Goal: Information Seeking & Learning: Learn about a topic

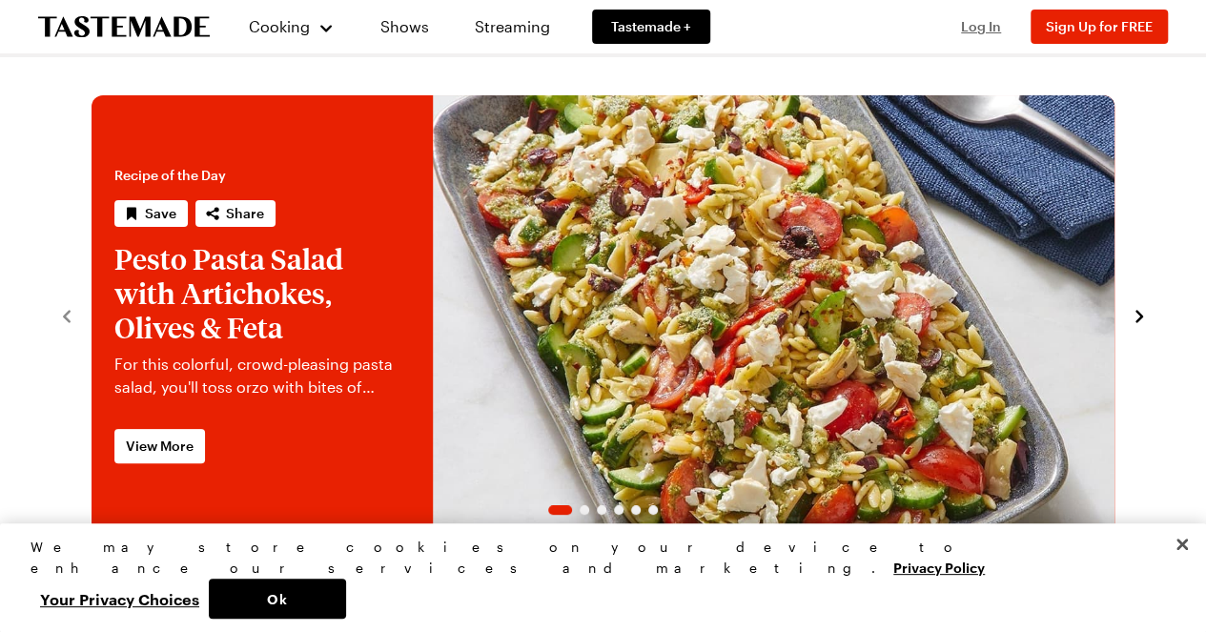
click at [975, 33] on span "Log In" at bounding box center [981, 26] width 40 height 16
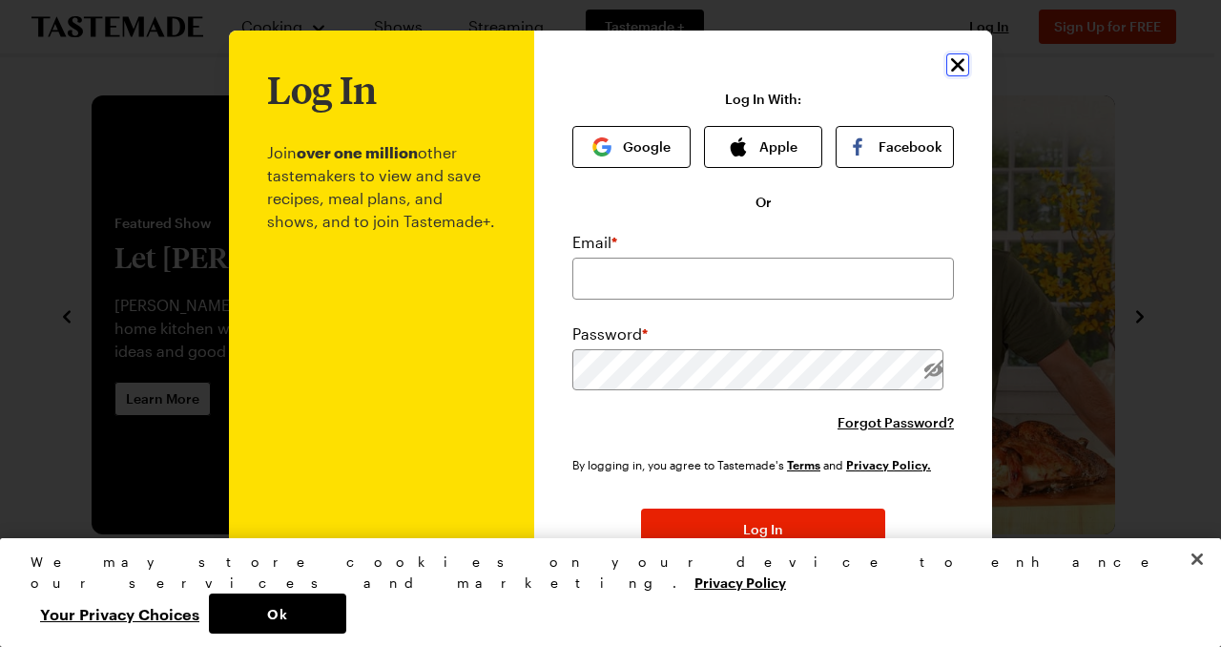
click at [951, 66] on icon "Close" at bounding box center [957, 64] width 13 height 13
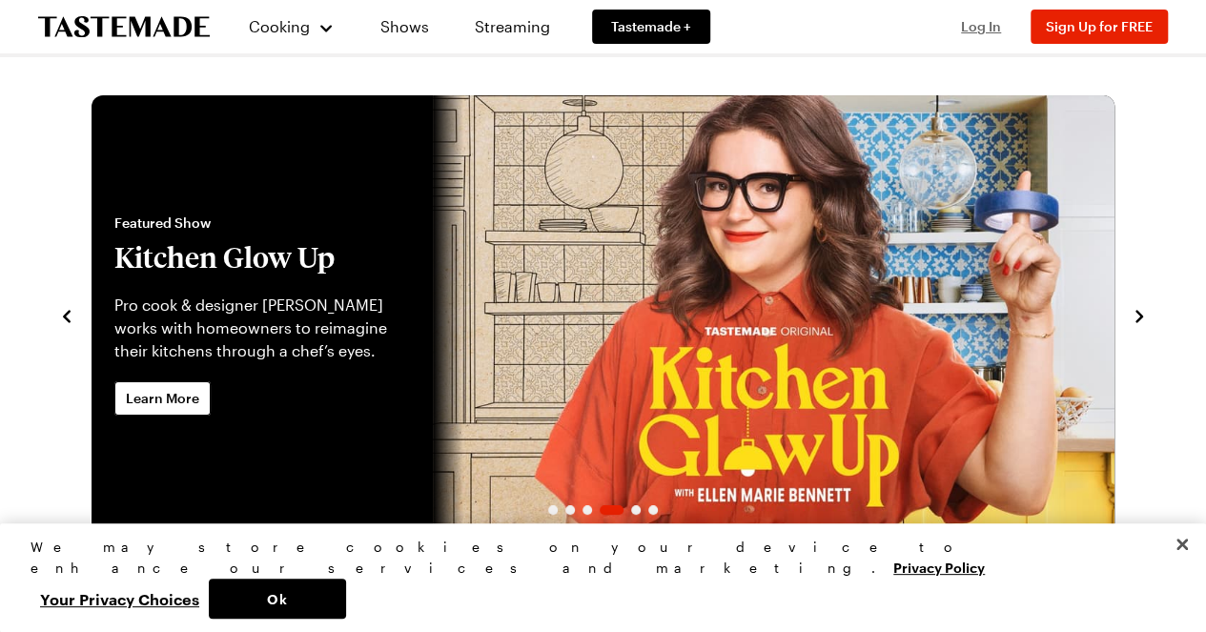
click at [982, 26] on span "Log In" at bounding box center [981, 26] width 40 height 16
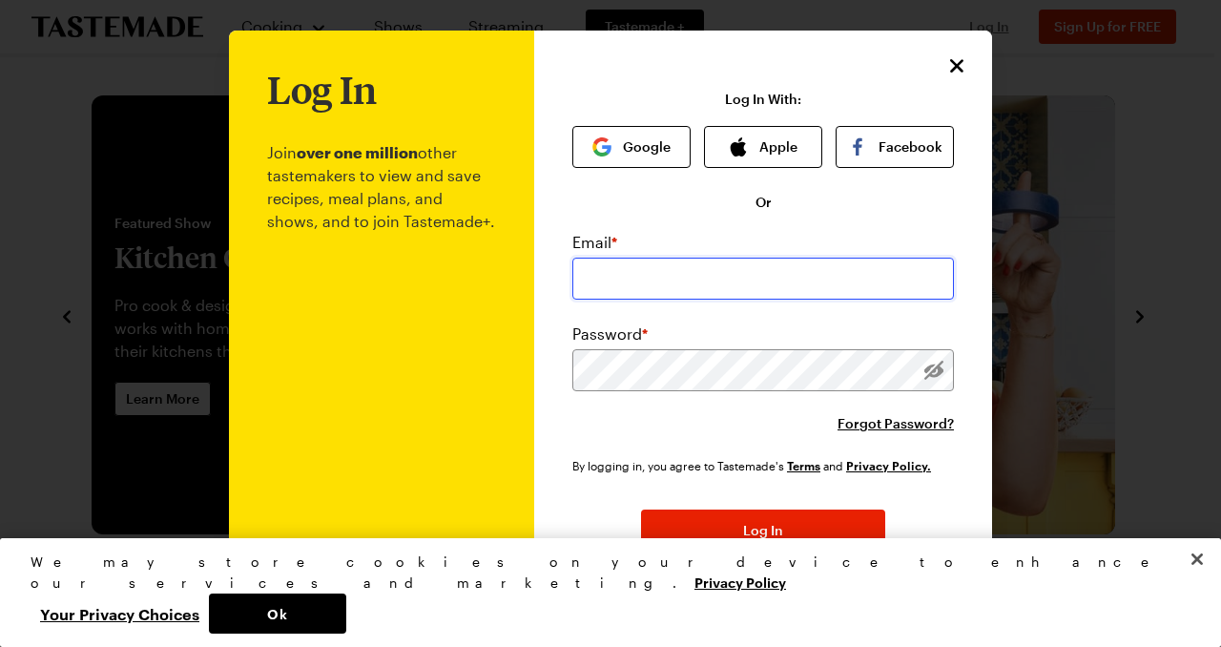
type input "johnsilenceaz@hotmail.com"
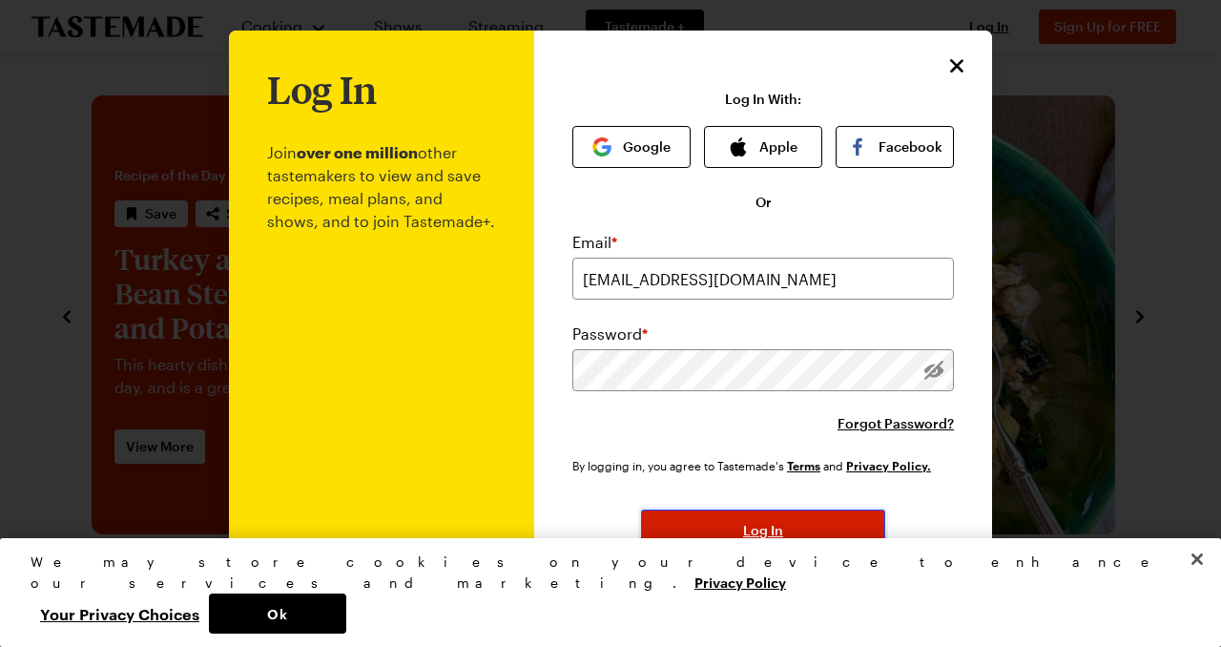
click at [786, 524] on button "Log In" at bounding box center [763, 530] width 244 height 42
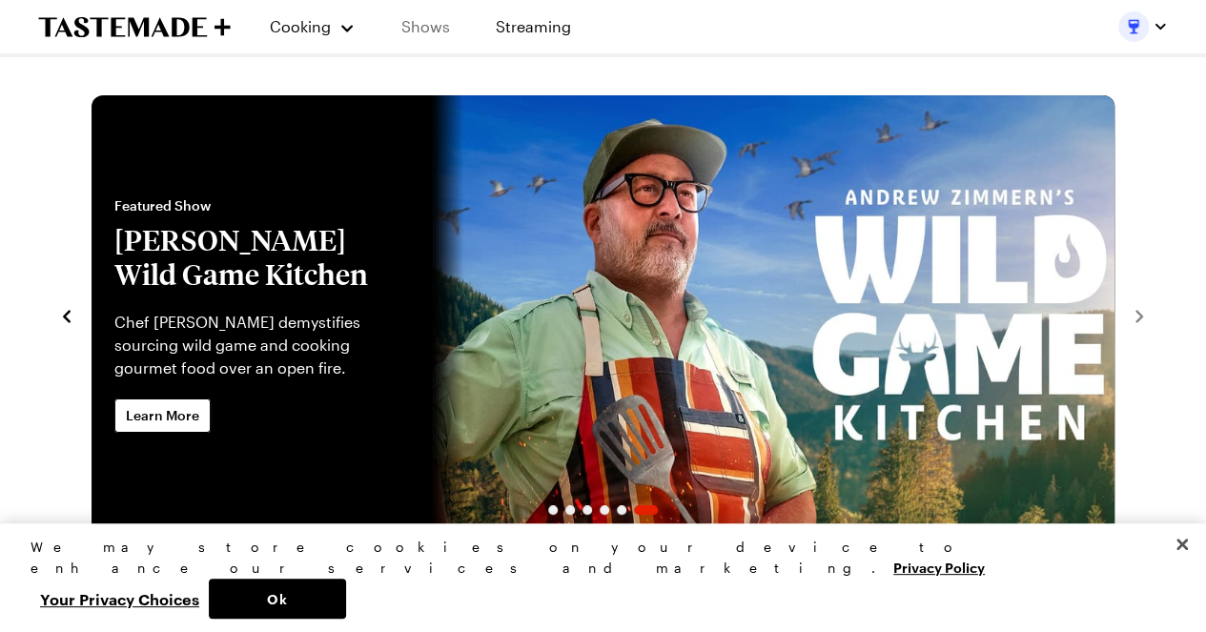
click at [421, 27] on link "Shows" at bounding box center [425, 26] width 87 height 53
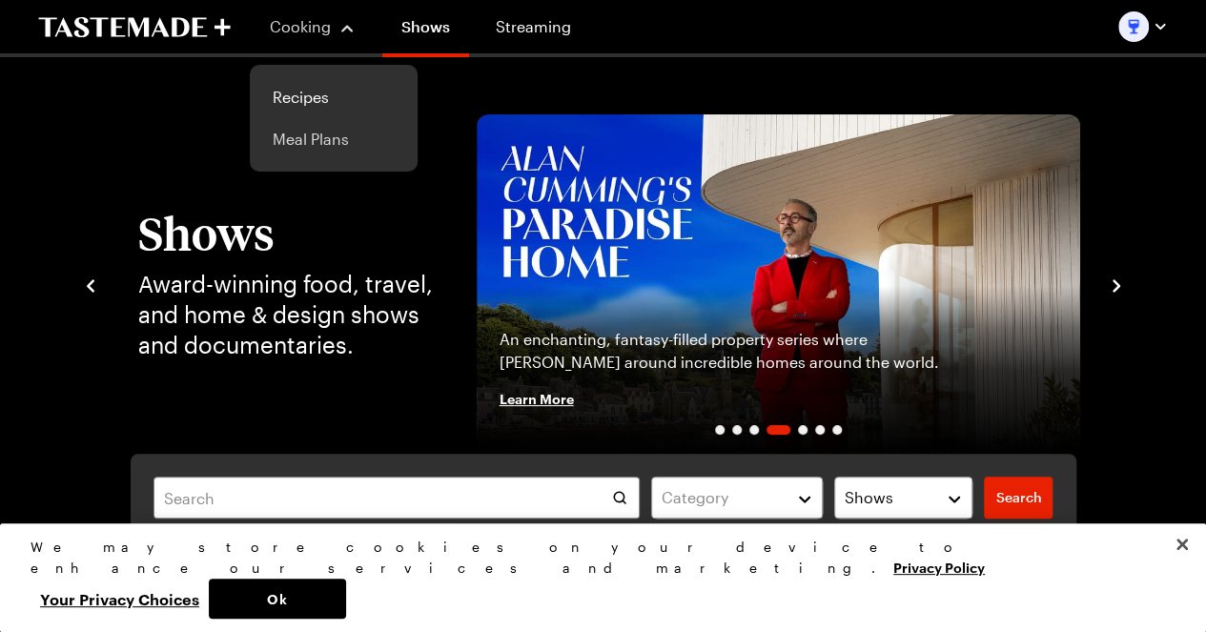
click at [299, 144] on link "Meal Plans" at bounding box center [333, 139] width 145 height 42
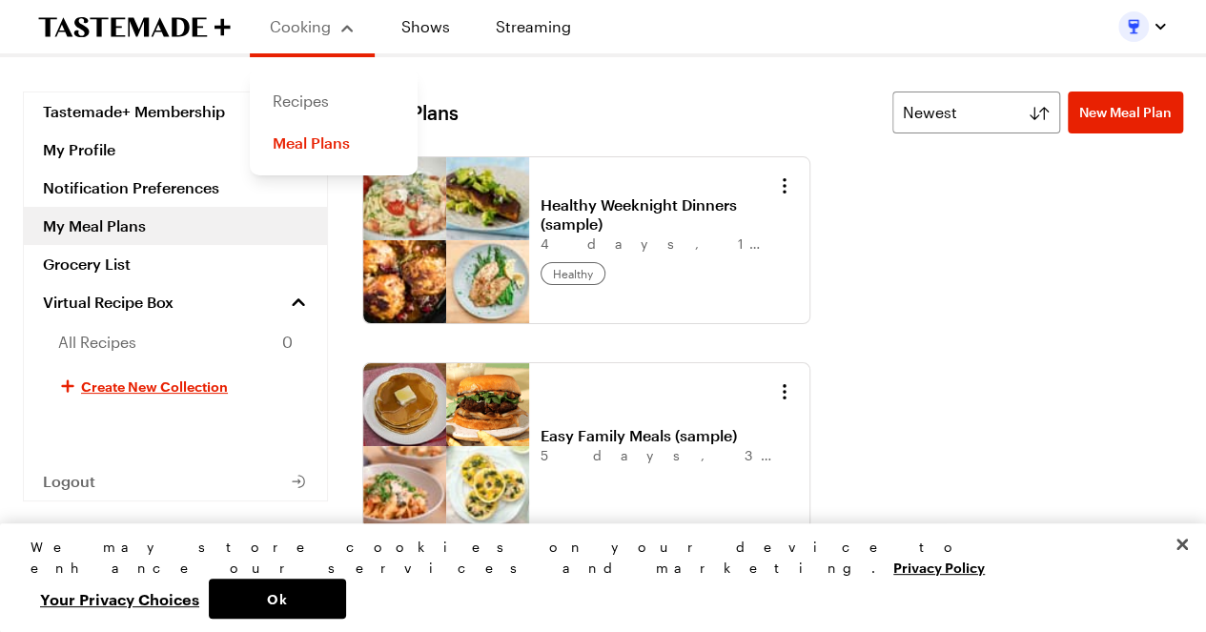
click at [303, 93] on link "Recipes" at bounding box center [333, 101] width 145 height 42
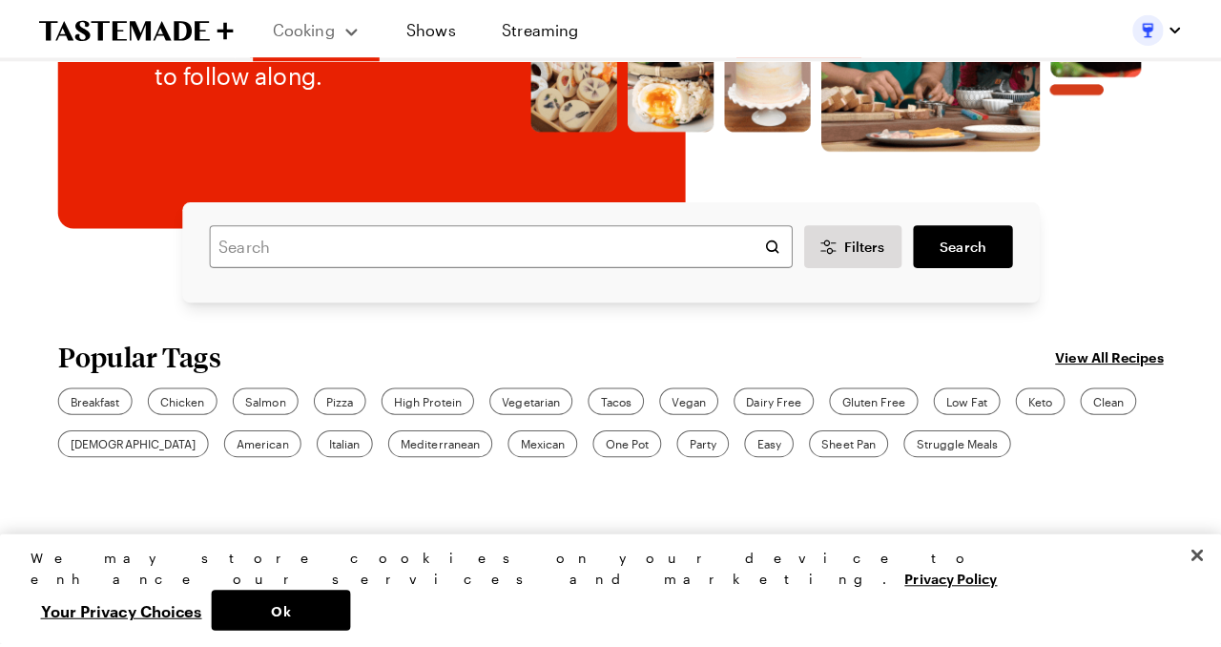
scroll to position [381, 0]
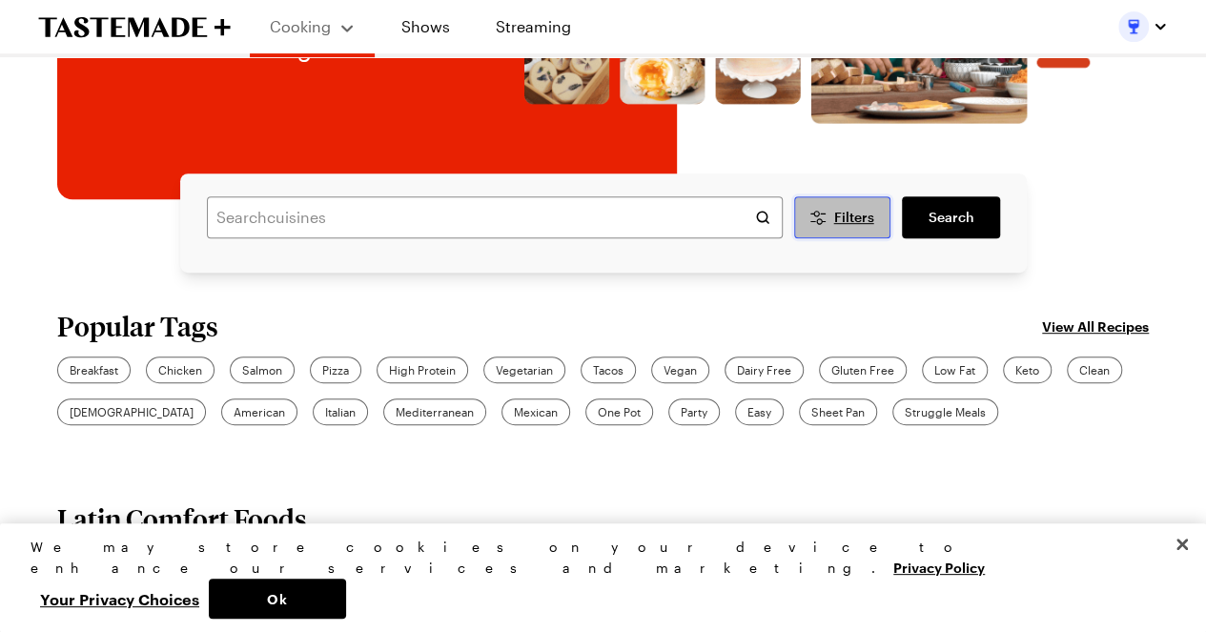
click at [831, 217] on button "Filters" at bounding box center [842, 217] width 97 height 42
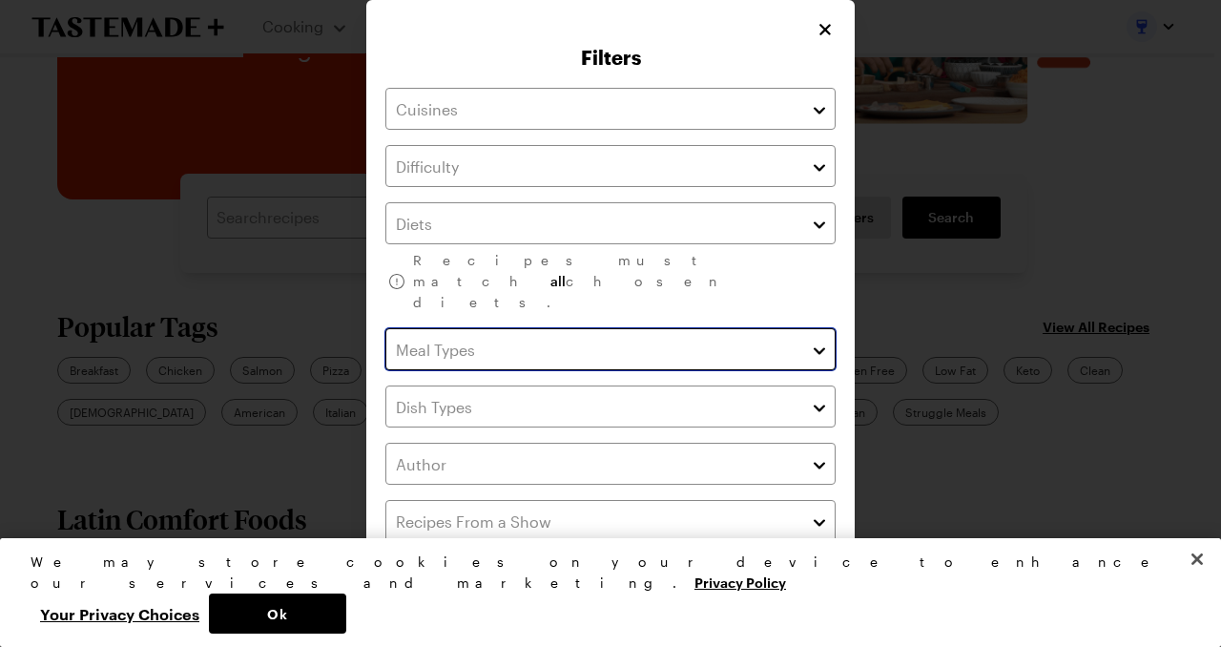
click at [511, 328] on input "text" at bounding box center [610, 349] width 450 height 42
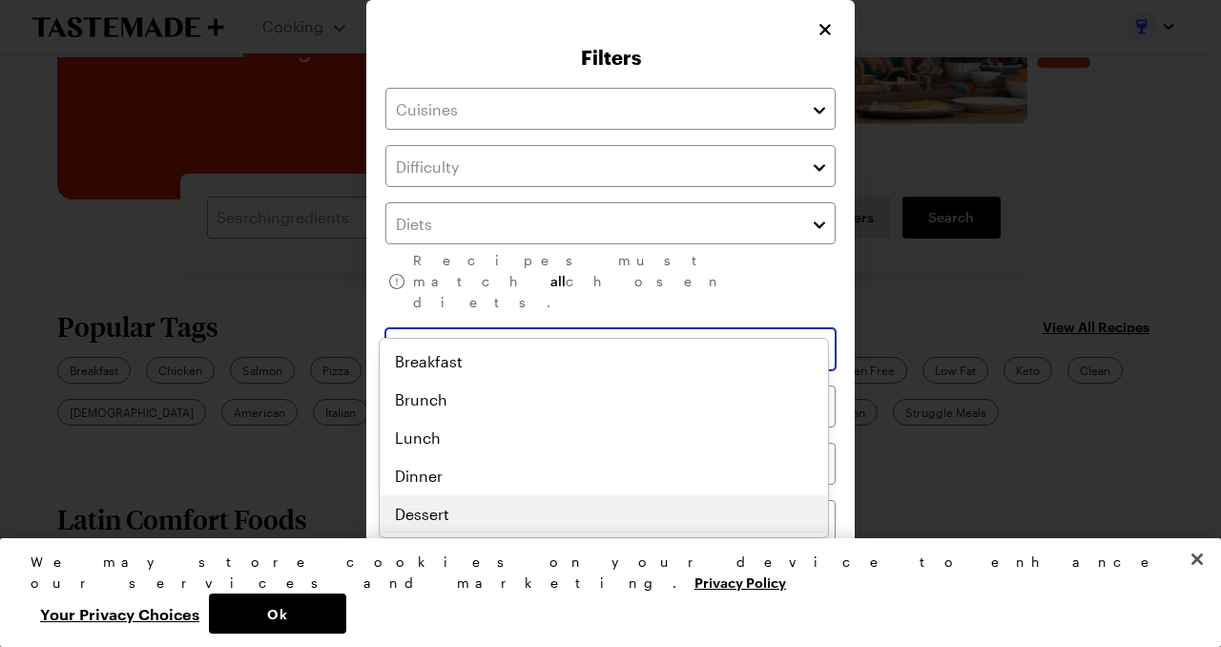
click at [477, 503] on div "Breakfast Brunch Lunch Dinner Dessert" at bounding box center [604, 437] width 448 height 191
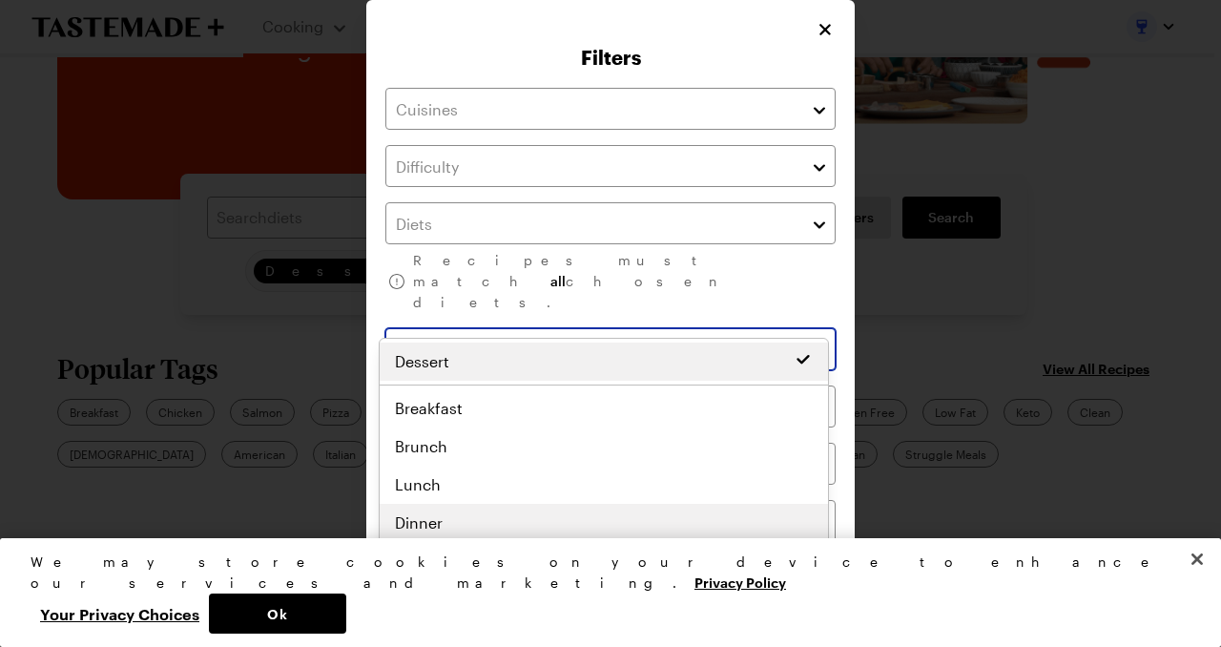
click at [406, 519] on div "Dessert Breakfast Brunch Lunch Dinner Dessert" at bounding box center [604, 441] width 448 height 199
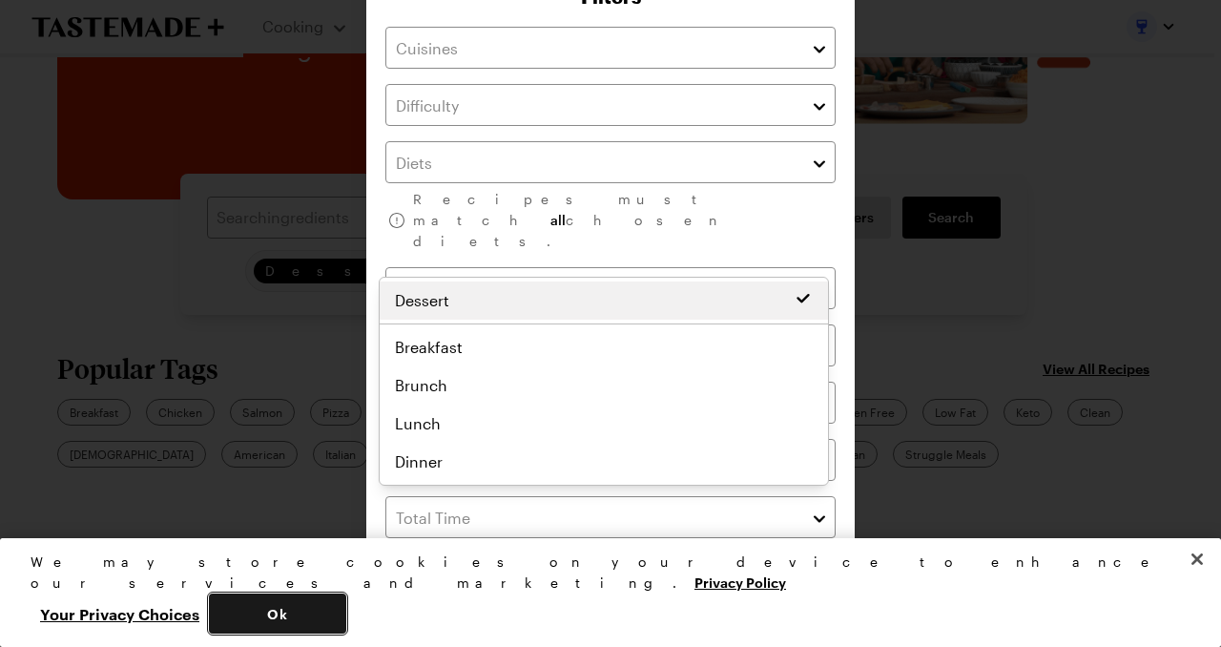
click at [346, 607] on button "Ok" at bounding box center [277, 613] width 137 height 40
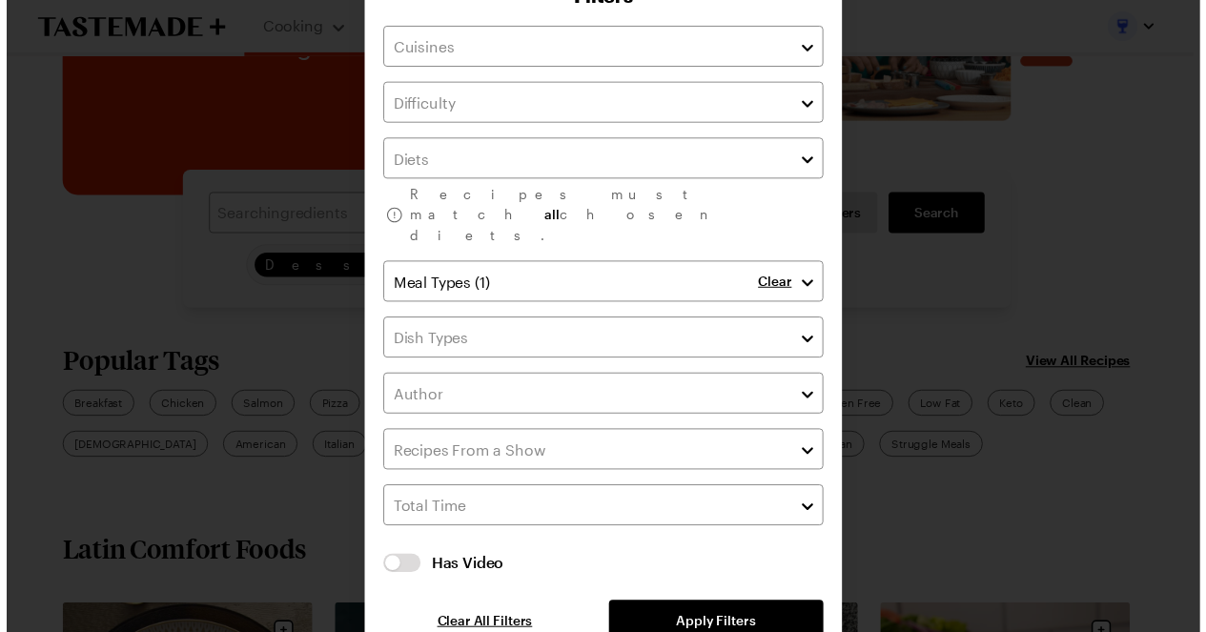
scroll to position [0, 0]
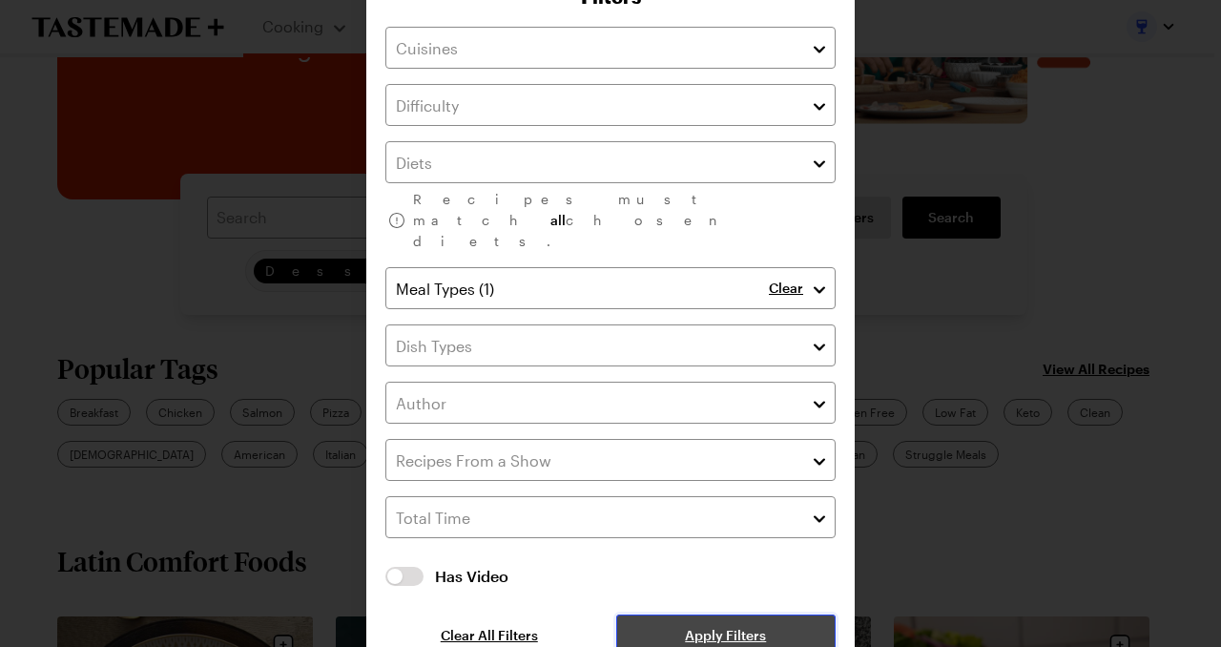
click at [717, 626] on span "Apply Filters" at bounding box center [725, 635] width 81 height 19
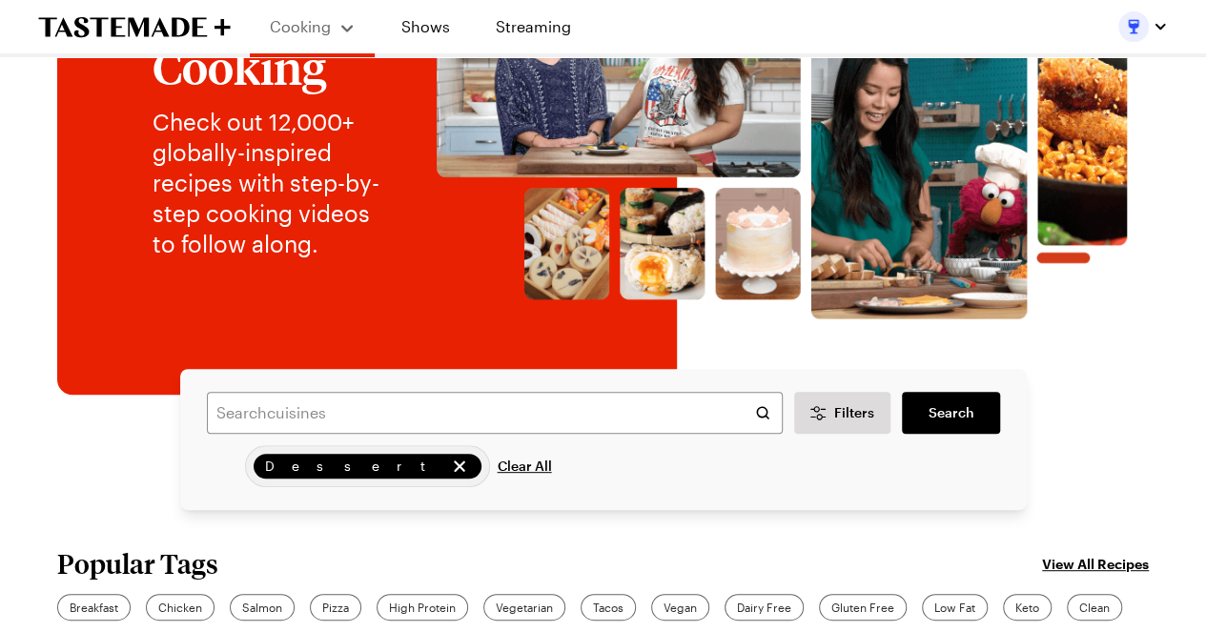
scroll to position [191, 0]
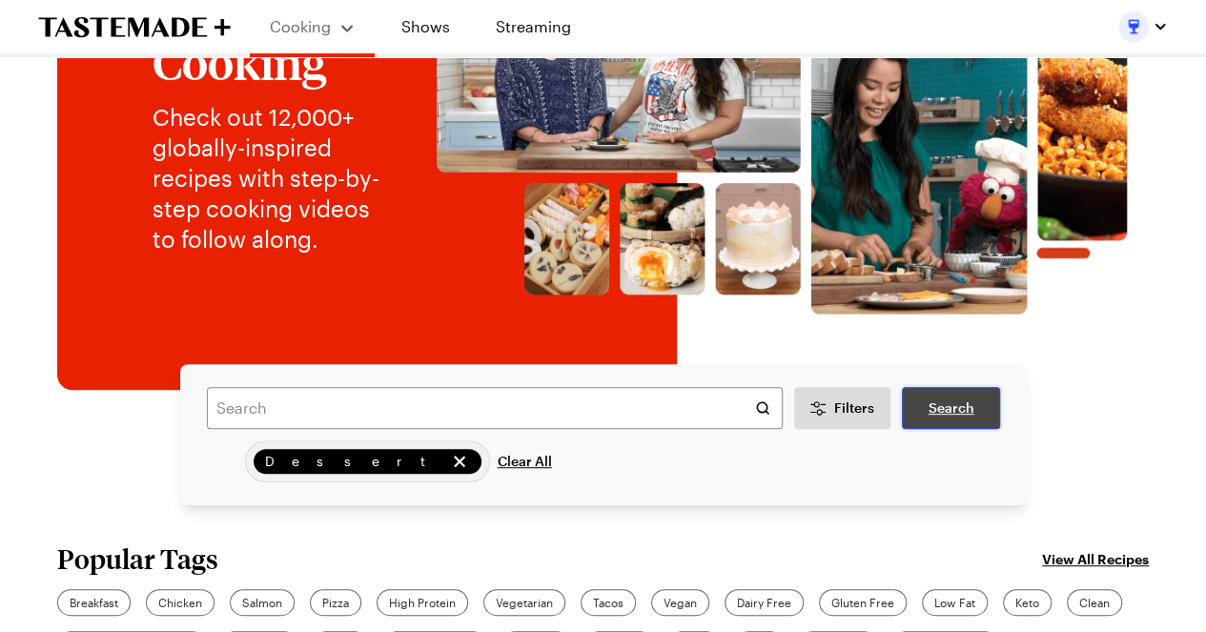
click at [957, 400] on span "Search" at bounding box center [951, 408] width 46 height 19
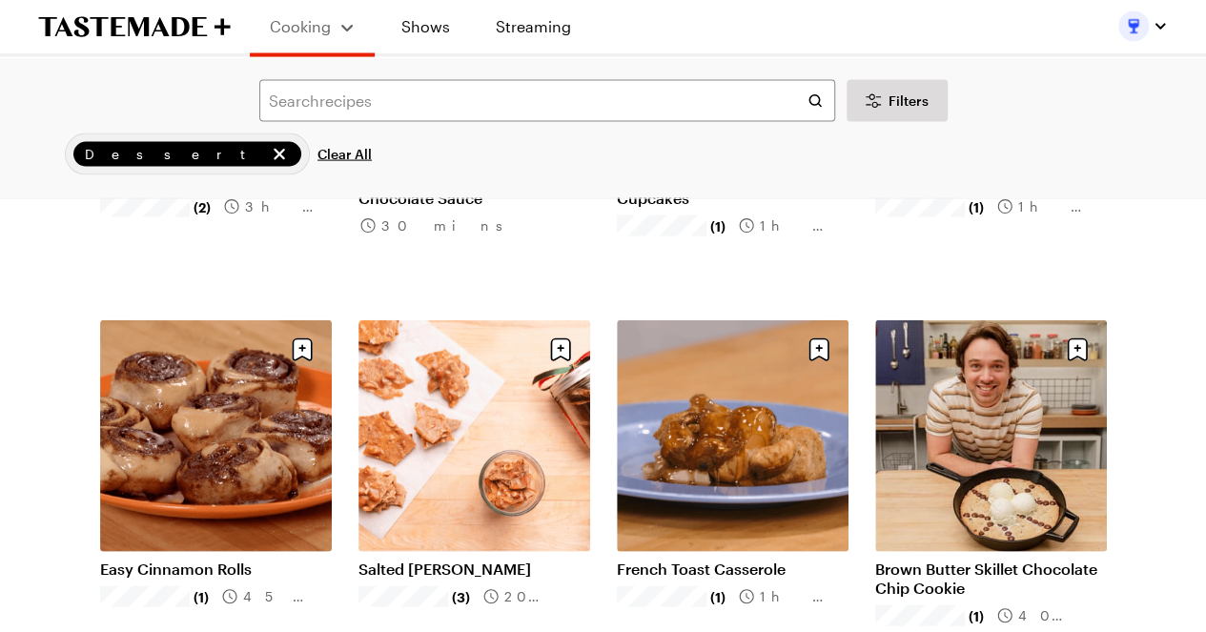
scroll to position [2003, 0]
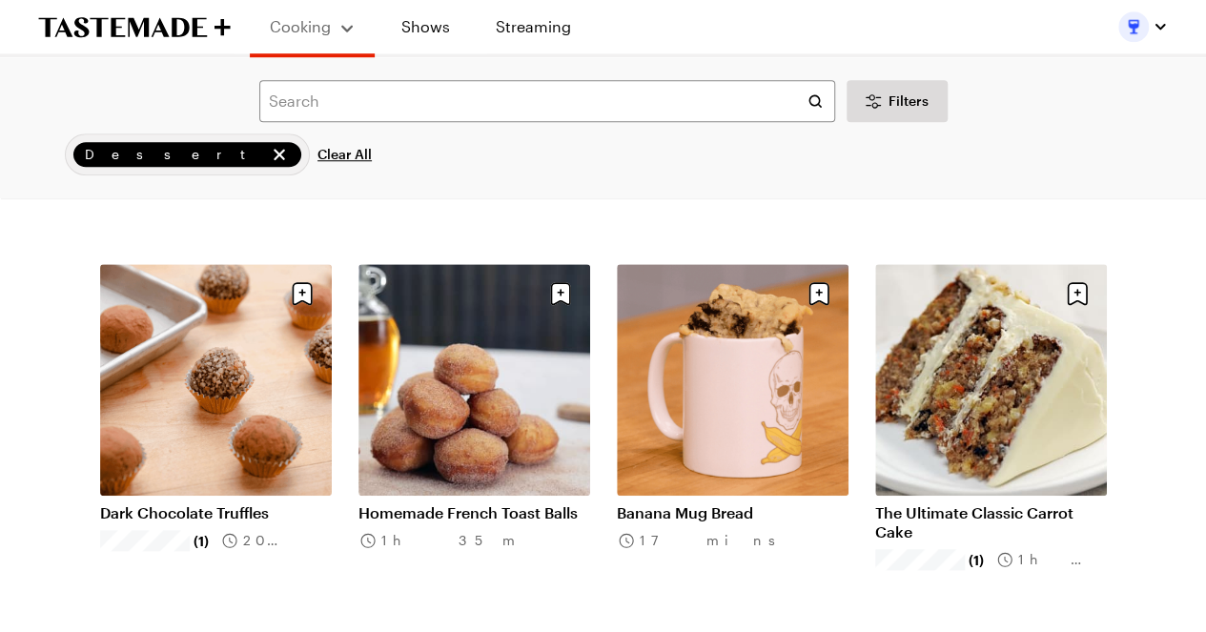
scroll to position [4387, 0]
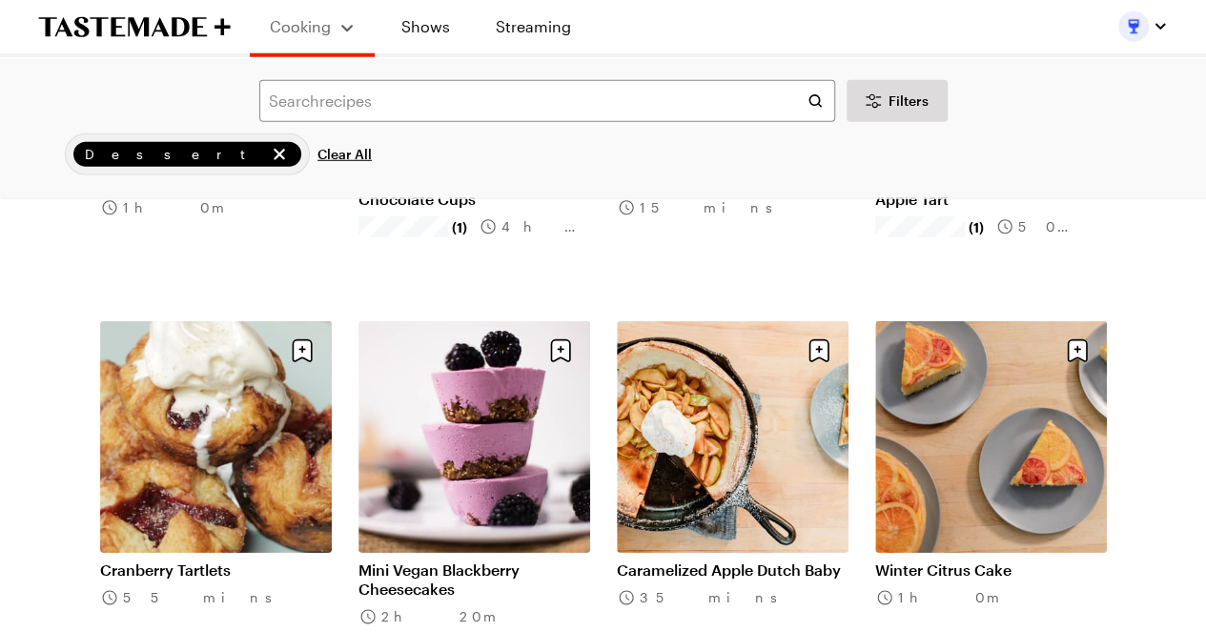
scroll to position [6294, 0]
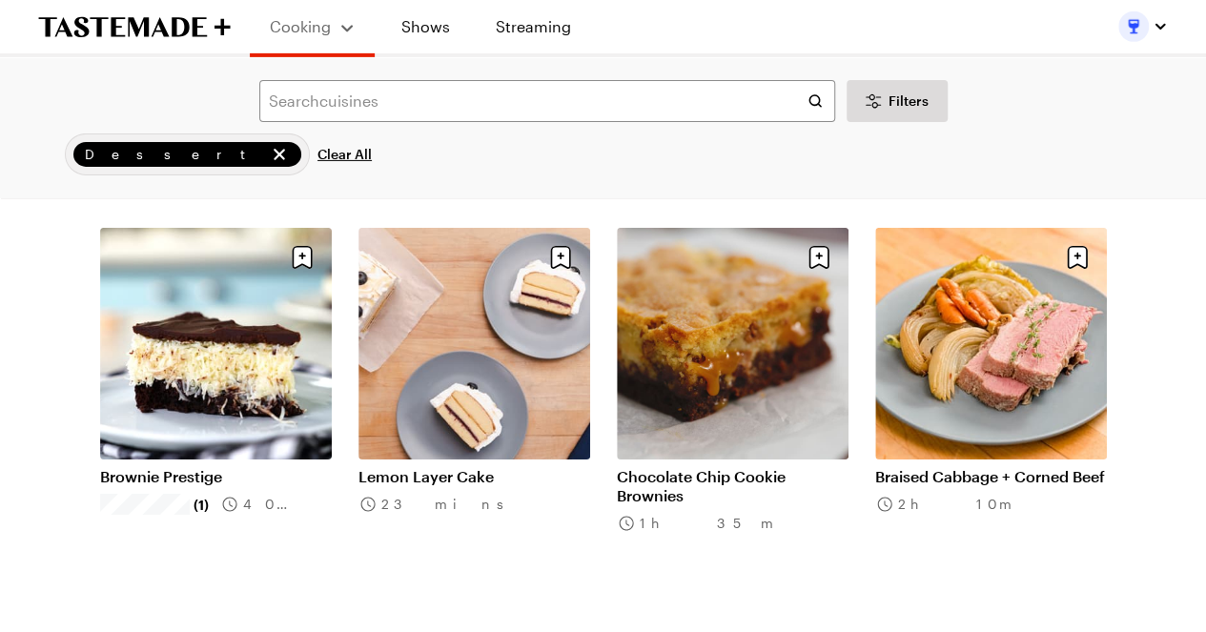
scroll to position [6771, 0]
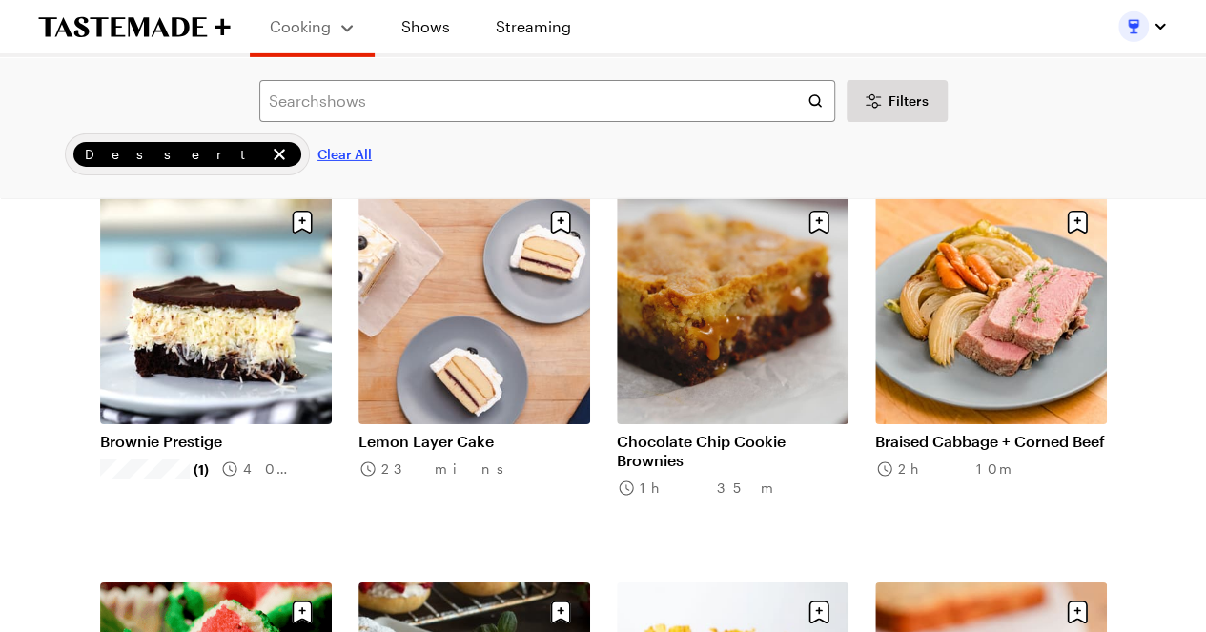
click at [318, 147] on span "Clear All" at bounding box center [345, 154] width 54 height 19
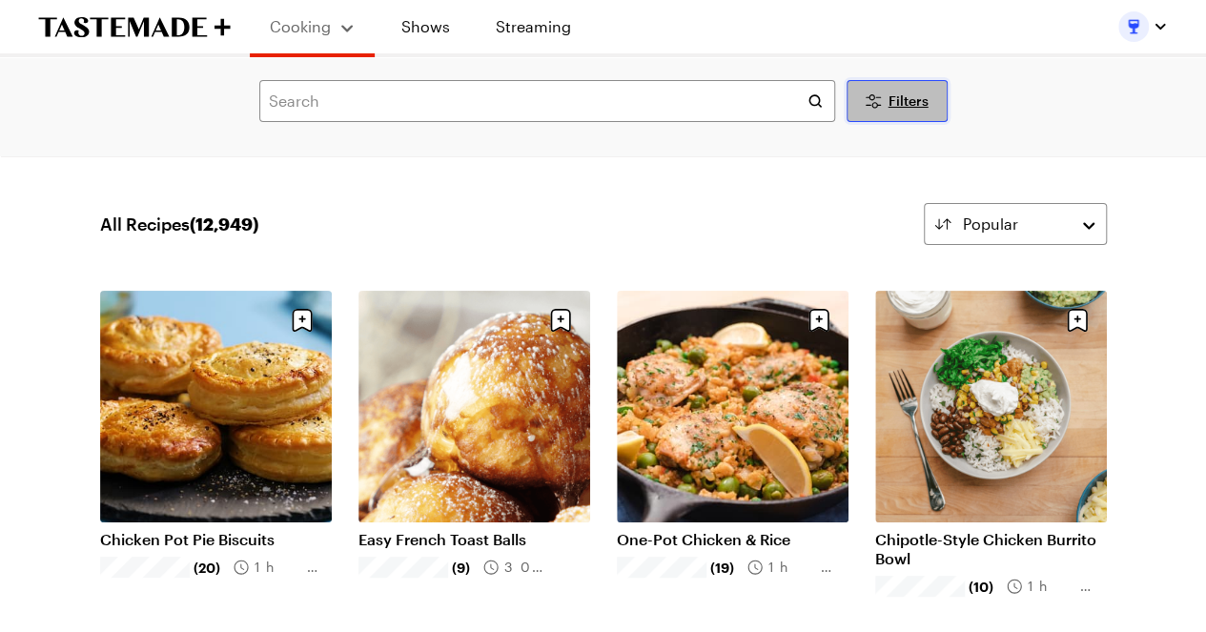
click at [885, 101] on button "Filters" at bounding box center [897, 101] width 101 height 42
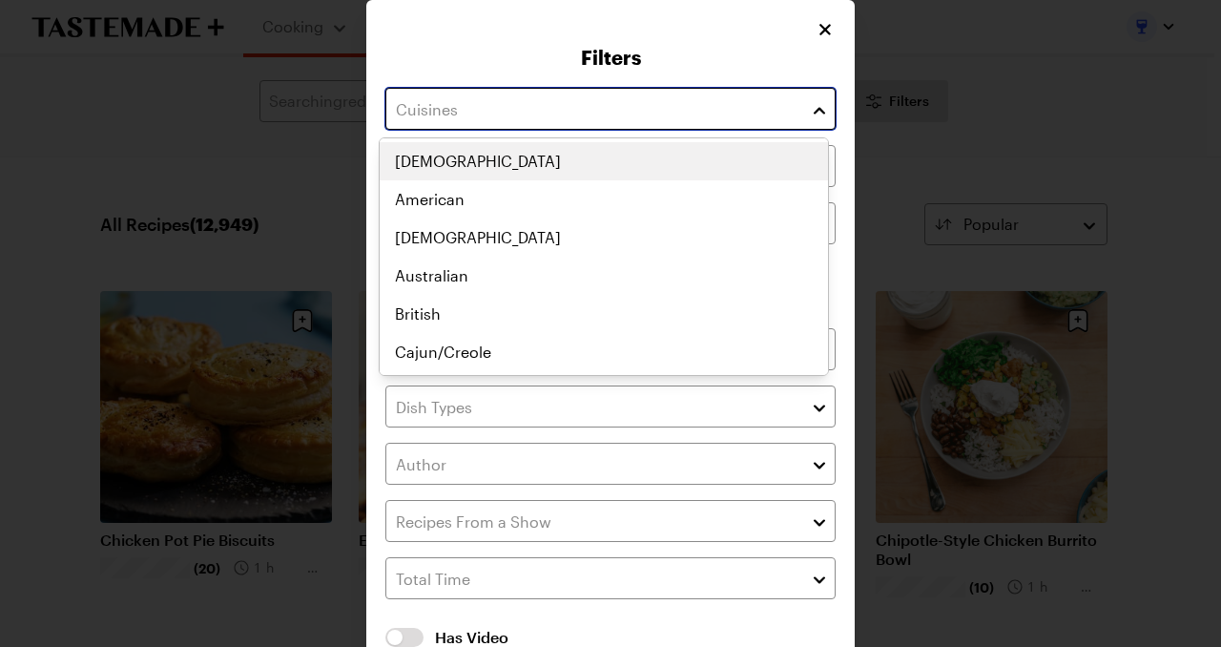
click at [701, 113] on input "text" at bounding box center [610, 109] width 450 height 42
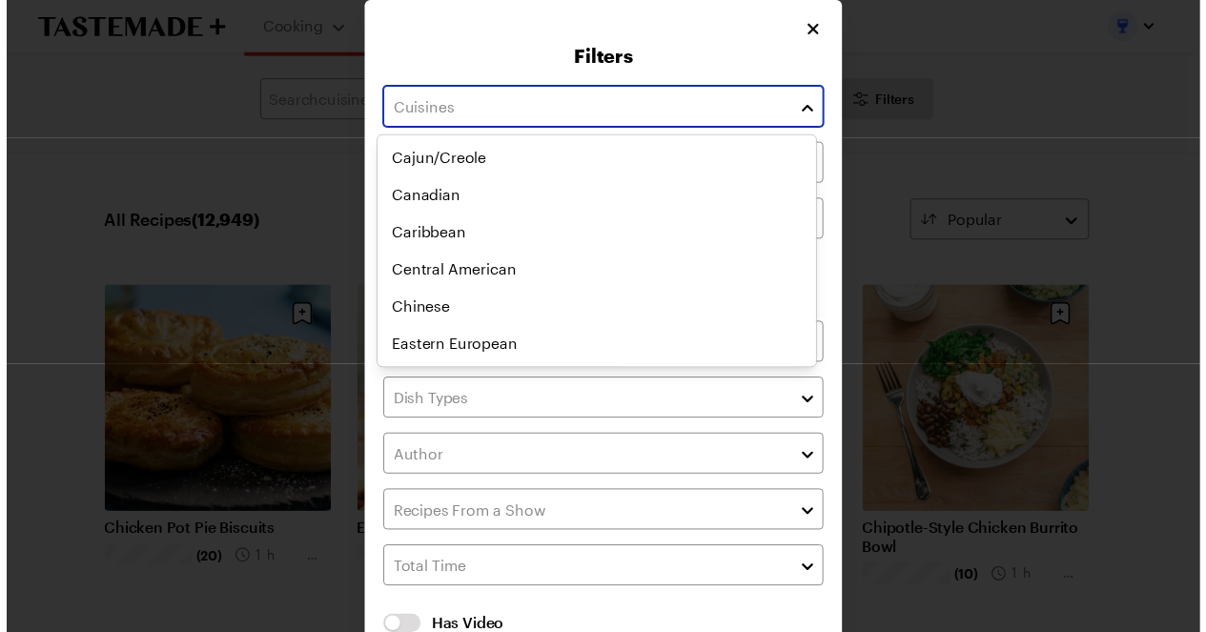
scroll to position [286, 0]
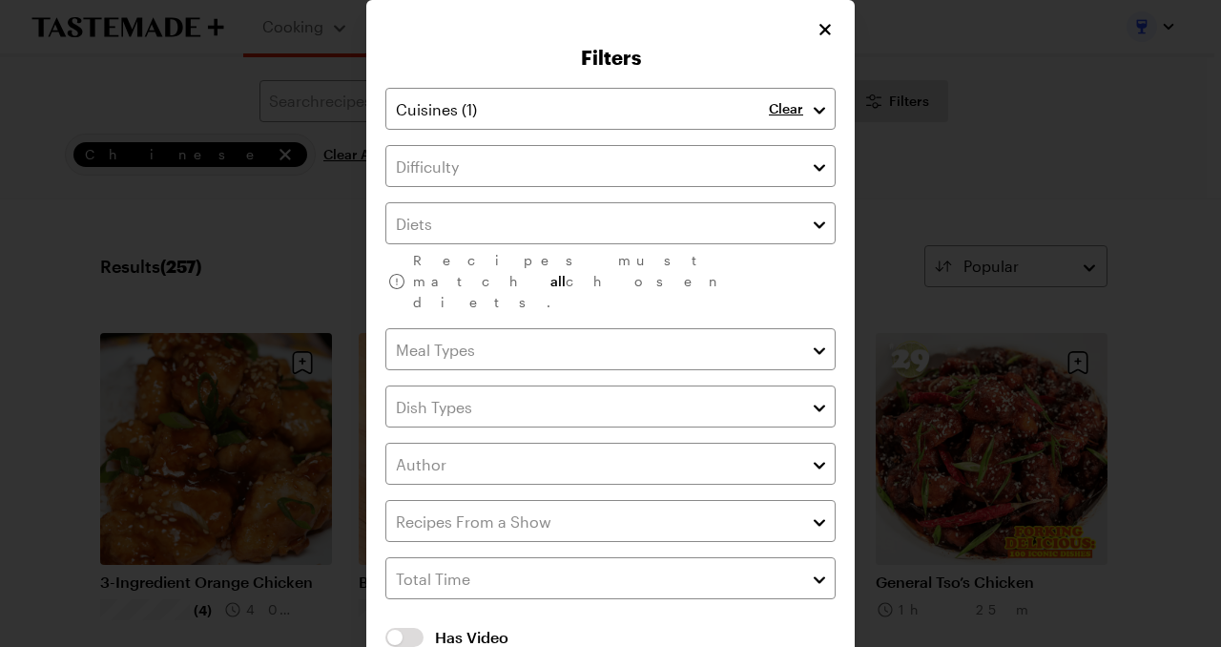
click at [816, 26] on div "Filters Clear Recipes must match all chosen diets. Has Video Has Video Clear Al…" at bounding box center [610, 374] width 488 height 748
click at [820, 30] on icon "Close" at bounding box center [825, 28] width 19 height 19
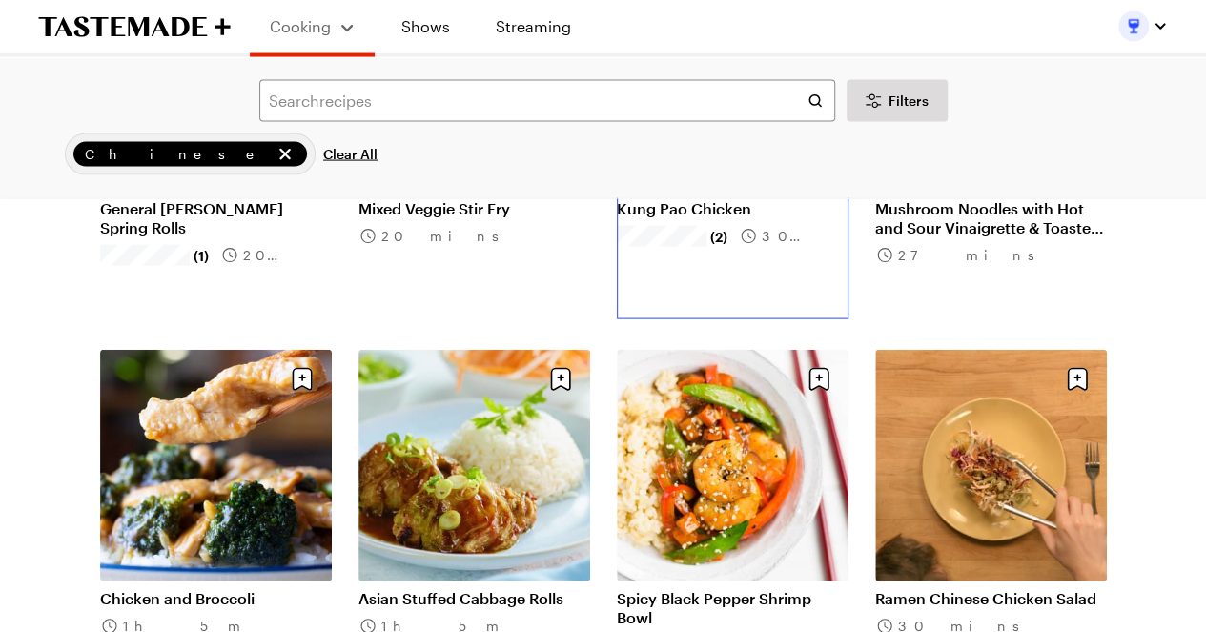
scroll to position [2003, 0]
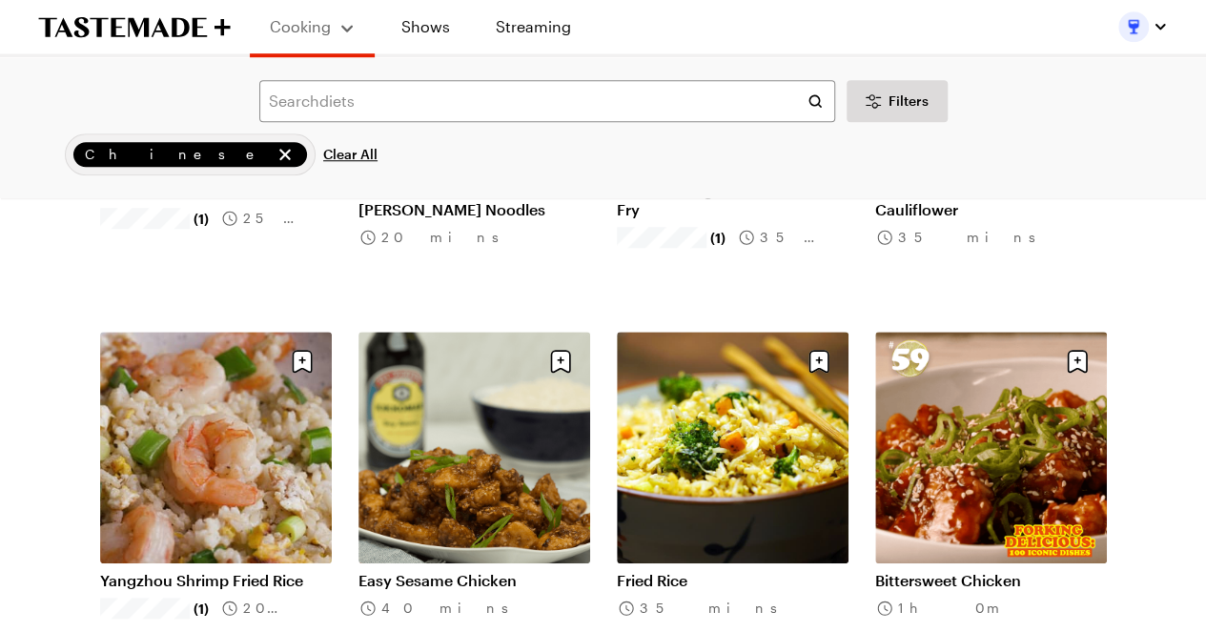
scroll to position [4387, 0]
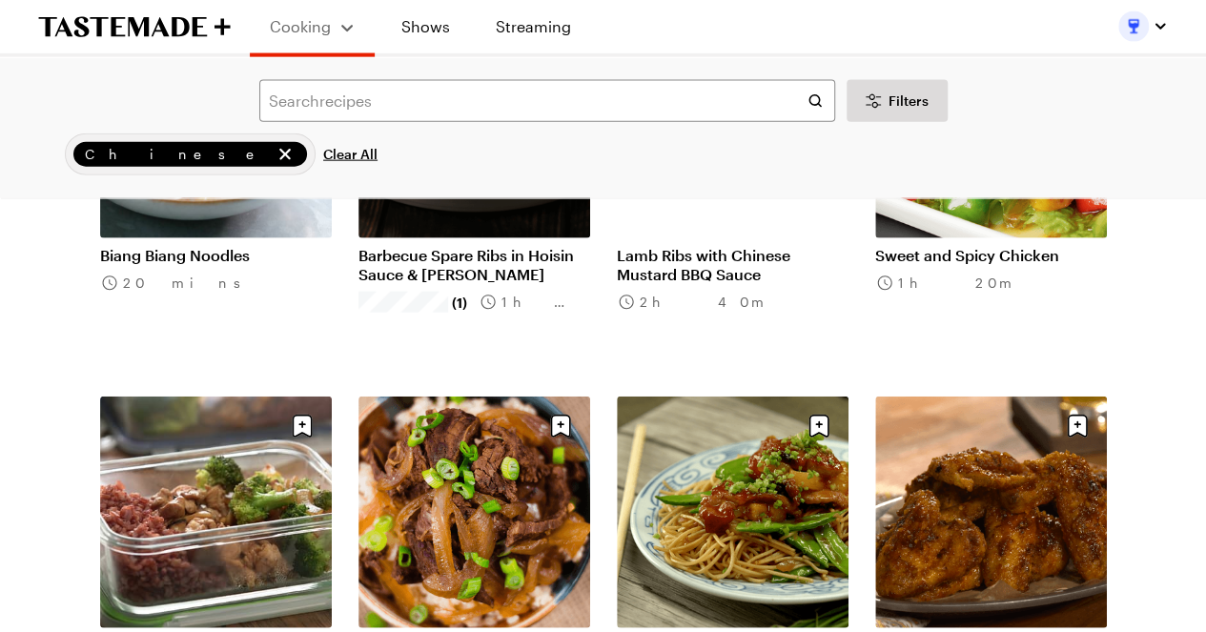
scroll to position [5817, 0]
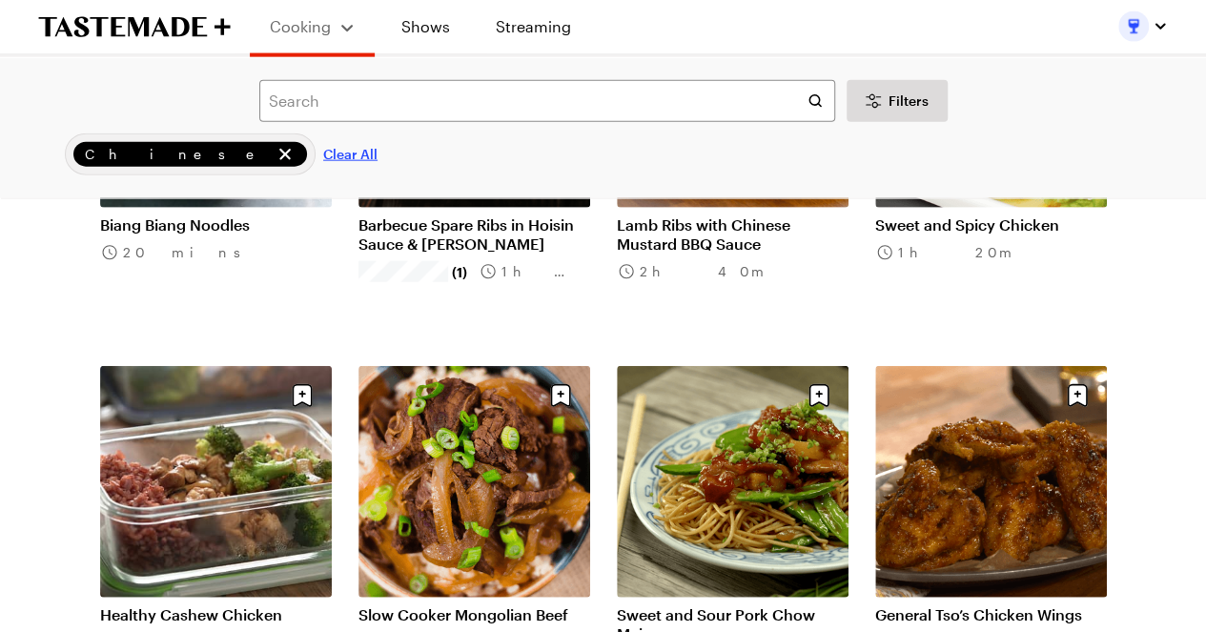
click at [323, 150] on span "Clear All" at bounding box center [350, 154] width 54 height 19
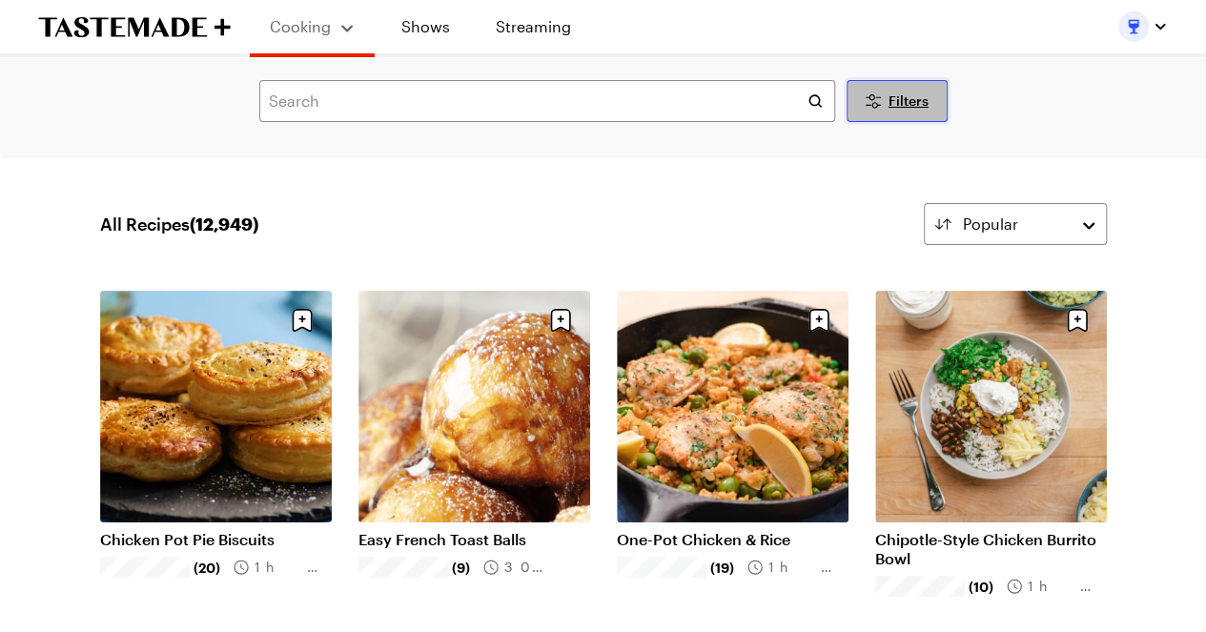
click at [909, 110] on span "Filters" at bounding box center [909, 101] width 40 height 19
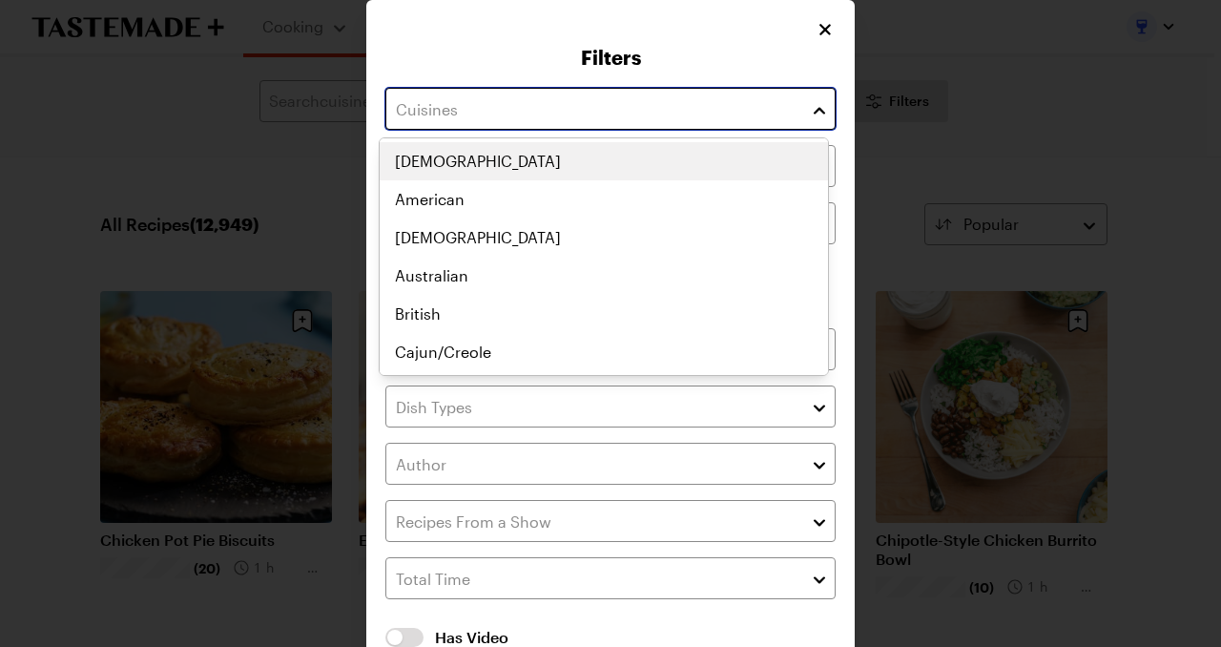
click at [559, 112] on input "text" at bounding box center [610, 109] width 450 height 42
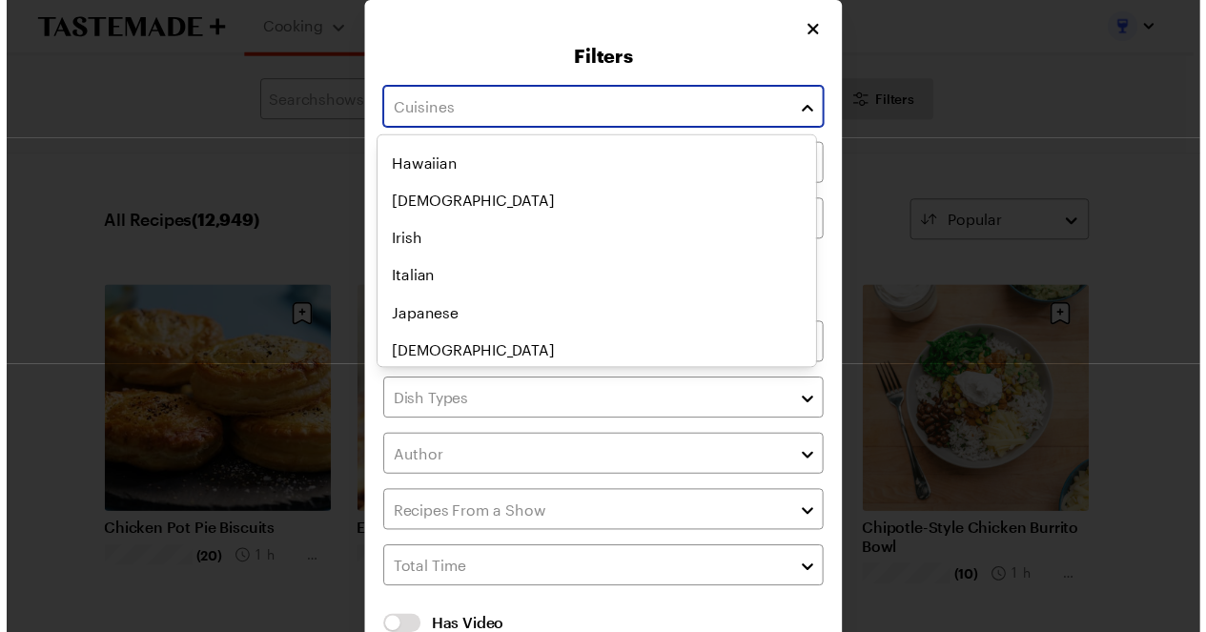
scroll to position [572, 0]
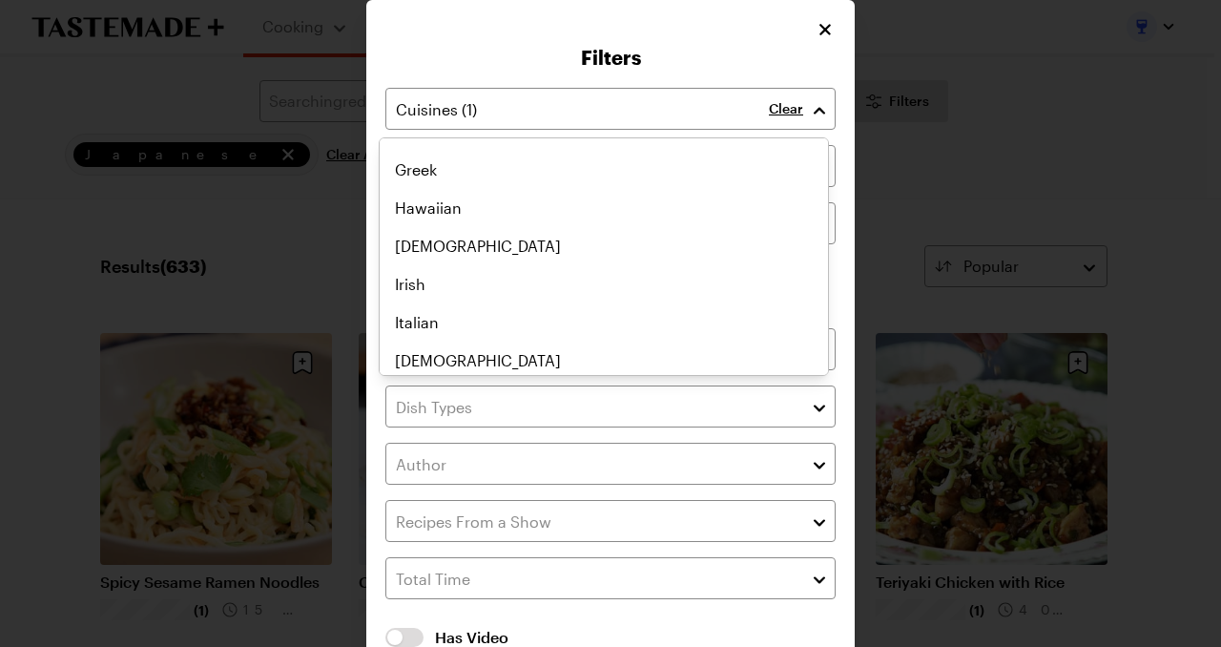
click at [817, 30] on div "Filters Clear Recipes must match all chosen diets. Has Video Has Video Clear Al…" at bounding box center [610, 374] width 488 height 748
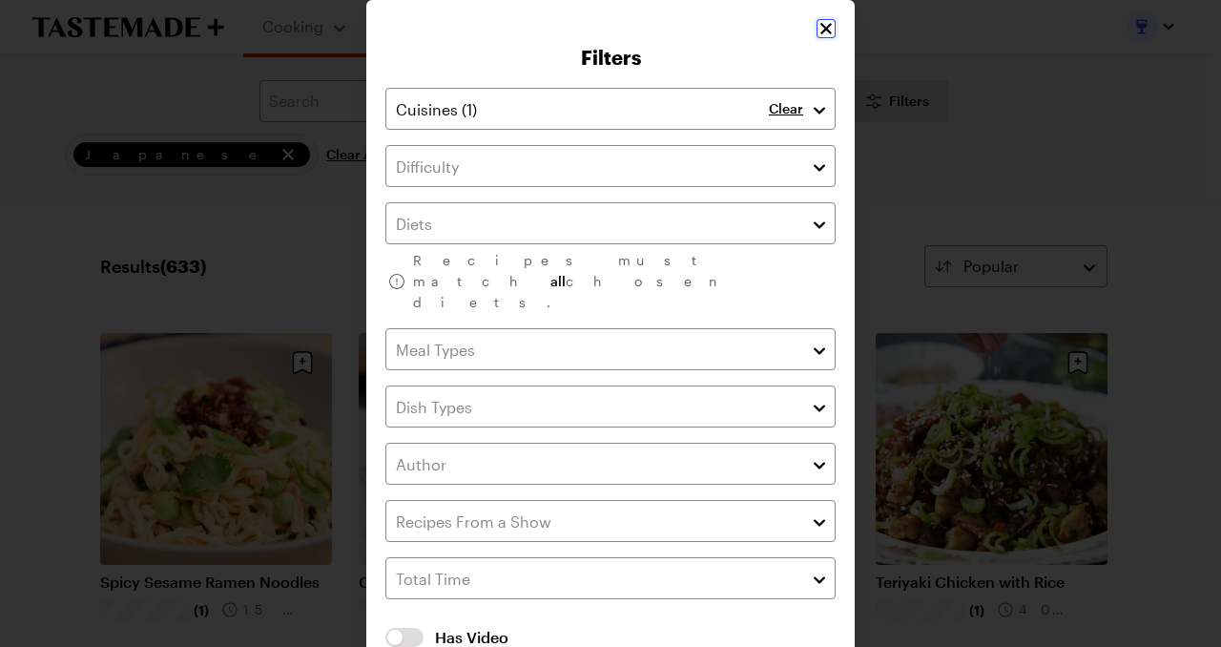
click at [820, 30] on icon "Close" at bounding box center [825, 28] width 11 height 11
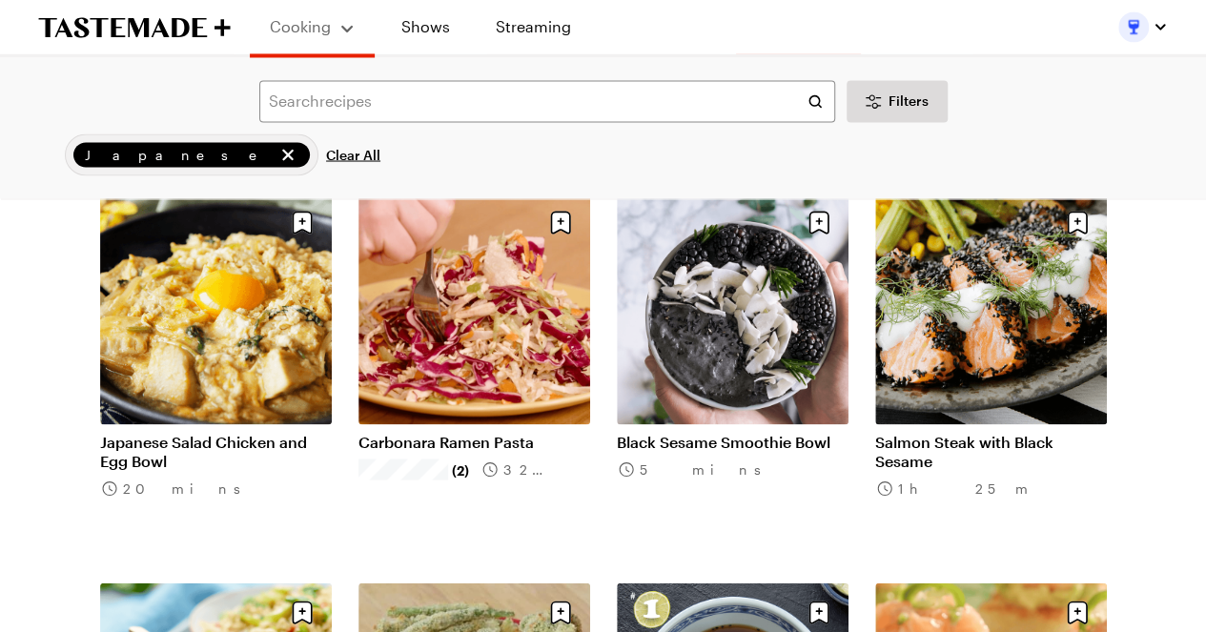
scroll to position [1717, 0]
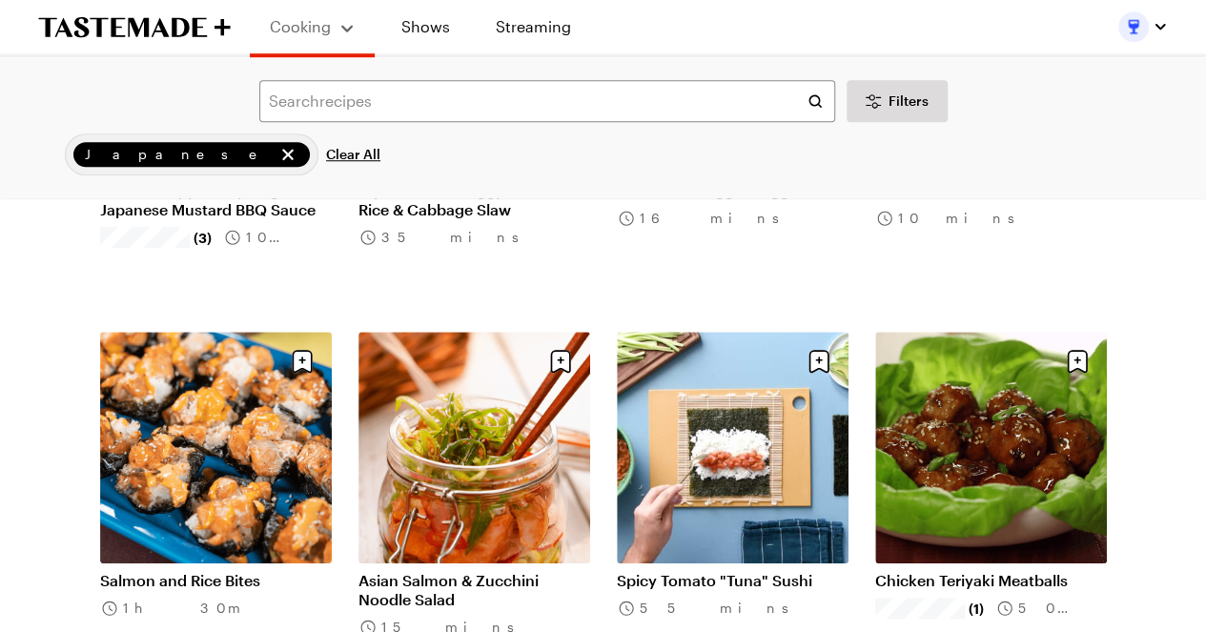
scroll to position [4387, 0]
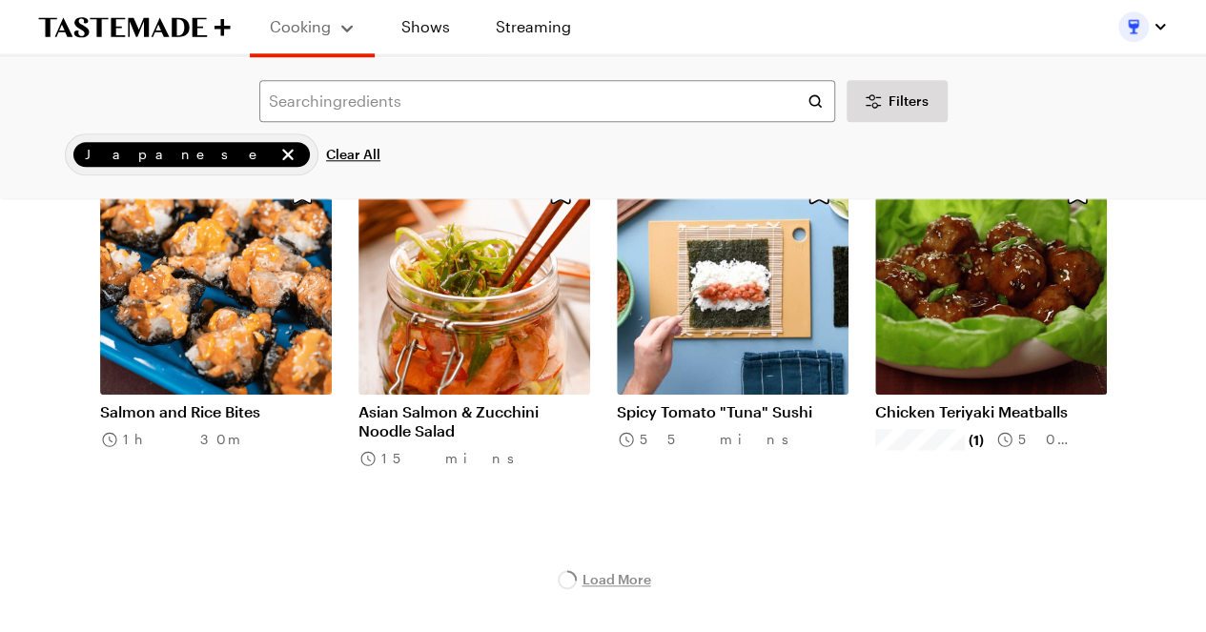
scroll to position [4746, 0]
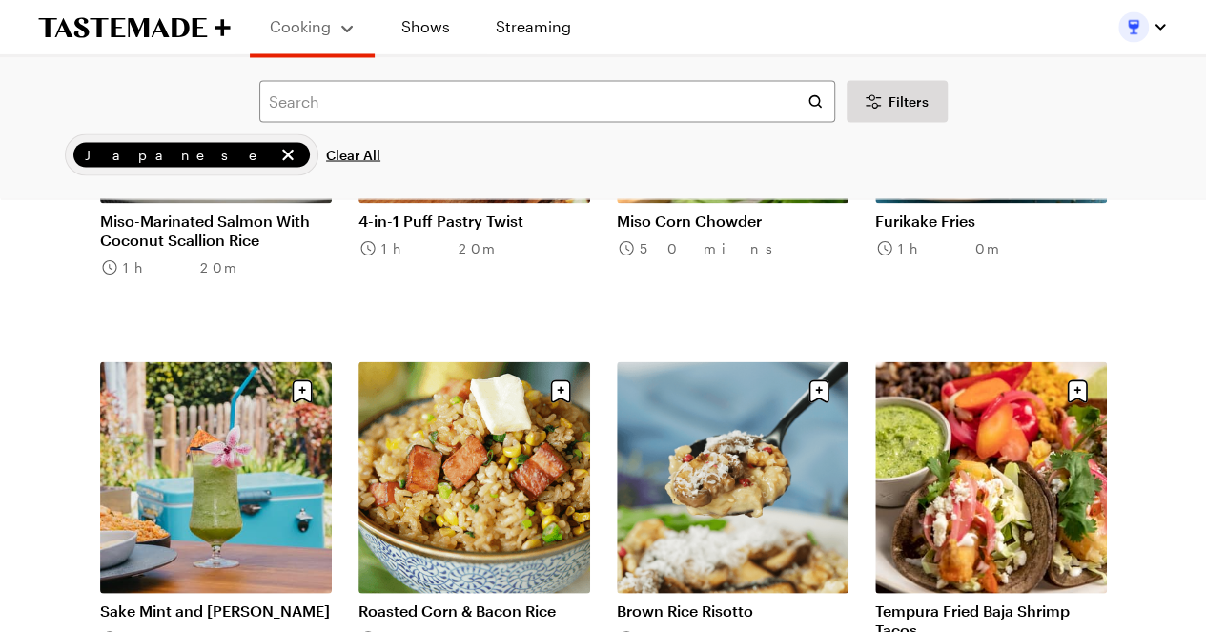
scroll to position [9038, 0]
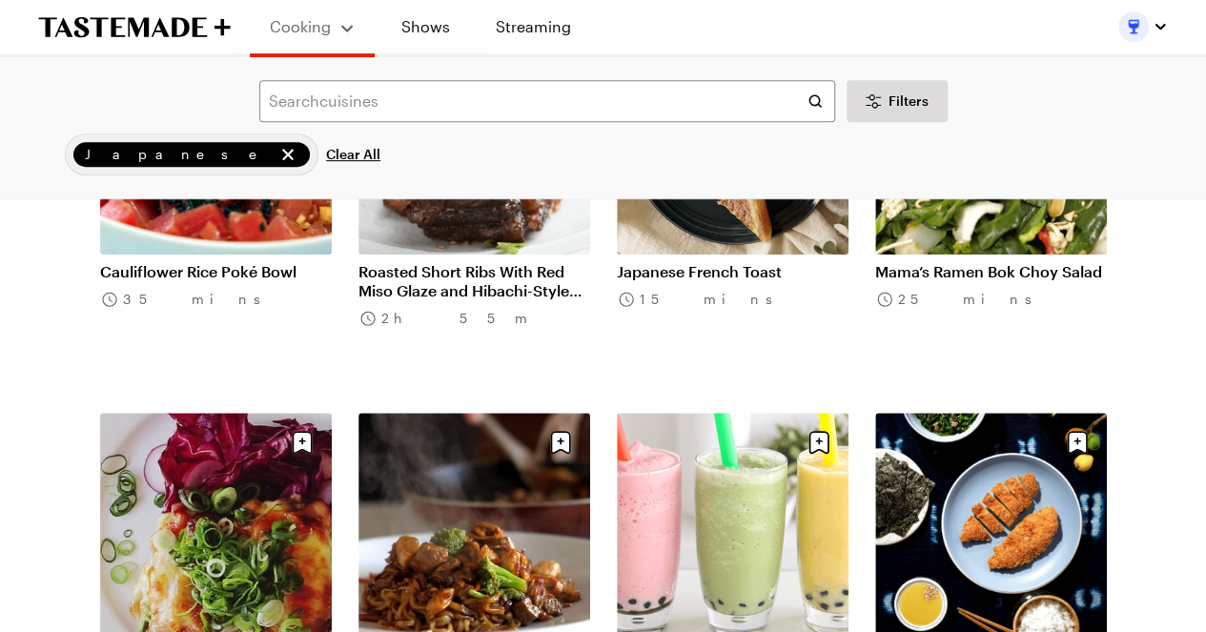
scroll to position [11326, 0]
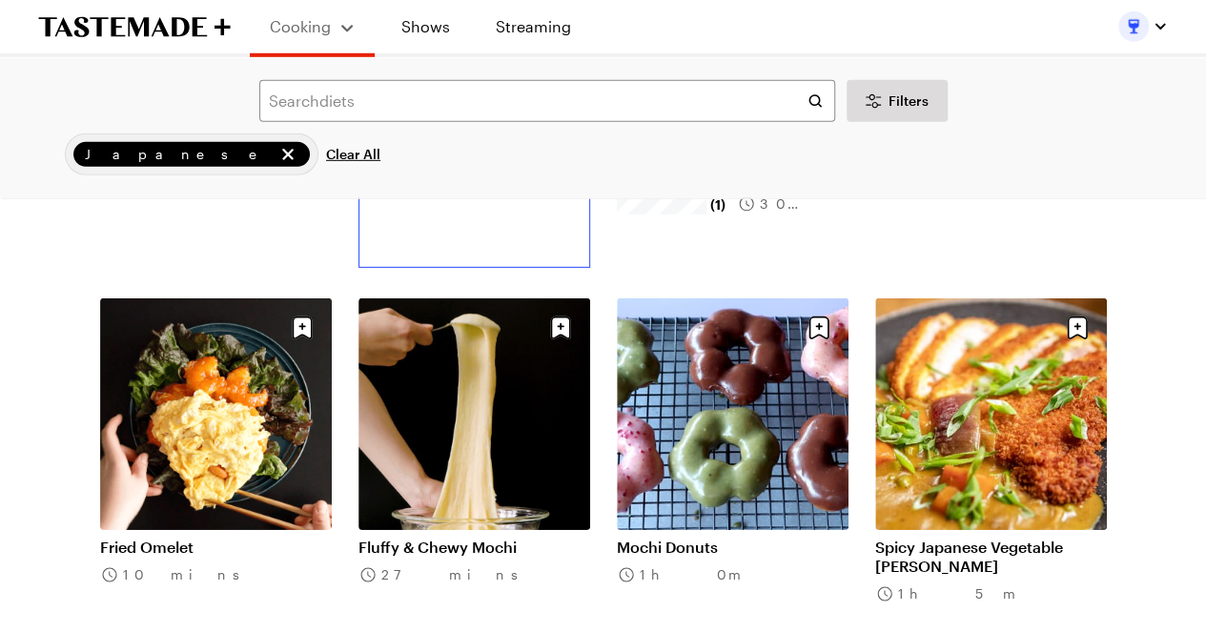
scroll to position [13711, 0]
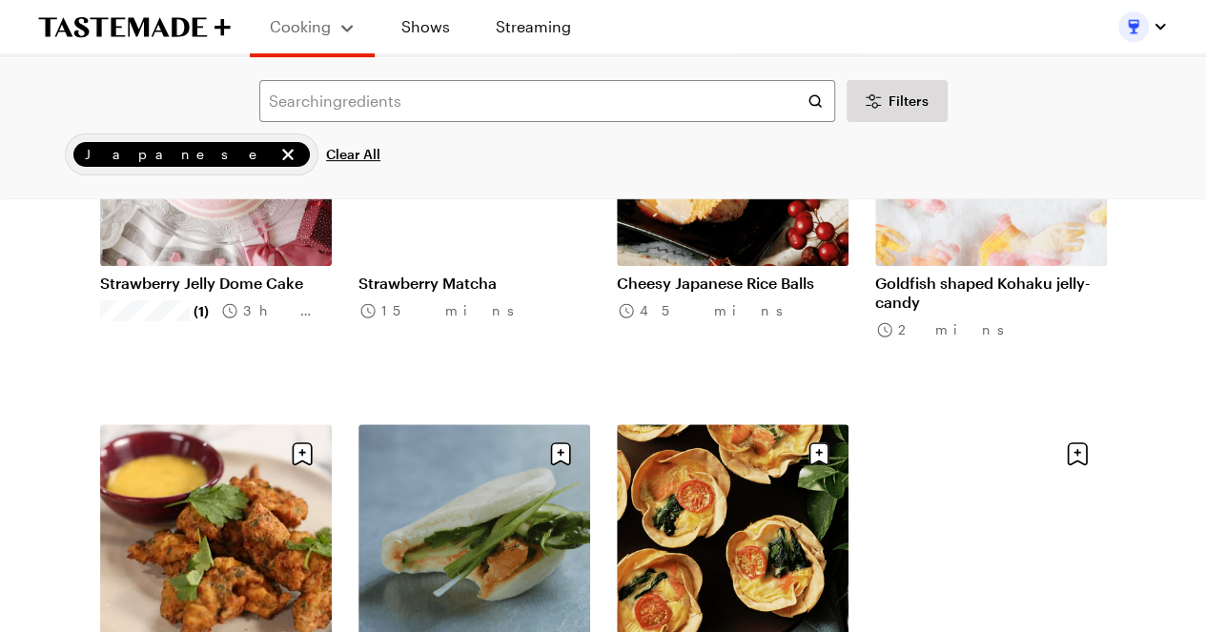
scroll to position [14760, 0]
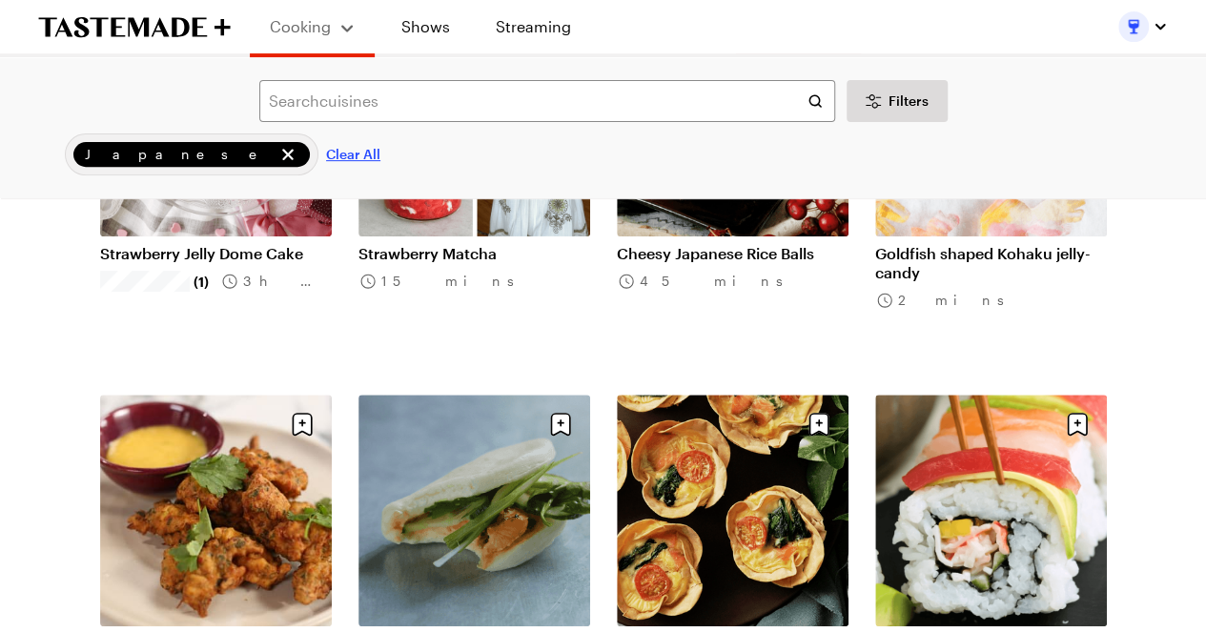
click at [326, 150] on span "Clear All" at bounding box center [353, 154] width 54 height 19
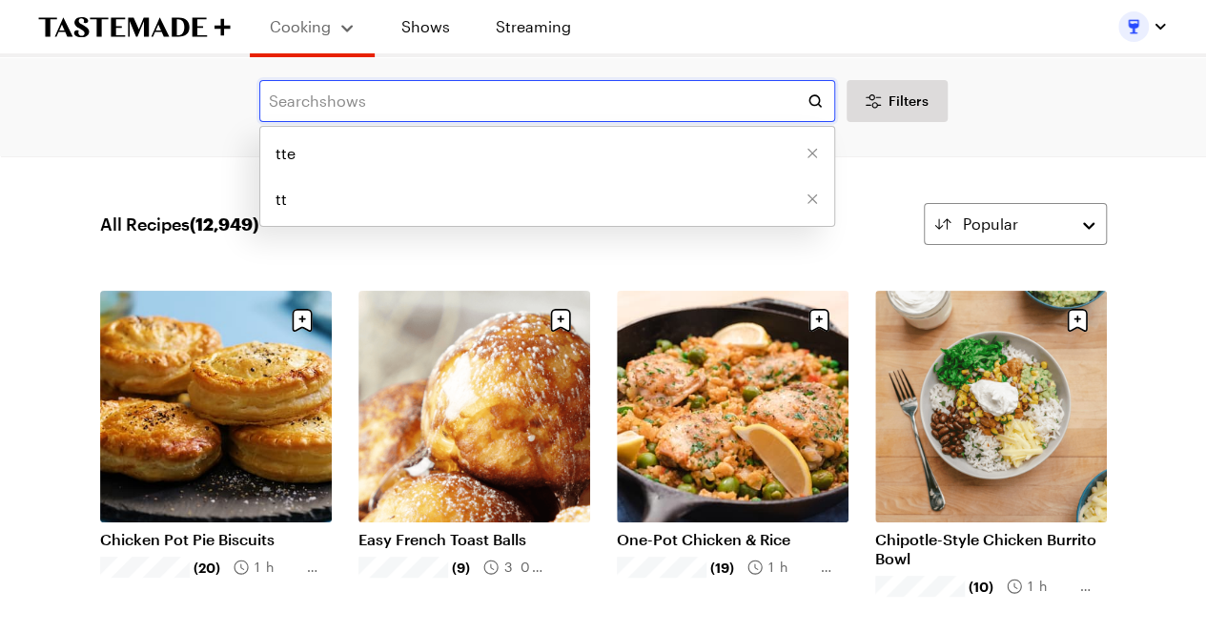
click at [342, 112] on input "text" at bounding box center [547, 101] width 576 height 42
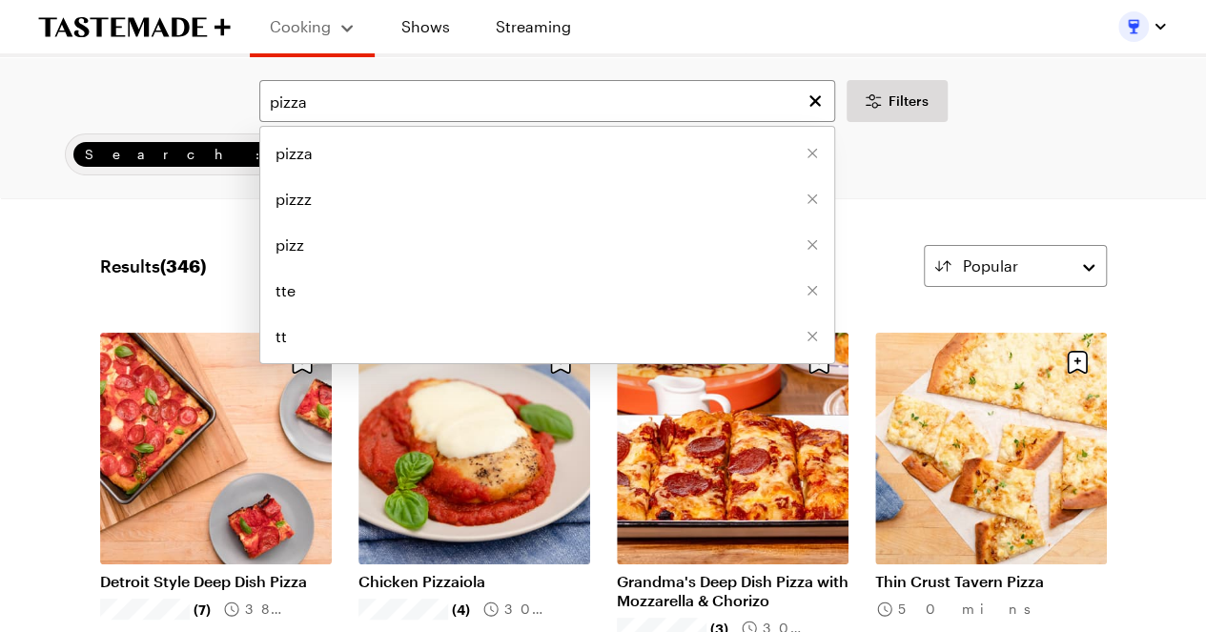
click at [940, 181] on div "pizza pizza pizzz pizz tte tt Filters Search: pizza Search" at bounding box center [603, 127] width 1206 height 141
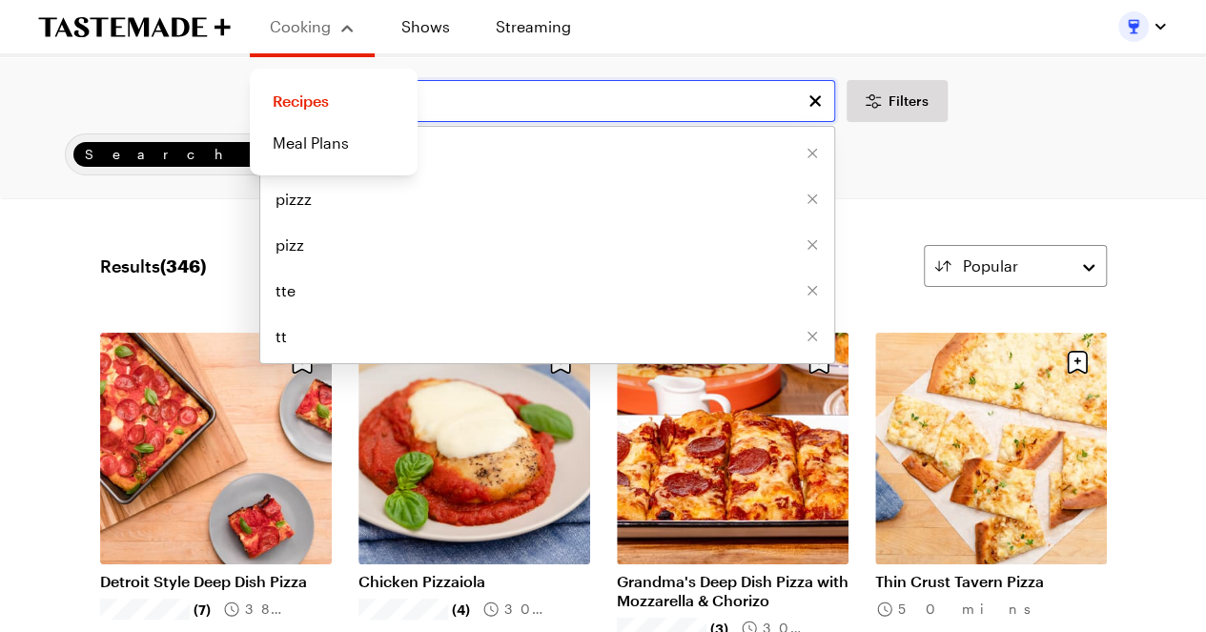
click at [442, 112] on input "pizza" at bounding box center [547, 101] width 576 height 42
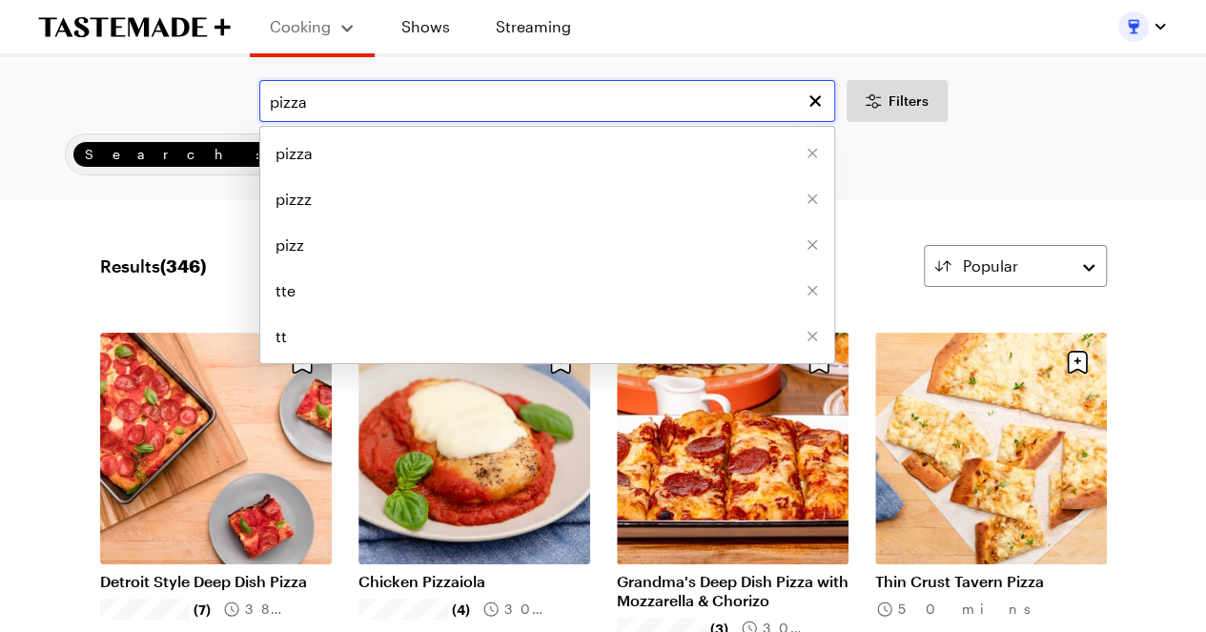
click at [442, 112] on input "pizza" at bounding box center [547, 101] width 576 height 42
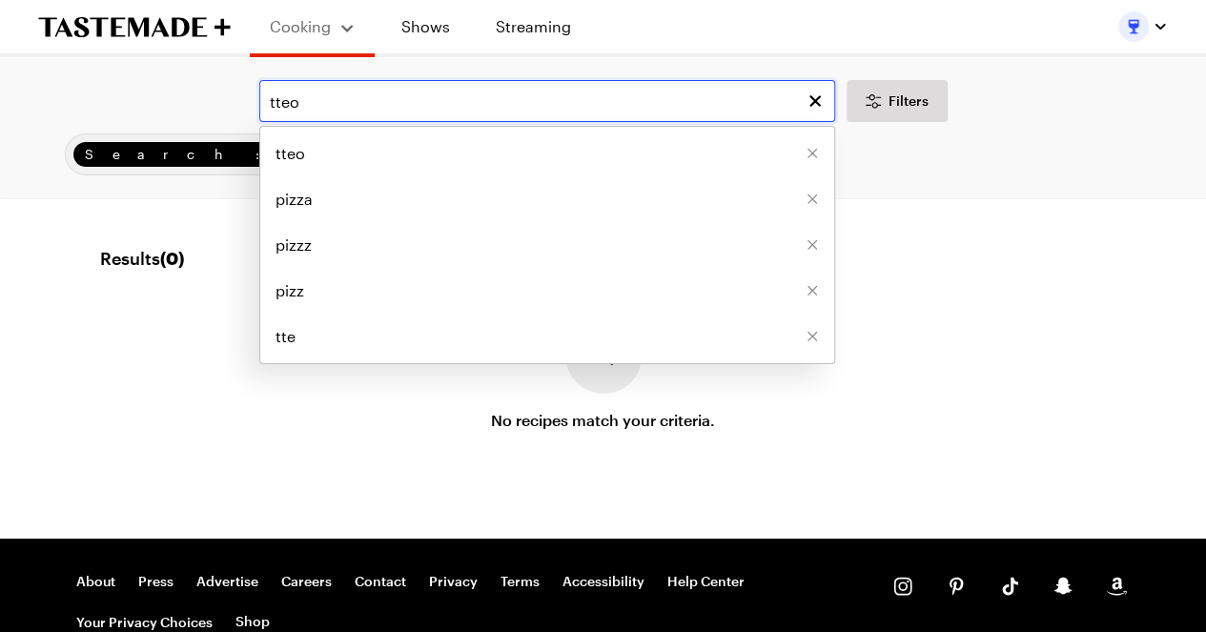
type input "tteo"
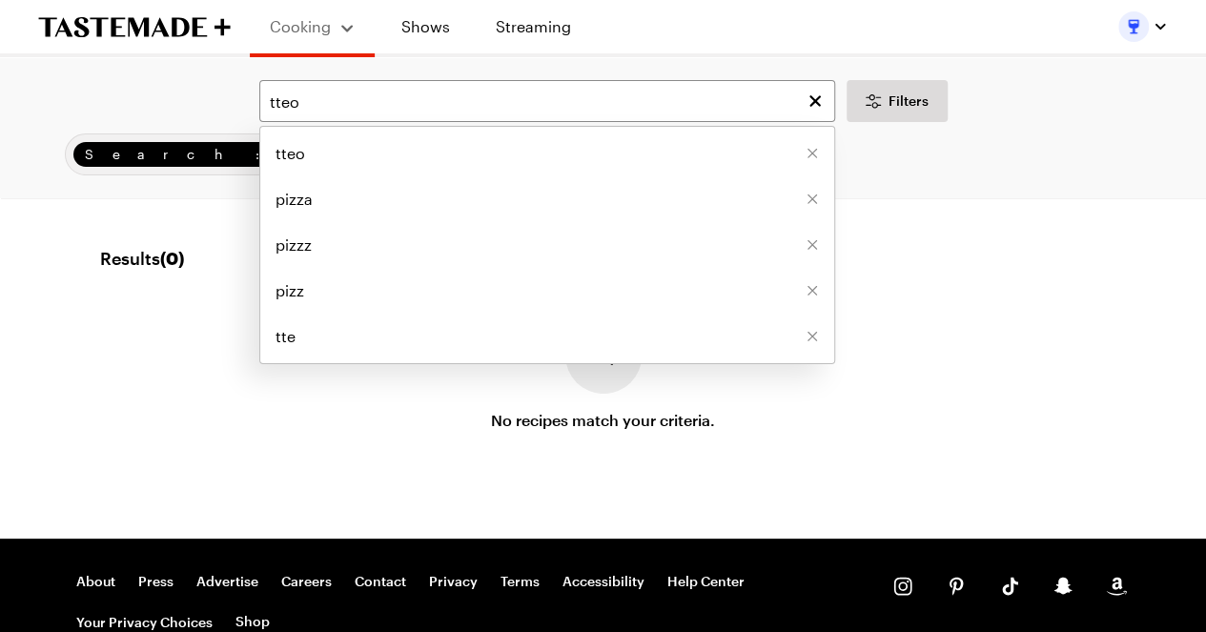
click at [395, 154] on icon "remove Search: tteo" at bounding box center [404, 154] width 19 height 19
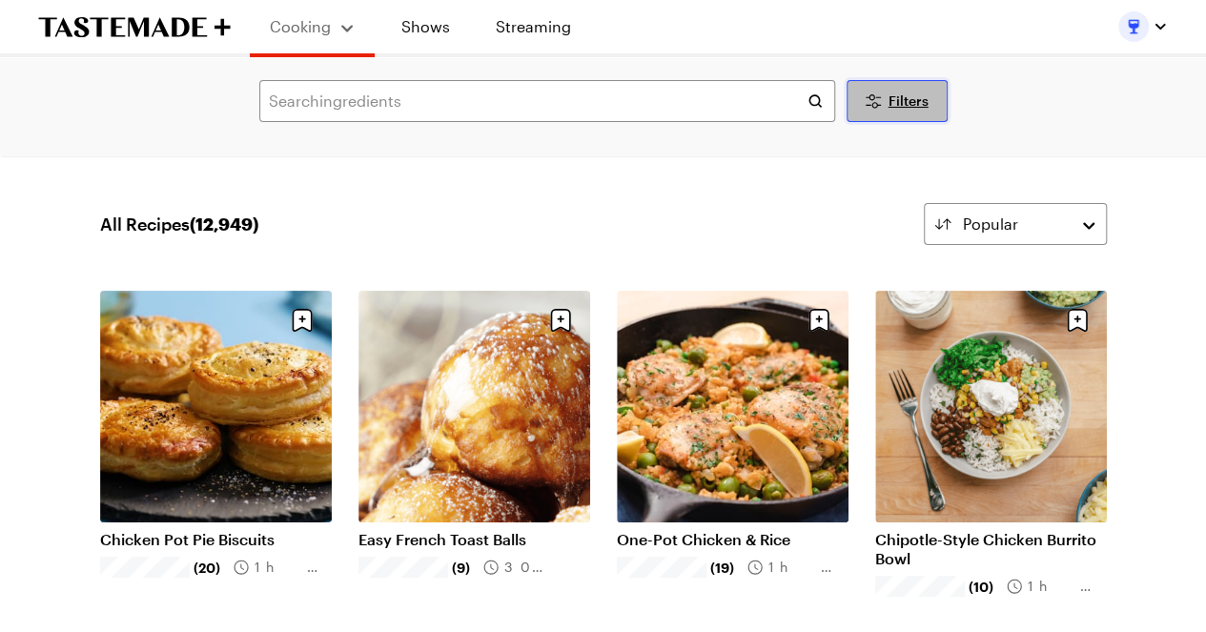
click at [904, 112] on button "Filters" at bounding box center [897, 101] width 101 height 42
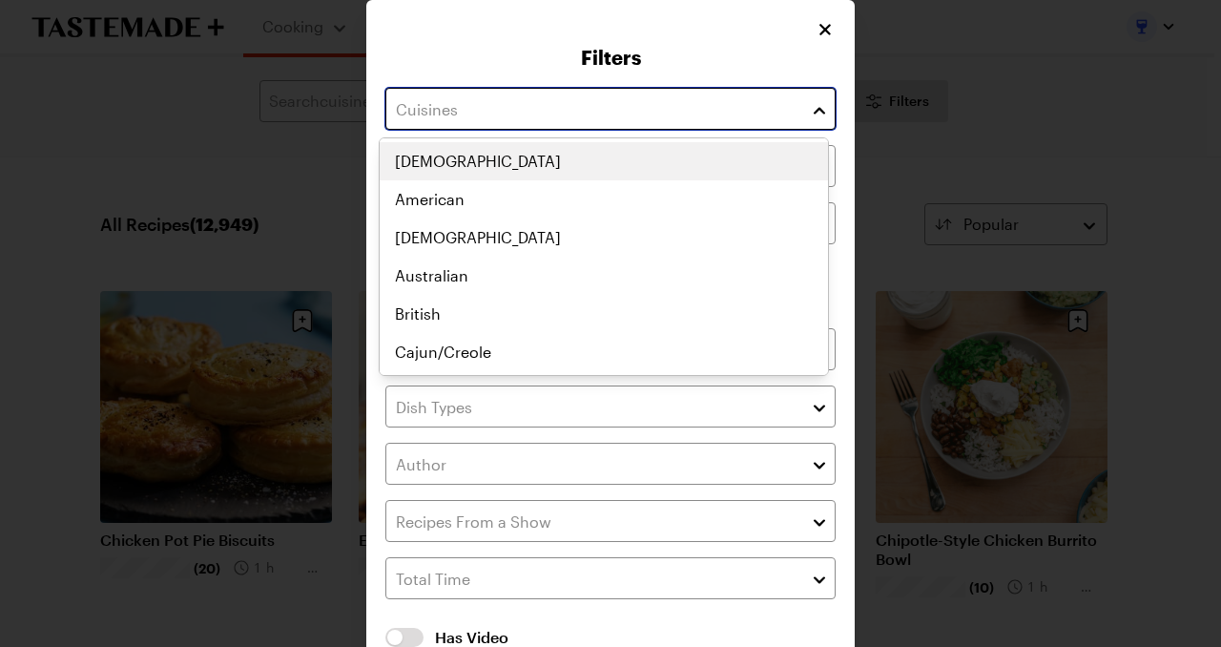
click at [679, 110] on input "text" at bounding box center [610, 109] width 450 height 42
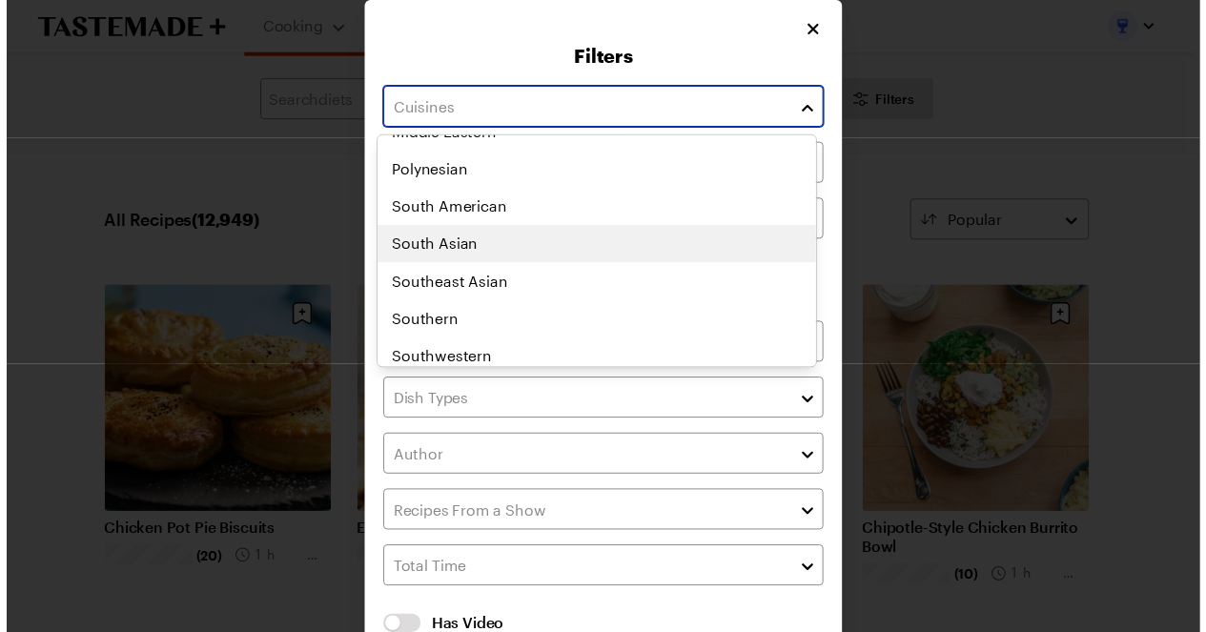
scroll to position [954, 0]
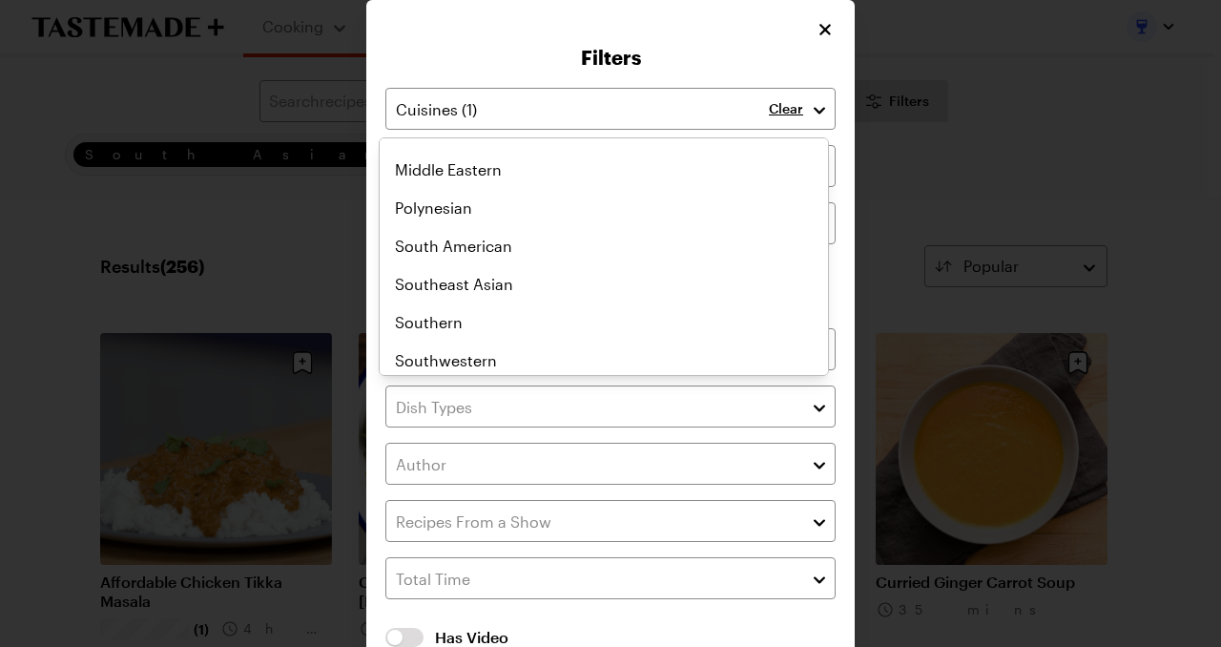
click at [814, 31] on div "Filters Clear Recipes must match all chosen diets. Has Video Has Video Clear Al…" at bounding box center [610, 374] width 488 height 748
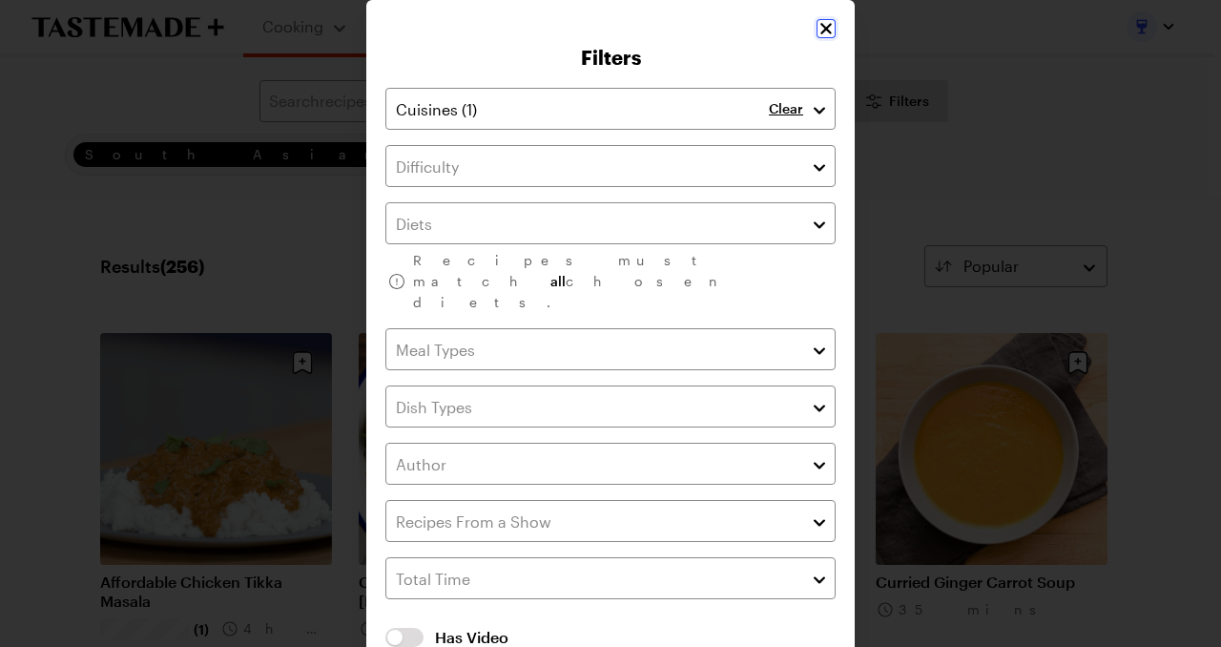
click at [820, 26] on icon "Close" at bounding box center [825, 28] width 11 height 11
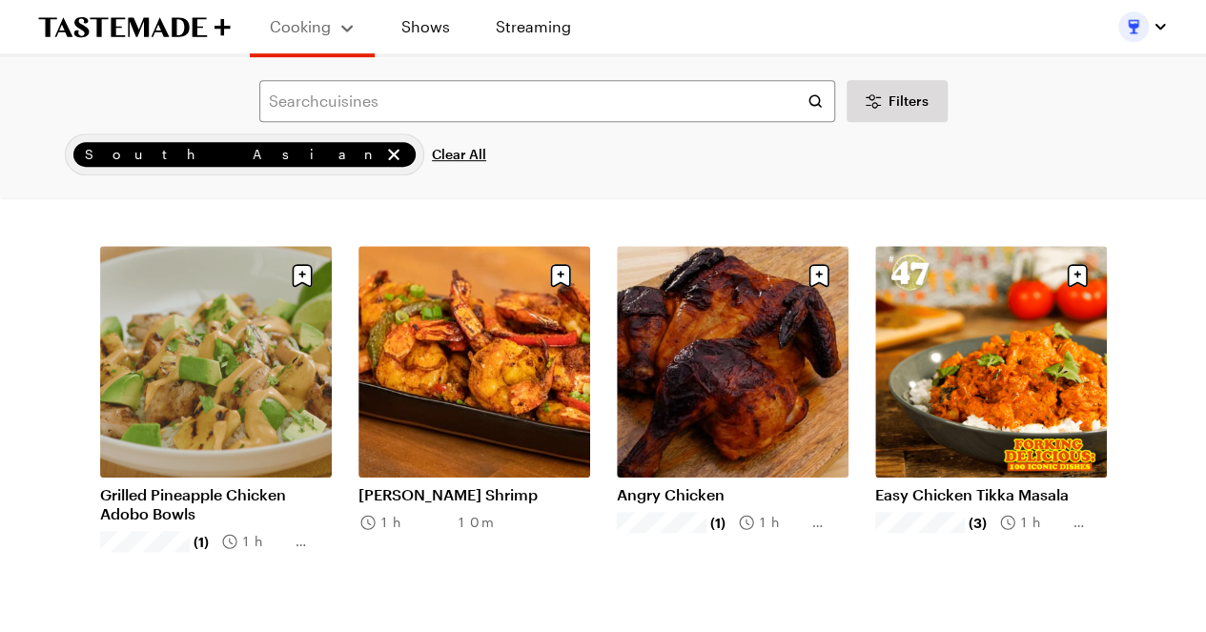
scroll to position [95, 0]
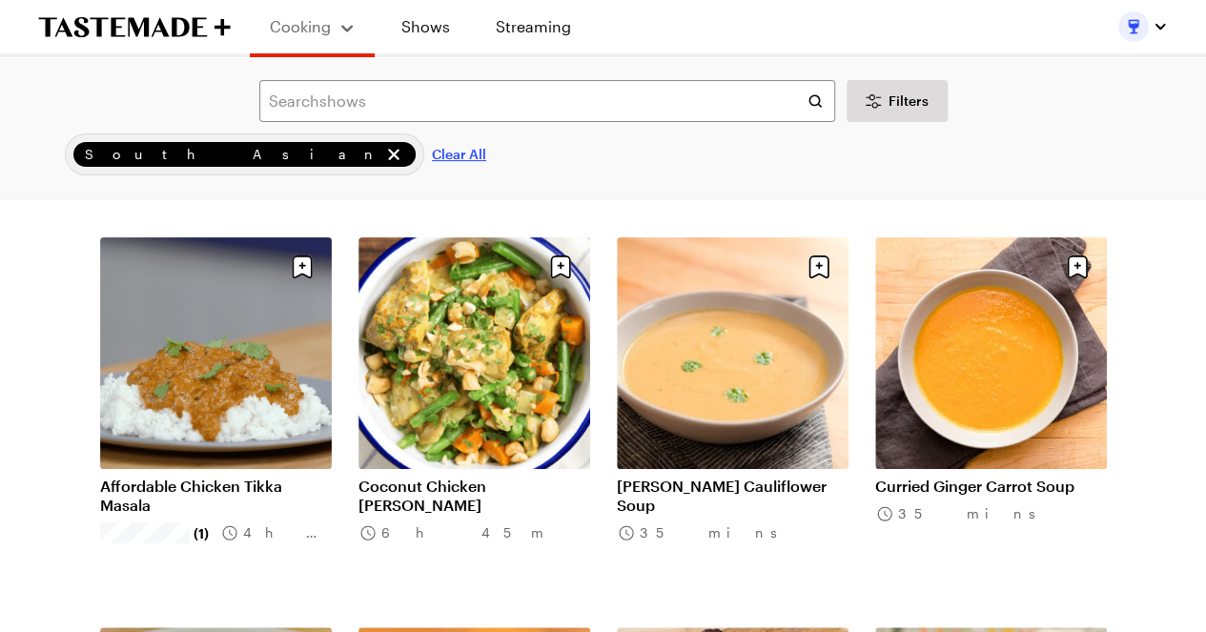
click at [432, 152] on span "Clear All" at bounding box center [459, 154] width 54 height 19
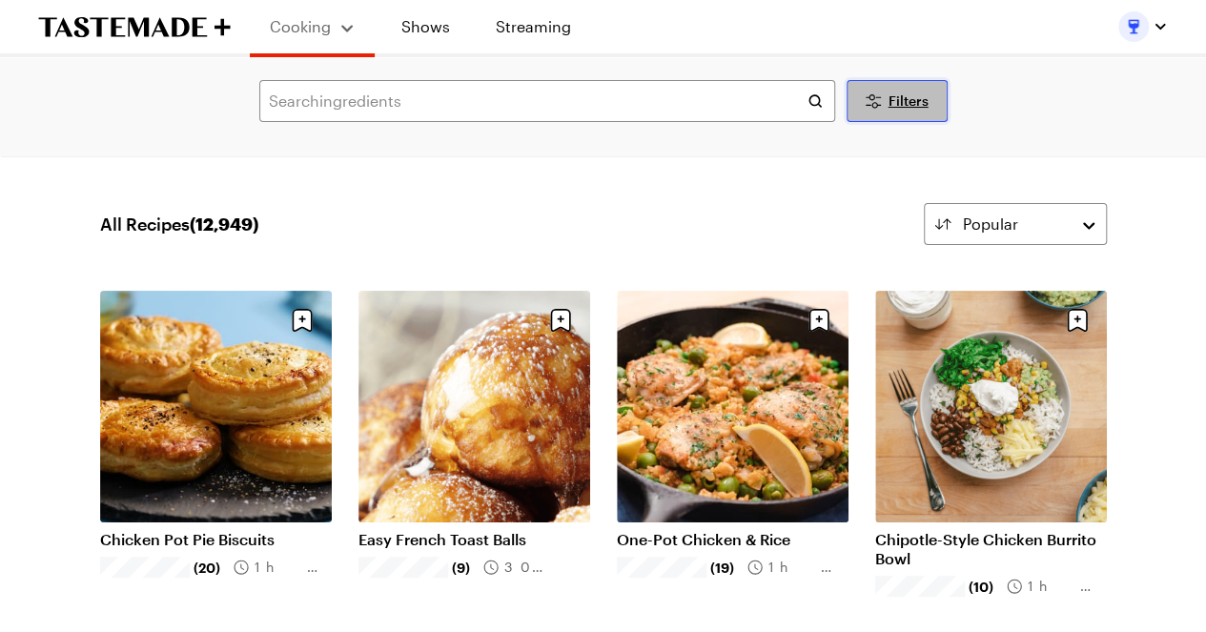
click at [873, 120] on button "Filters" at bounding box center [897, 101] width 101 height 42
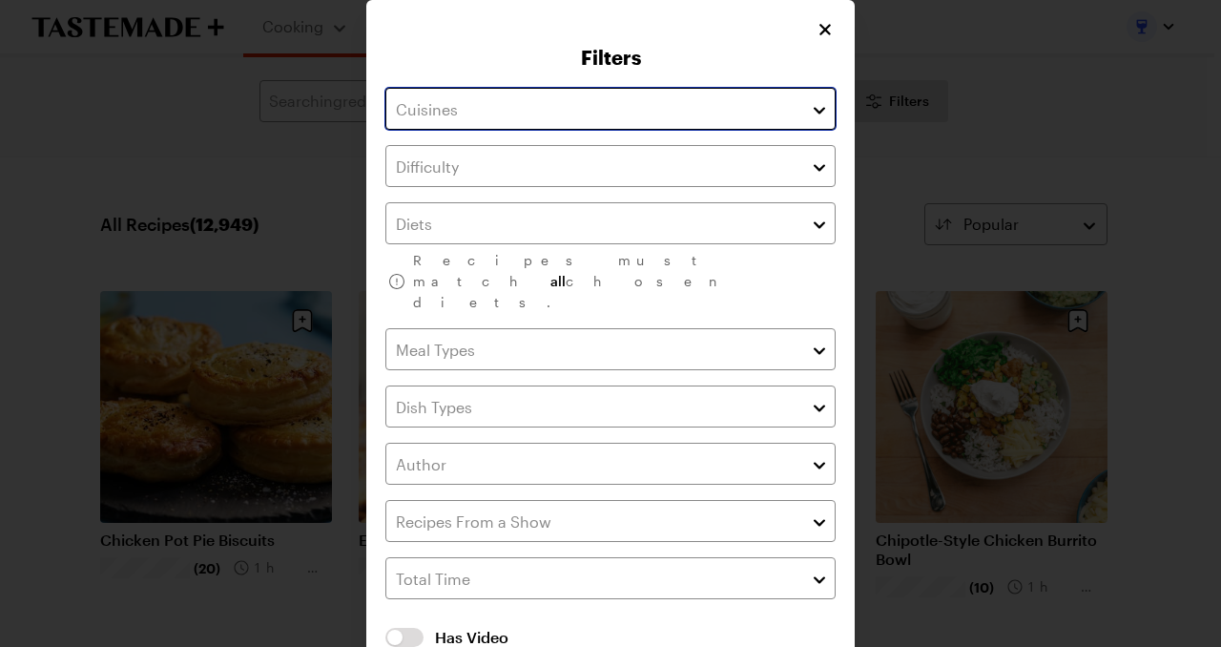
click at [642, 123] on input "text" at bounding box center [610, 109] width 450 height 42
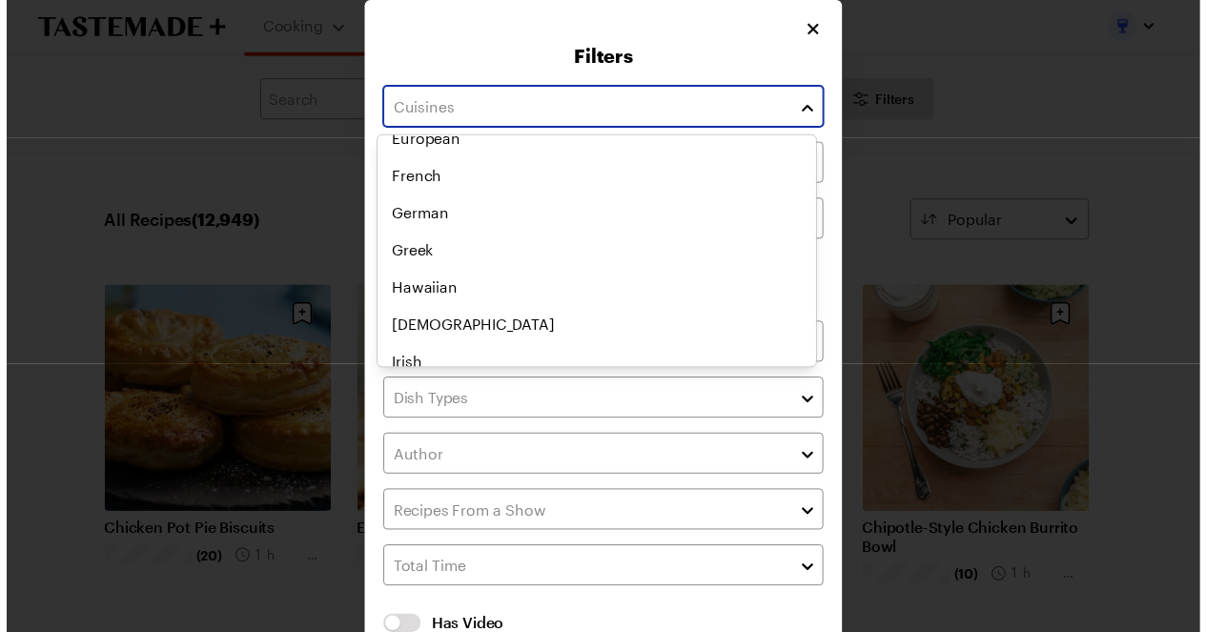
scroll to position [416, 0]
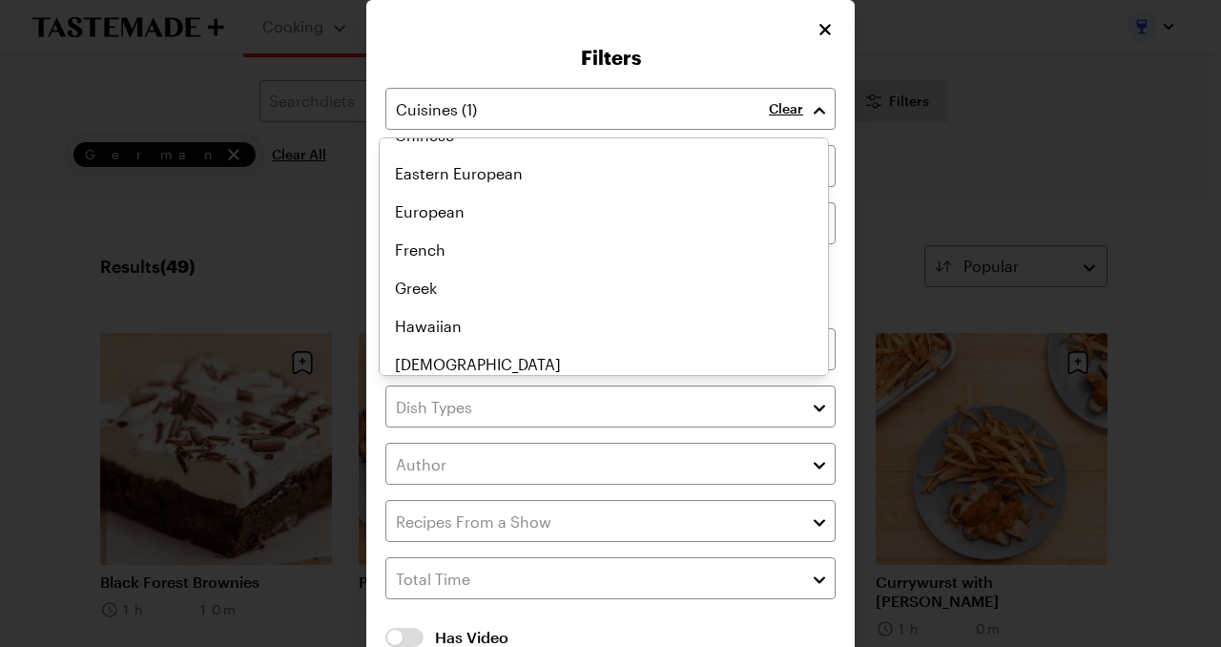
click at [817, 31] on div "Filters Clear Recipes must match all chosen diets. Has Video Has Video Clear Al…" at bounding box center [610, 374] width 488 height 748
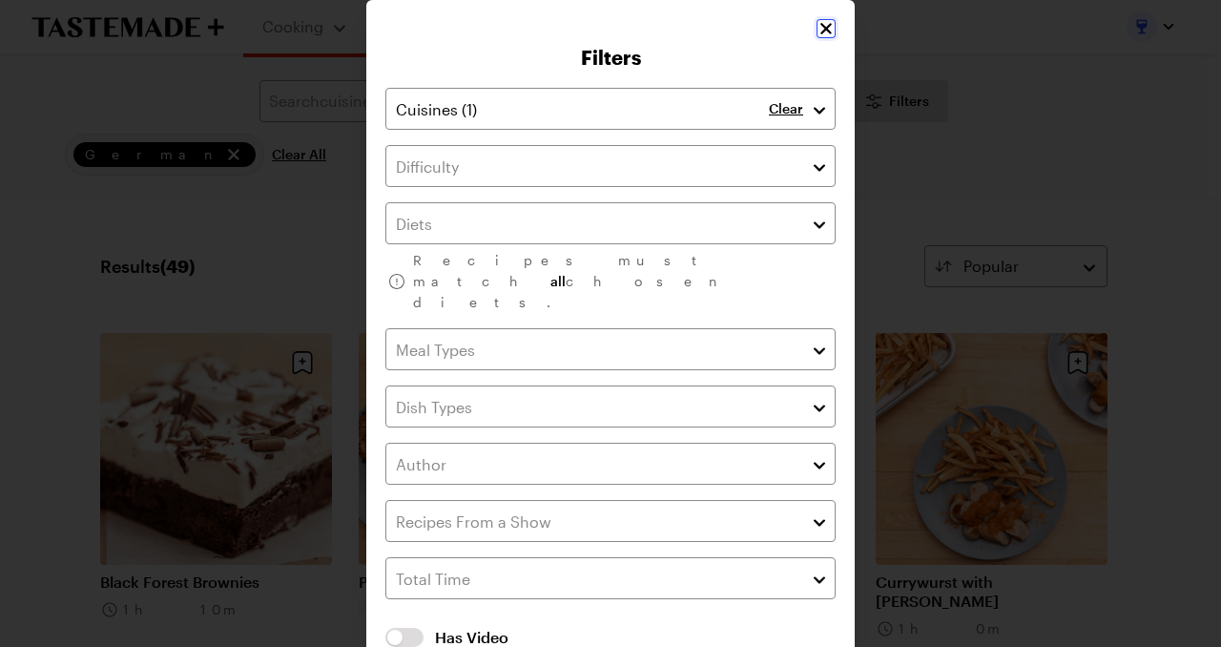
click at [822, 35] on icon "Close" at bounding box center [825, 28] width 19 height 19
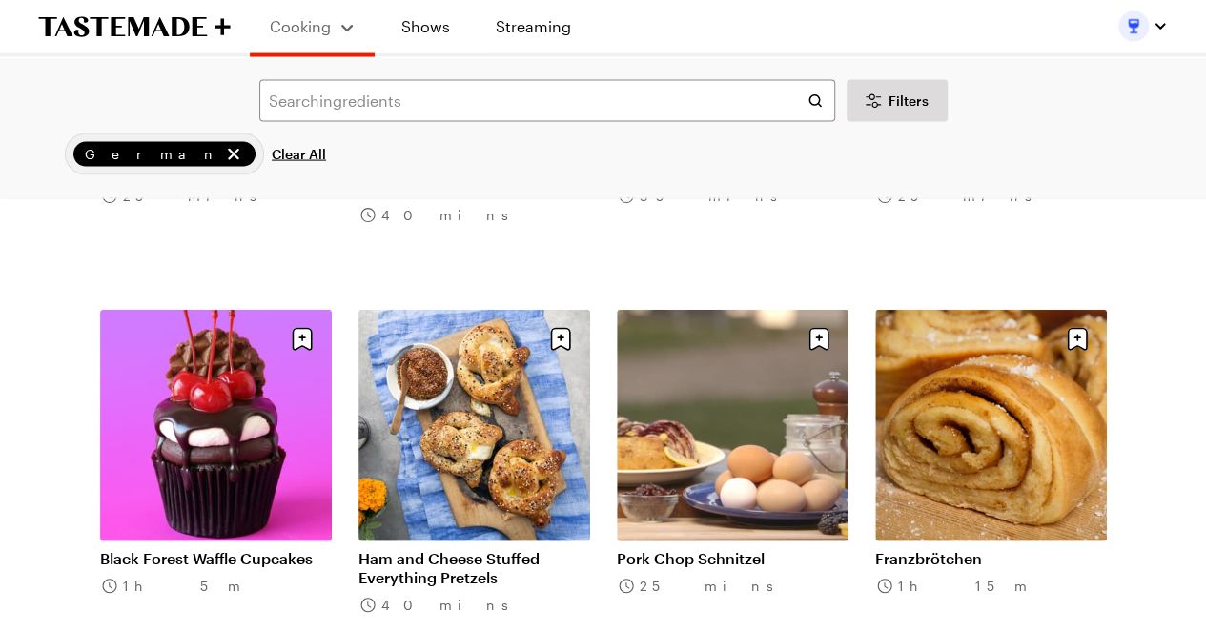
scroll to position [2003, 0]
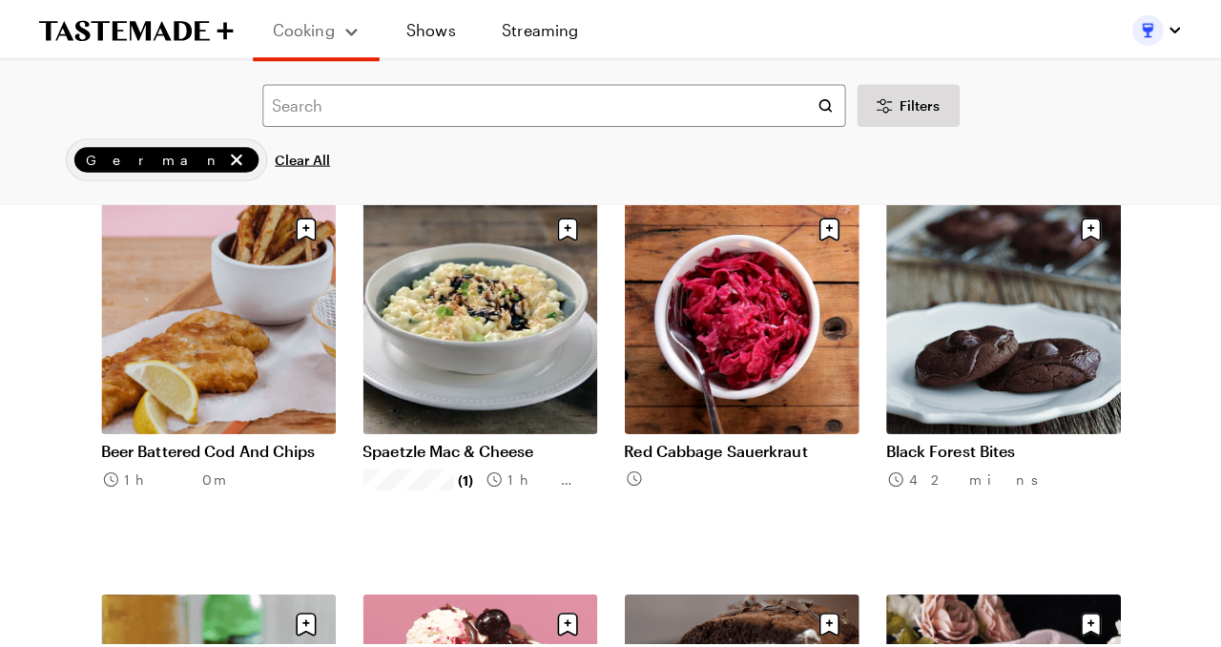
scroll to position [2575, 0]
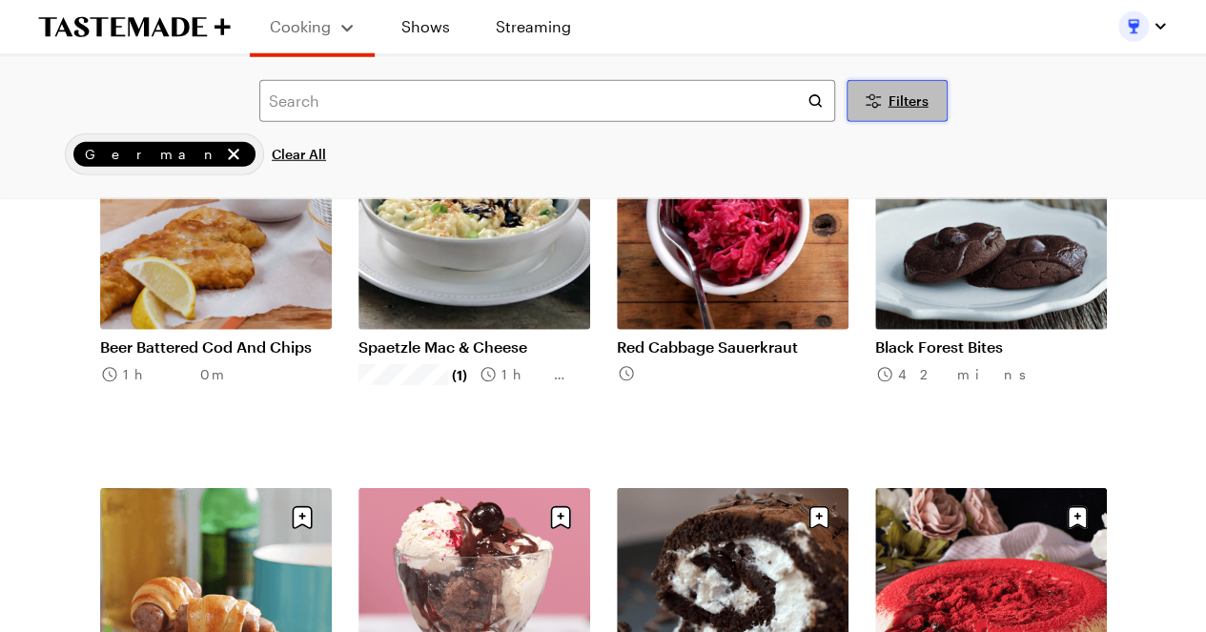
click at [875, 95] on icon "Desktop filters" at bounding box center [873, 101] width 23 height 23
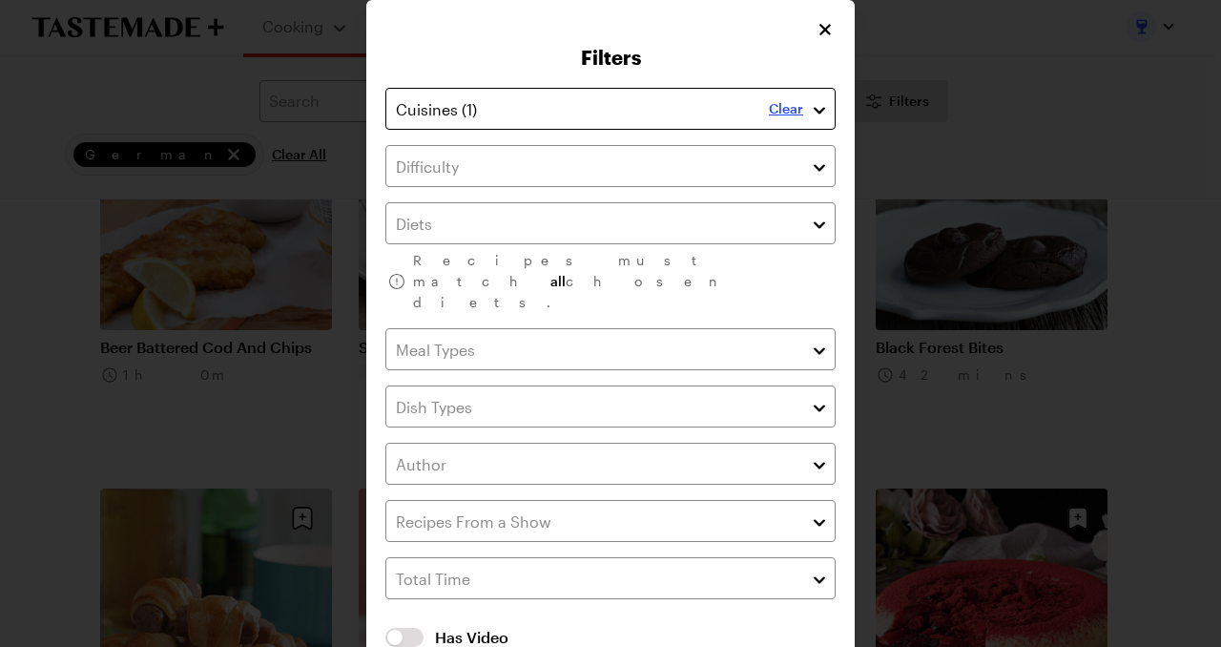
click at [769, 113] on p "Clear" at bounding box center [786, 108] width 34 height 17
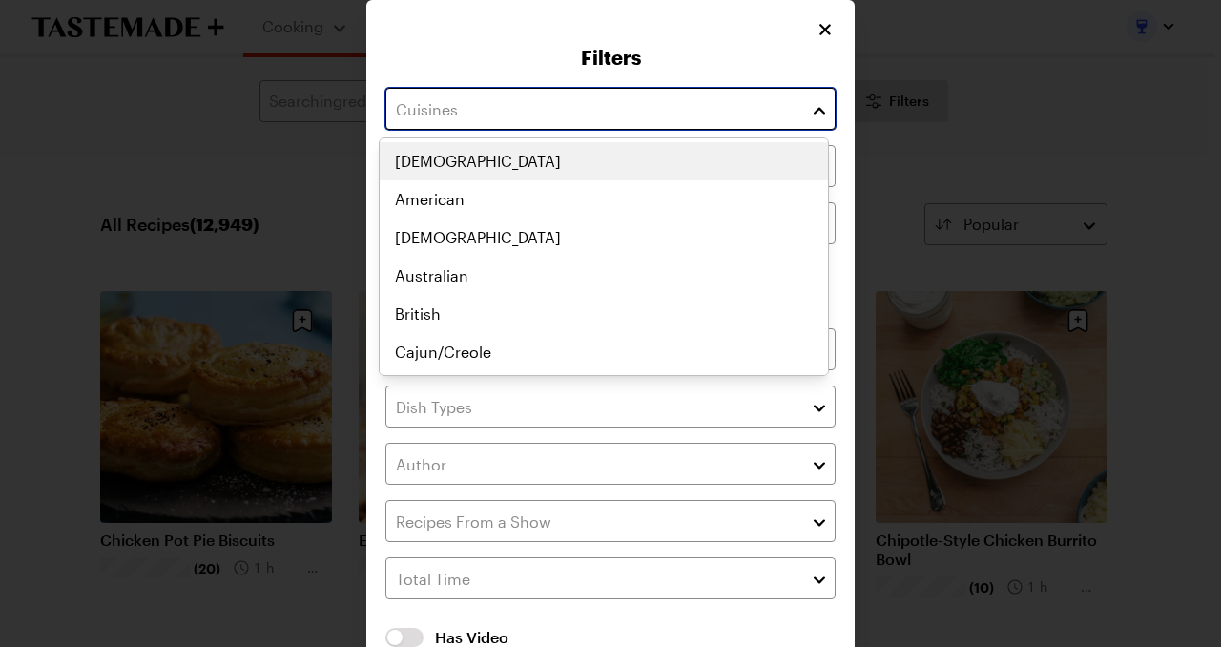
click at [752, 111] on input "text" at bounding box center [610, 109] width 450 height 42
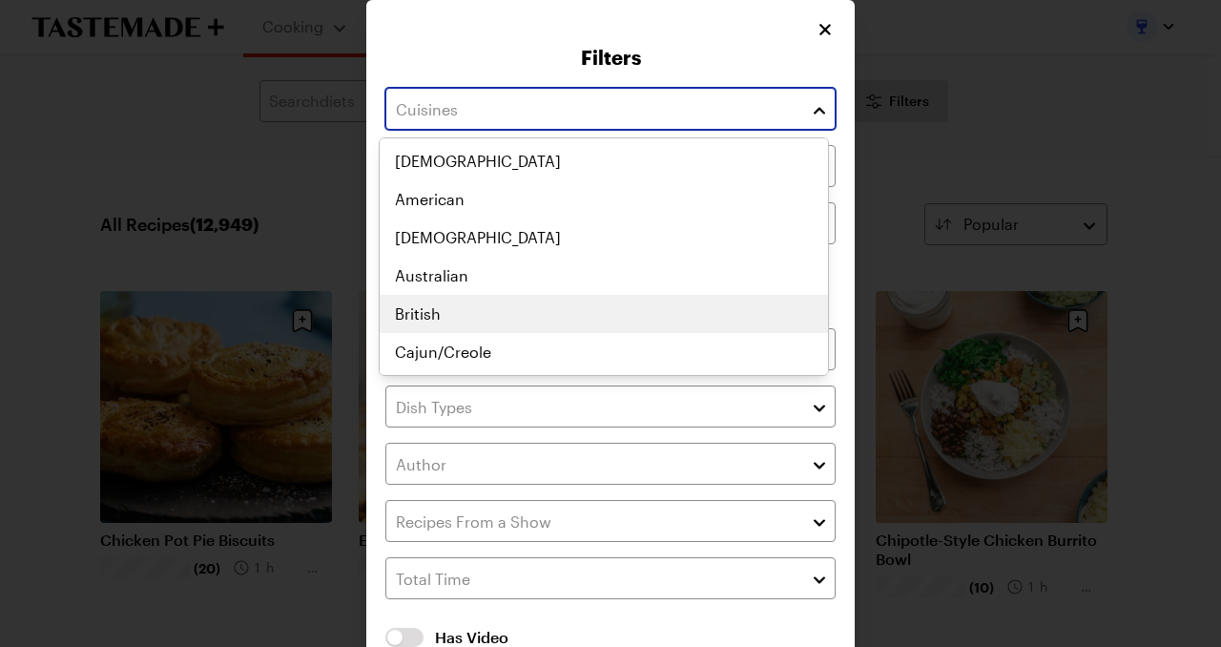
click at [482, 301] on div "African American Asian Australian British Cajun/Creole Canadian Caribbean Centr…" at bounding box center [604, 256] width 448 height 229
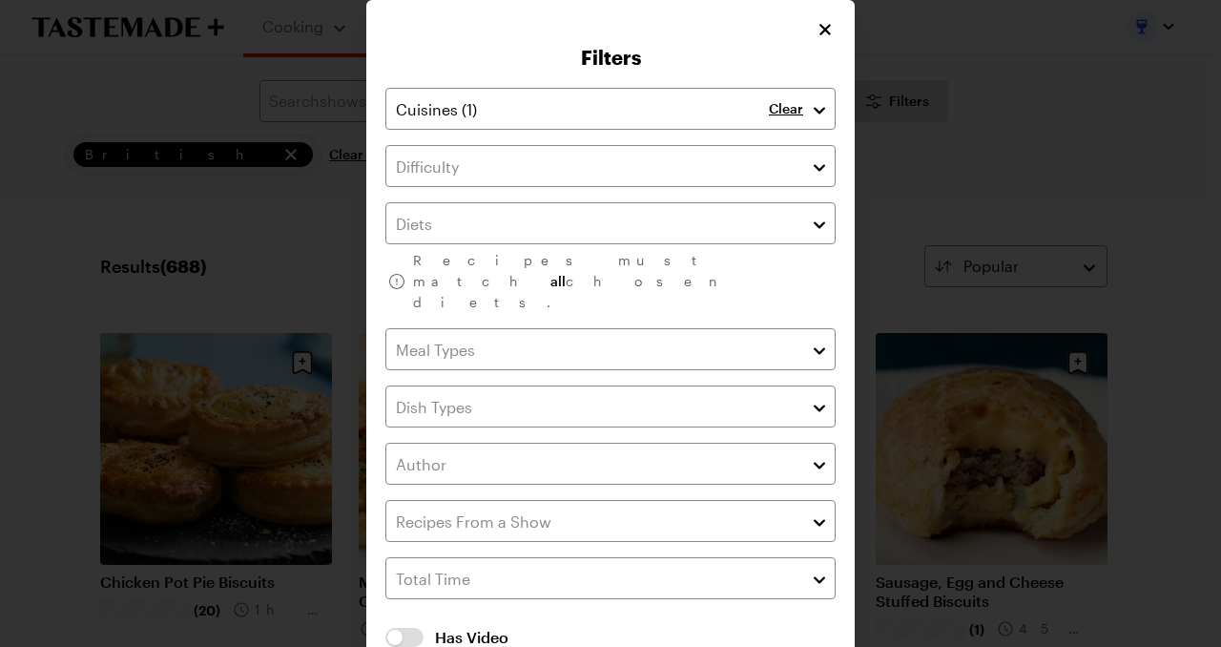
click at [821, 33] on div "Filters Clear Recipes must match all chosen diets. Has Video Has Video Clear Al…" at bounding box center [610, 374] width 488 height 748
click at [817, 33] on icon "Close" at bounding box center [825, 28] width 19 height 19
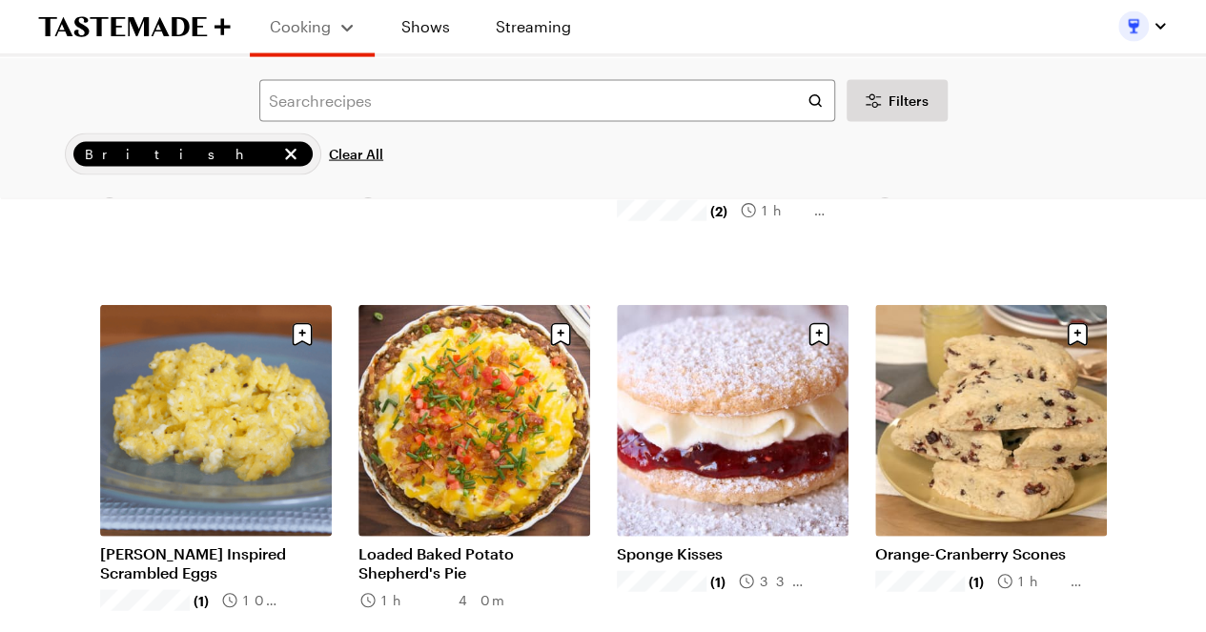
scroll to position [2003, 0]
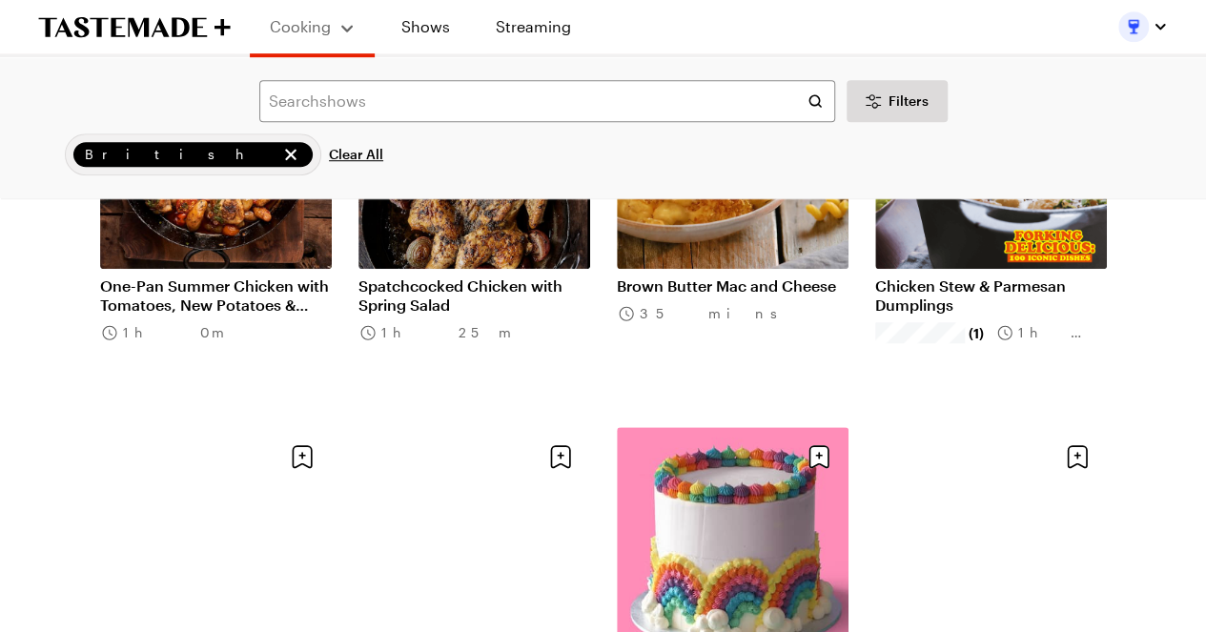
scroll to position [4291, 0]
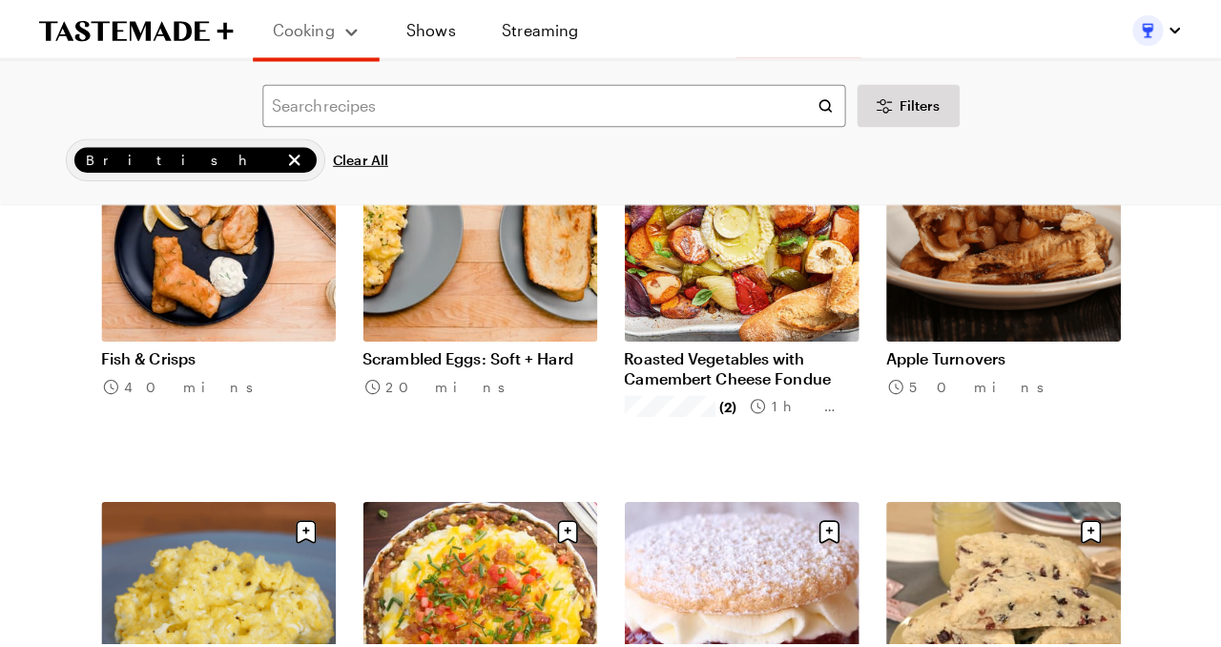
scroll to position [1717, 0]
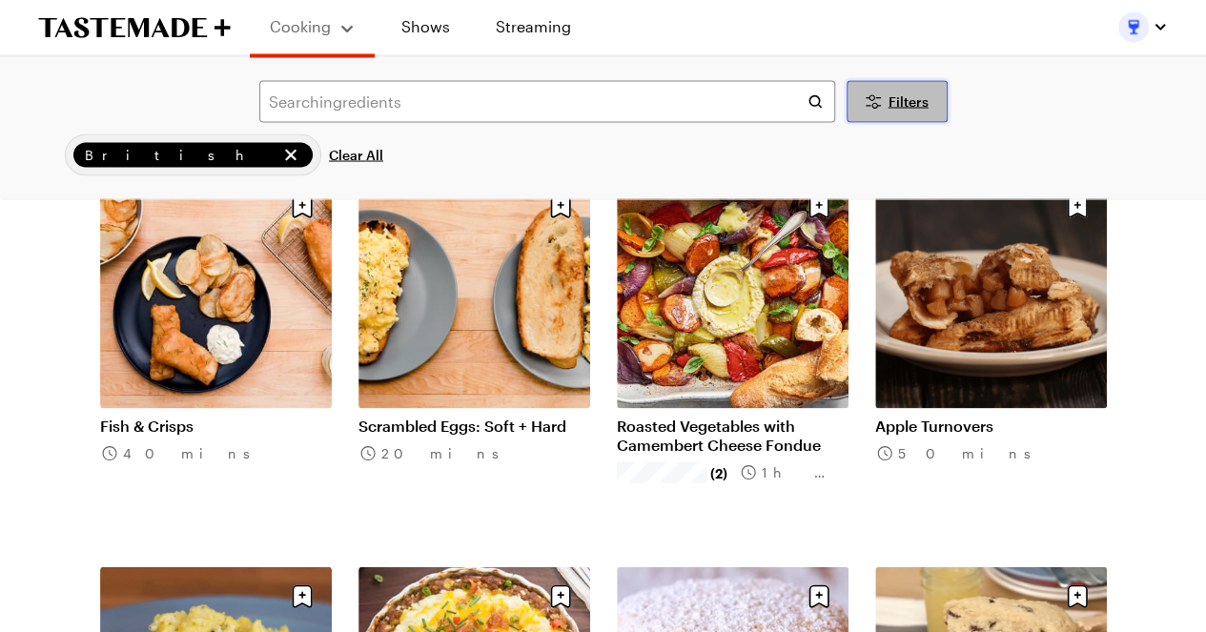
click at [877, 101] on icon "Desktop filters" at bounding box center [873, 101] width 23 height 23
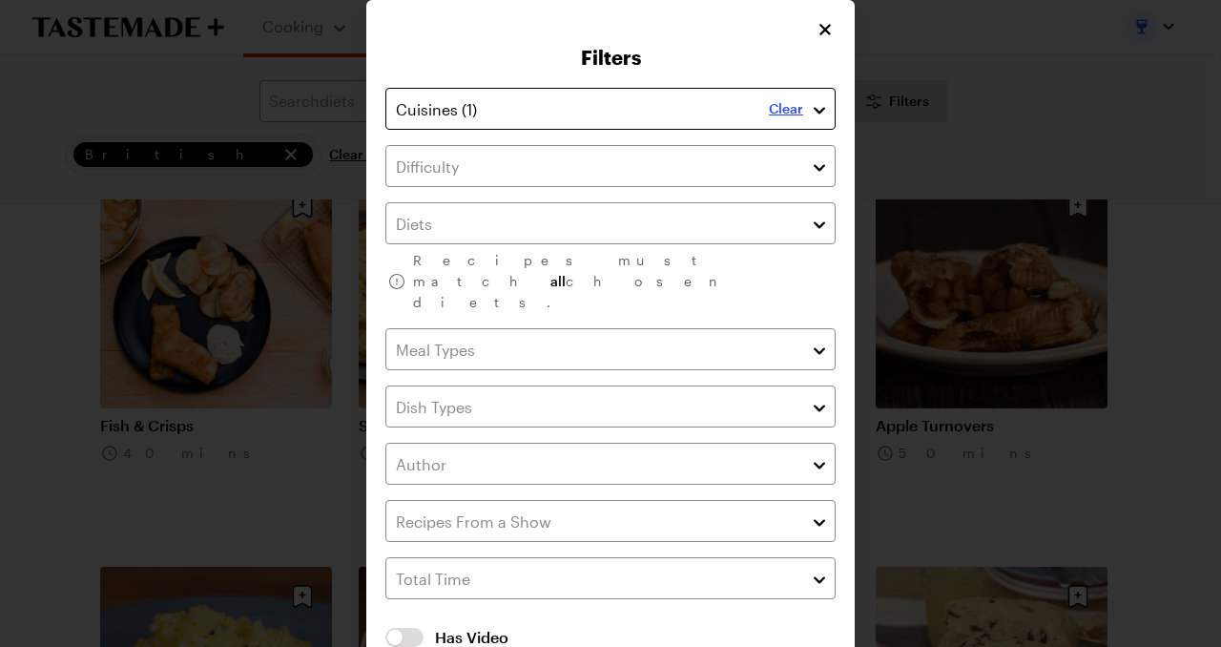
click at [780, 108] on p "Clear" at bounding box center [786, 108] width 34 height 17
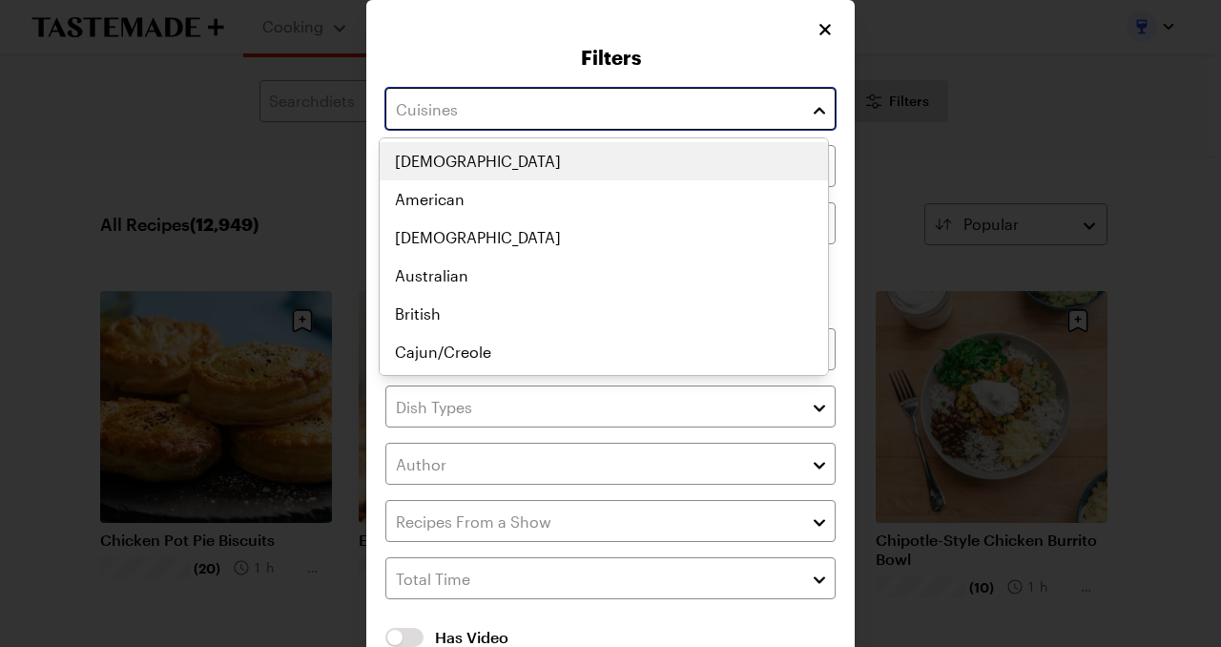
click at [736, 107] on input "text" at bounding box center [610, 109] width 450 height 42
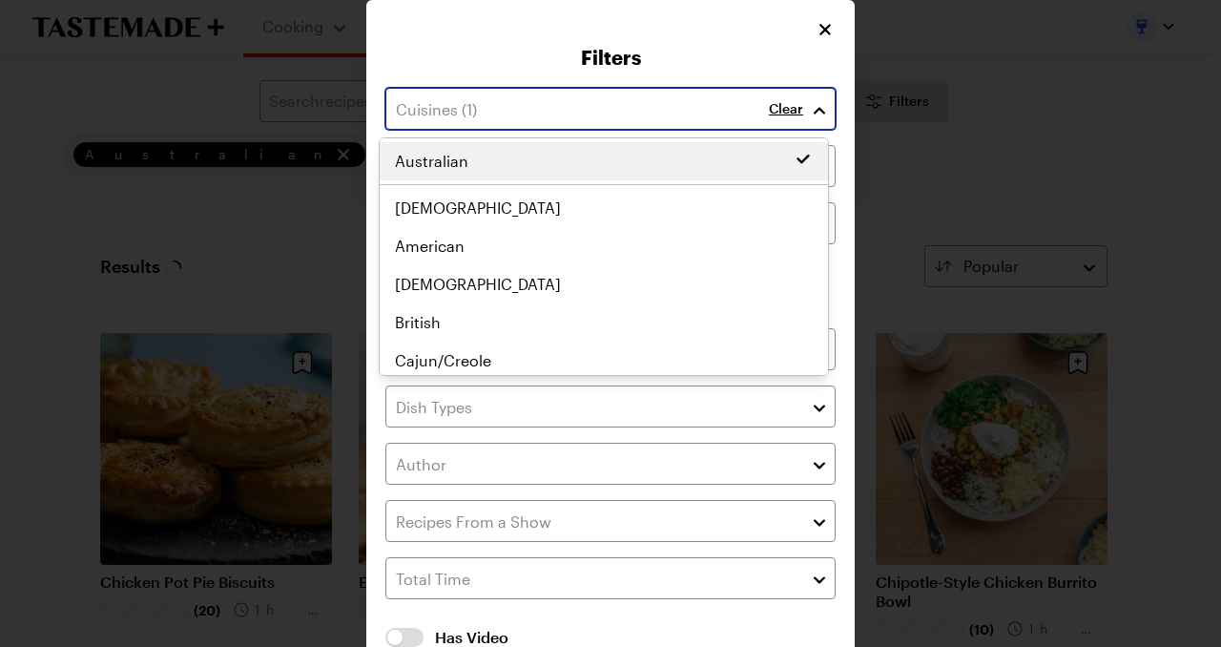
click at [605, 271] on div "Australian African American Asian Australian British Cajun/Creole Canadian Cari…" at bounding box center [604, 256] width 448 height 229
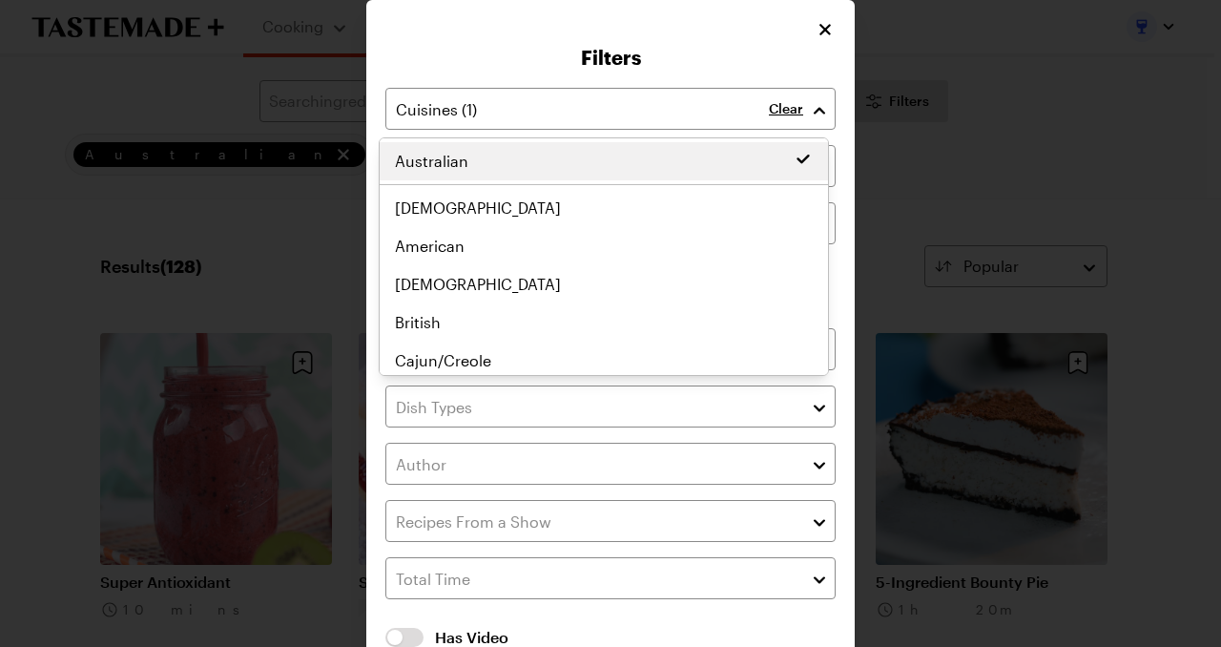
click at [814, 28] on div "Filters Clear Recipes must match all chosen diets. Has Video Has Video Clear Al…" at bounding box center [610, 374] width 488 height 748
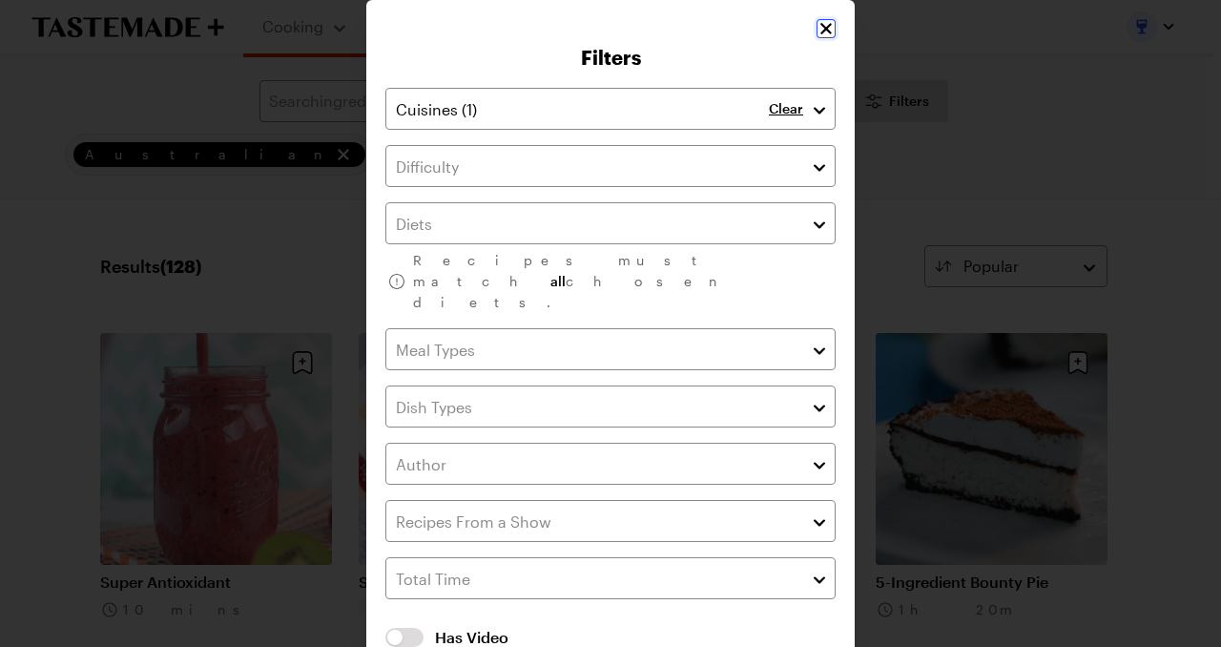
click at [820, 28] on icon "Close" at bounding box center [825, 28] width 11 height 11
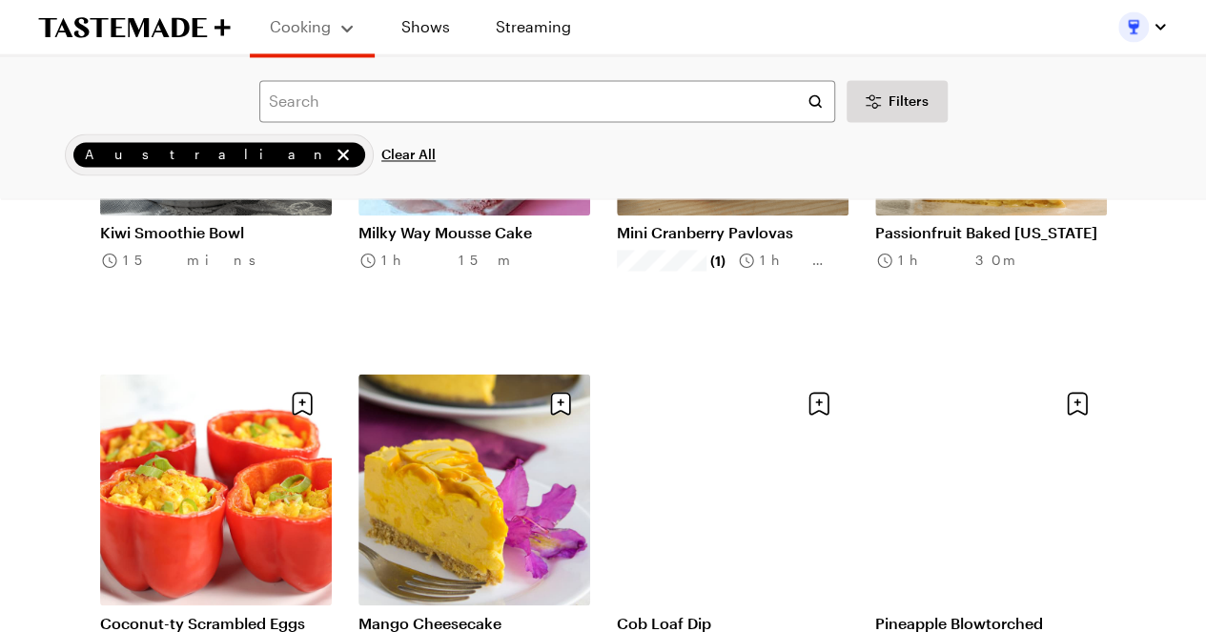
scroll to position [1621, 0]
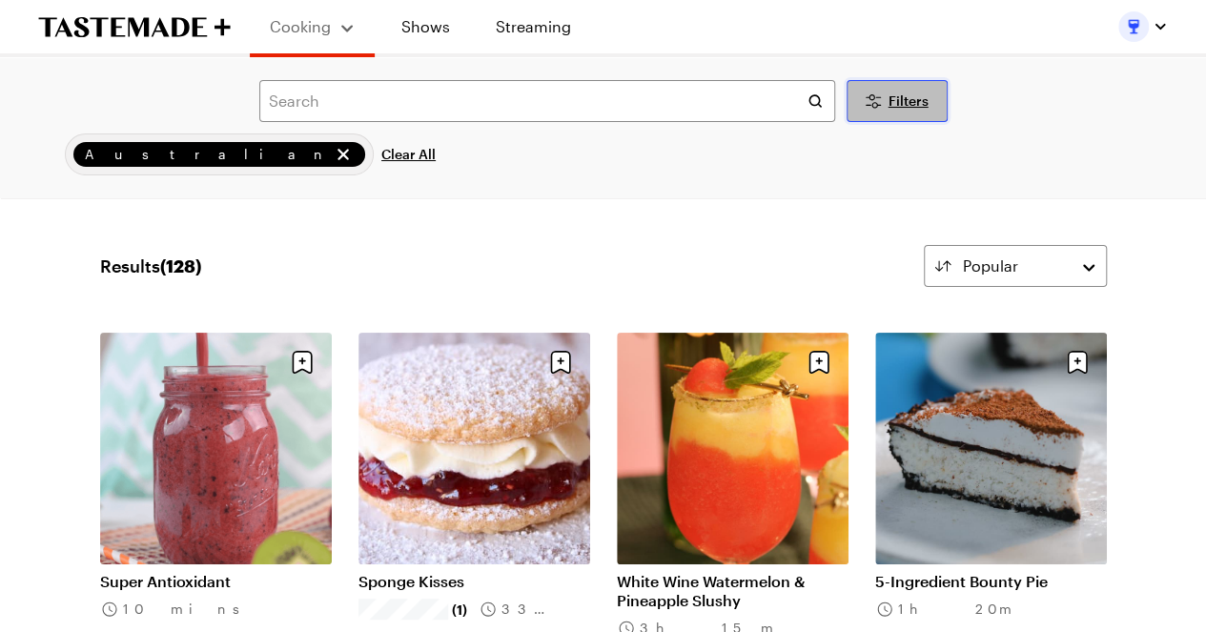
click at [889, 90] on button "Filters" at bounding box center [897, 101] width 101 height 42
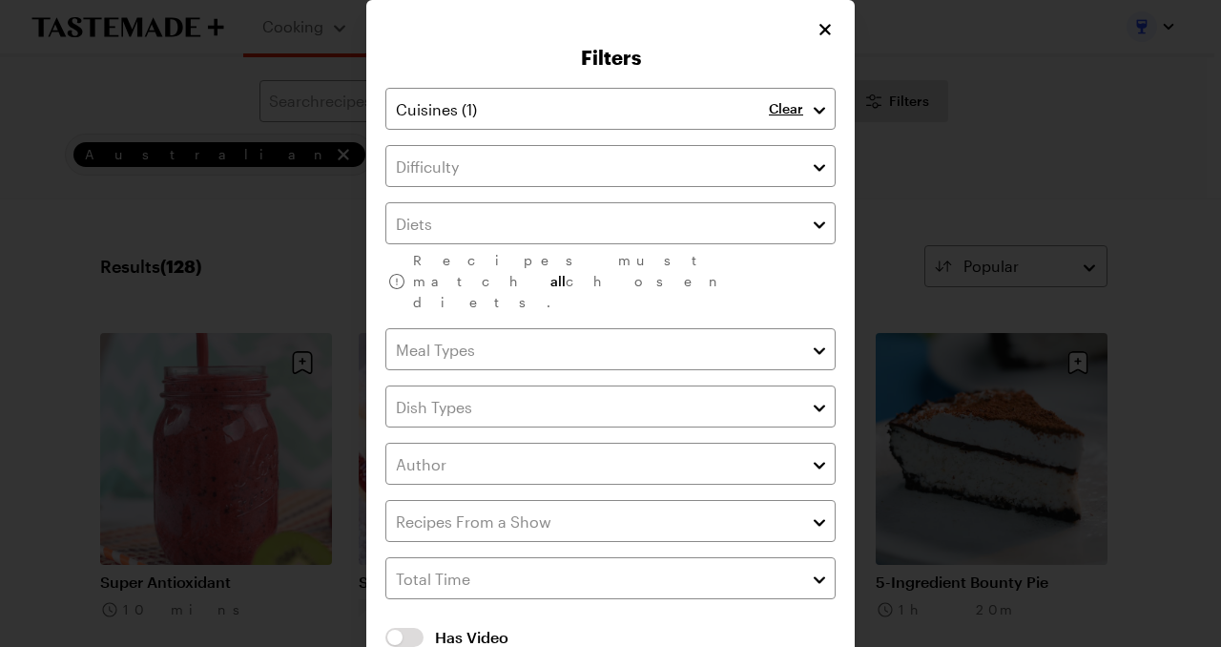
click at [780, 112] on p "Clear" at bounding box center [786, 108] width 34 height 17
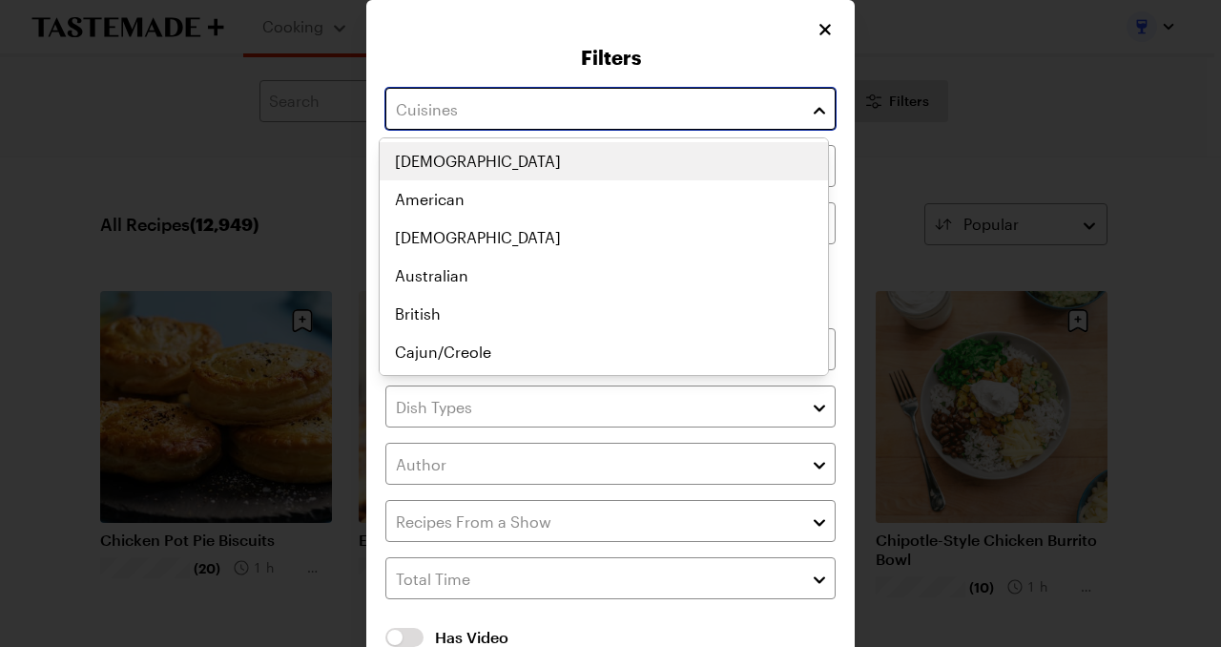
click at [763, 113] on input "text" at bounding box center [610, 109] width 450 height 42
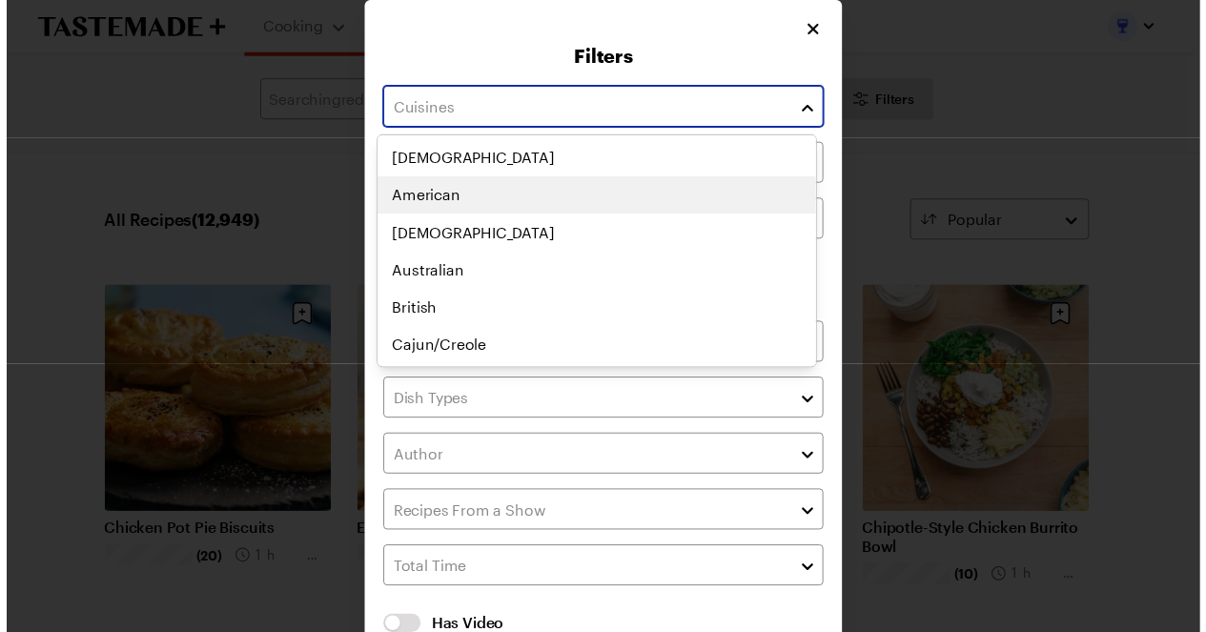
scroll to position [95, 0]
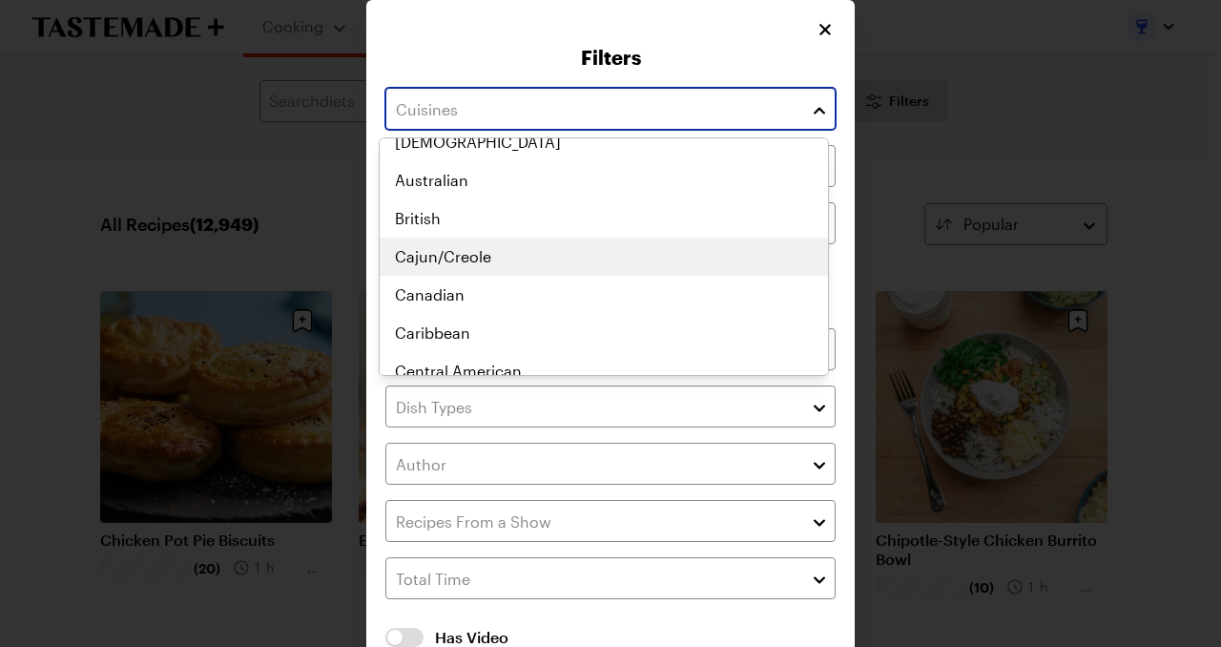
click at [747, 244] on div "African American Asian Australian British Cajun/Creole Canadian Caribbean Centr…" at bounding box center [604, 161] width 448 height 229
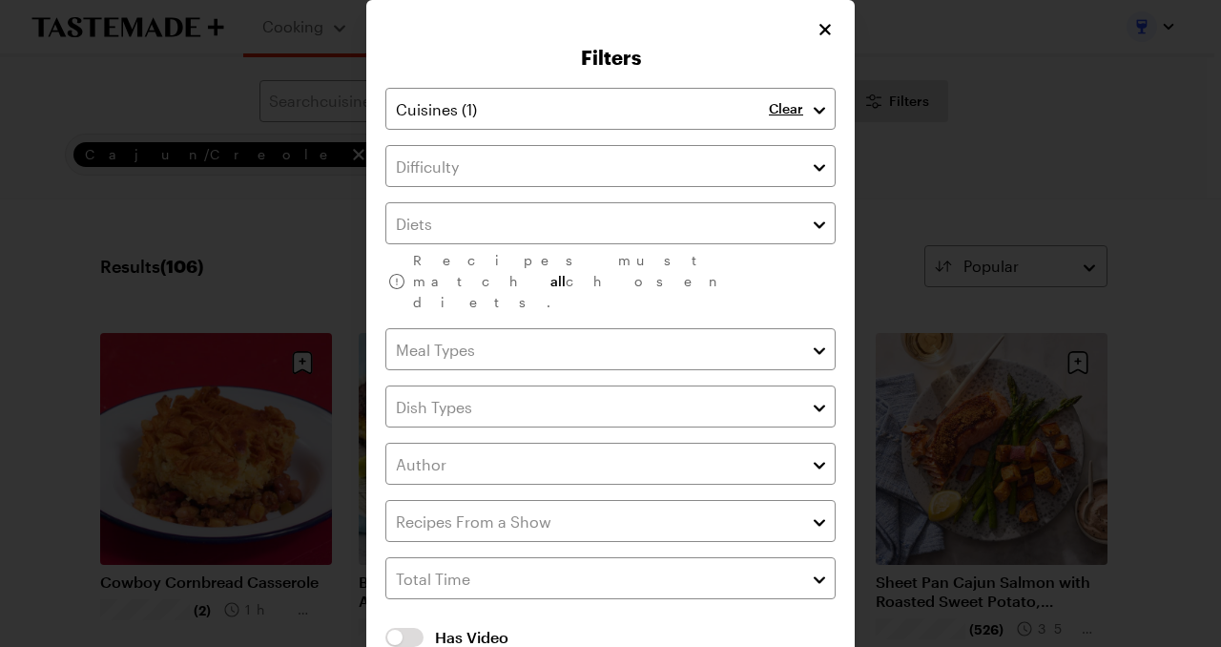
click at [813, 33] on div "Filters Clear Recipes must match all chosen diets. Has Video Has Video Clear Al…" at bounding box center [610, 374] width 488 height 748
click at [820, 33] on icon "Close" at bounding box center [825, 28] width 11 height 11
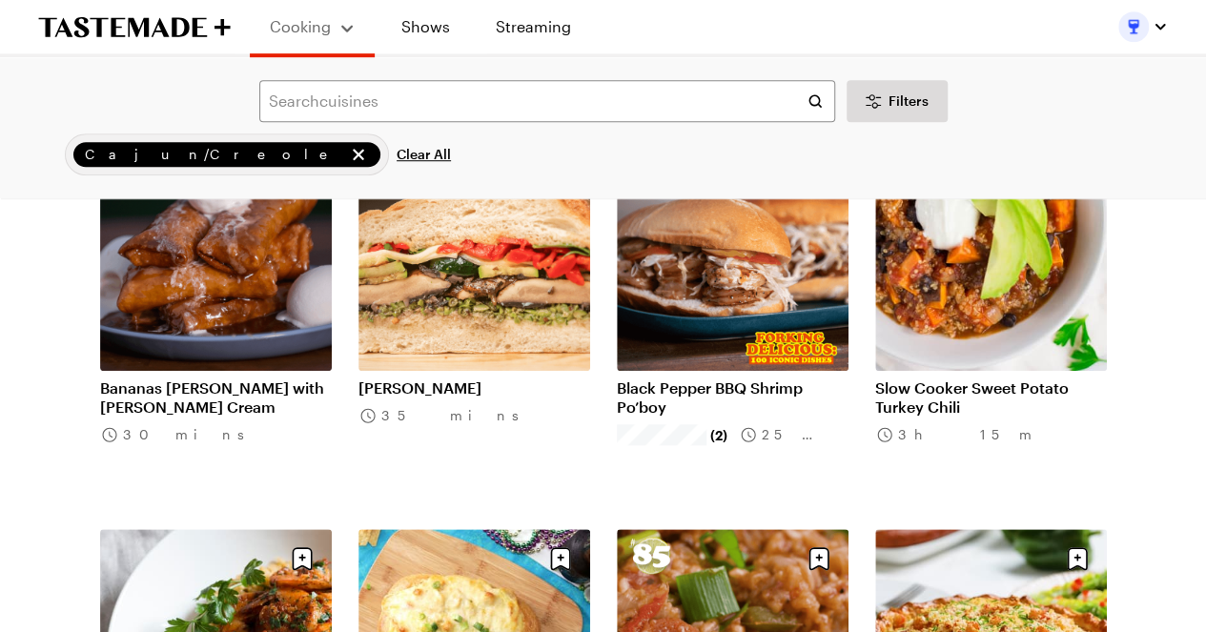
scroll to position [381, 0]
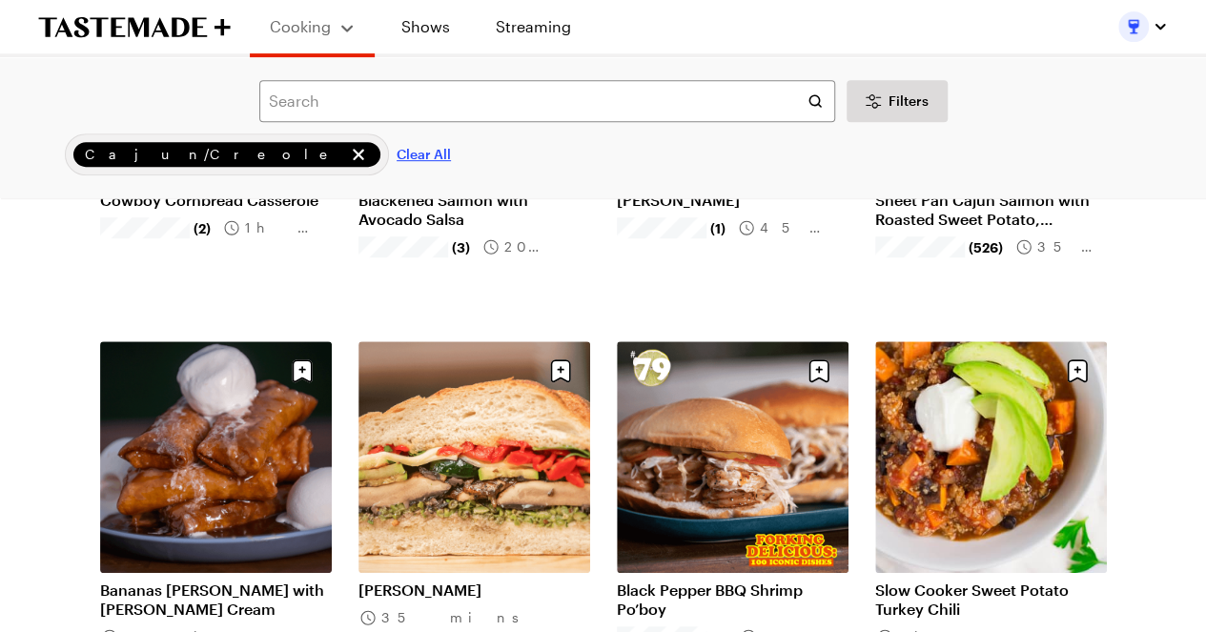
click at [397, 154] on span "Clear All" at bounding box center [424, 154] width 54 height 19
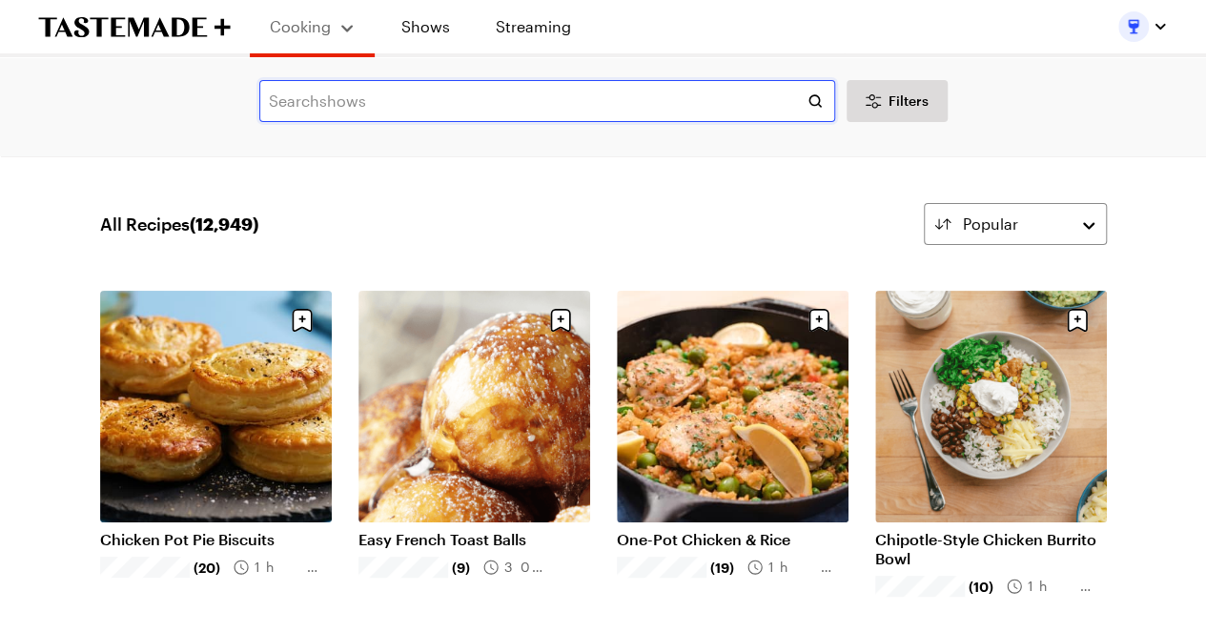
click at [523, 107] on input "text" at bounding box center [547, 101] width 576 height 42
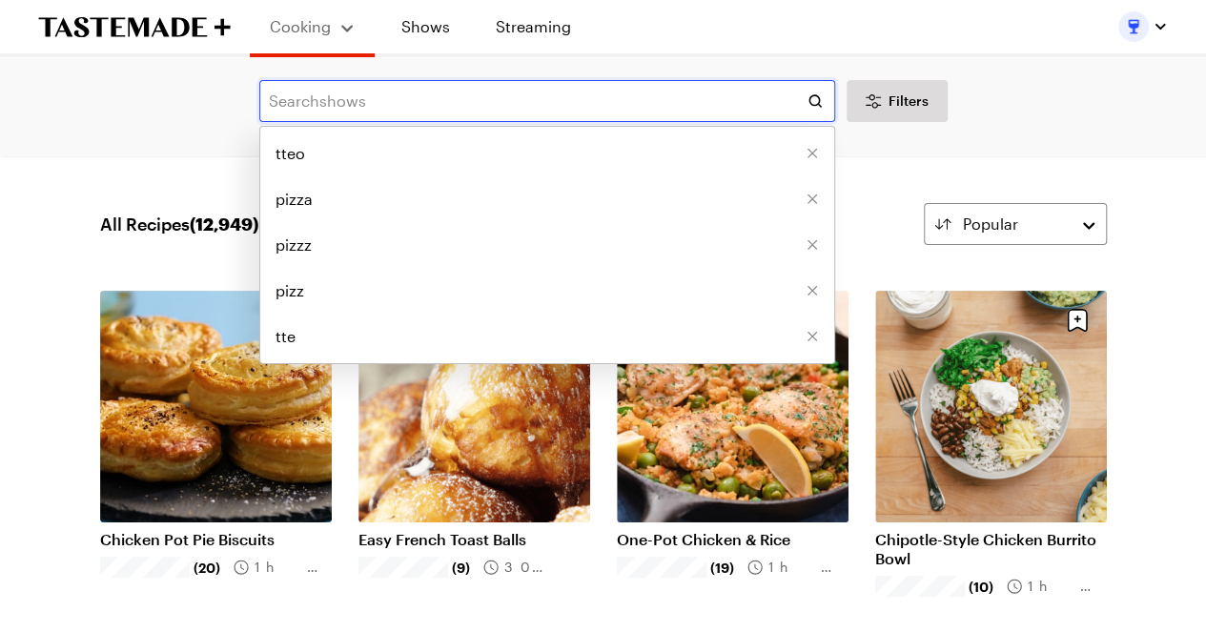
click at [523, 107] on input "text" at bounding box center [547, 101] width 576 height 42
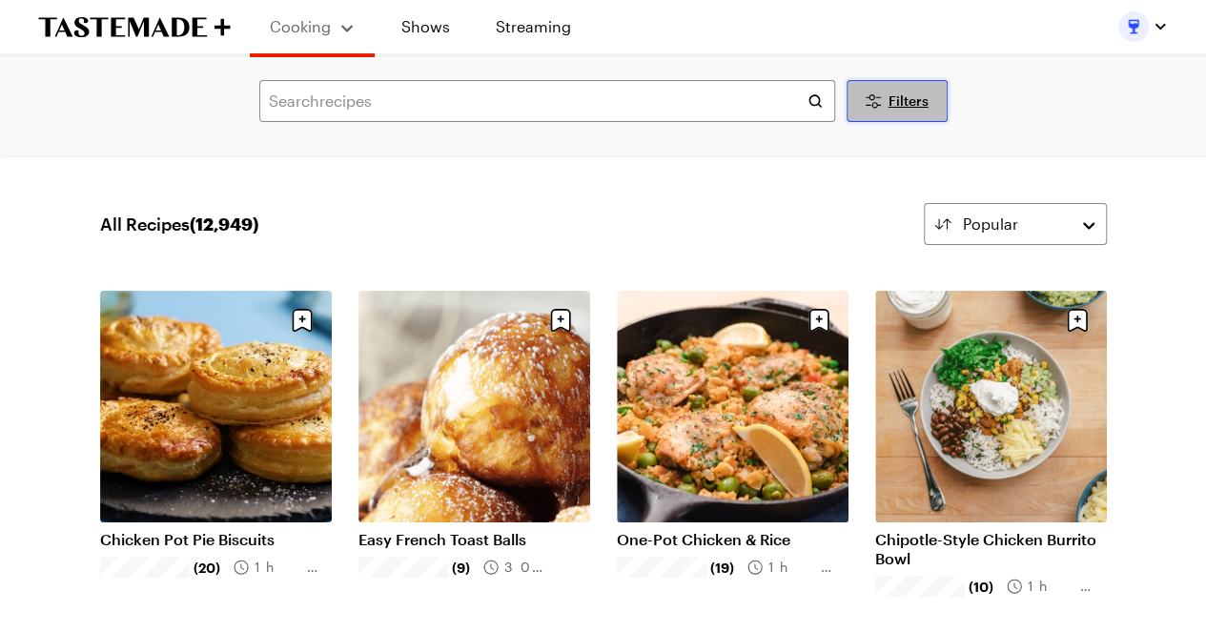
click at [880, 108] on icon "Desktop filters" at bounding box center [873, 101] width 23 height 23
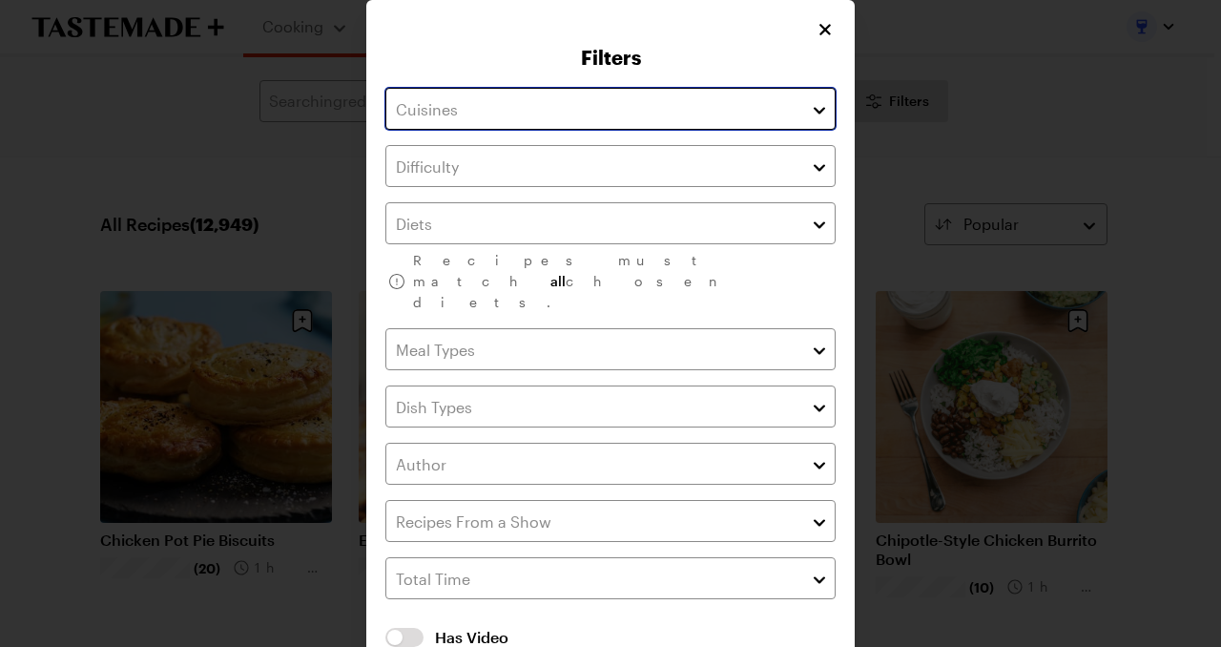
click at [623, 116] on input "text" at bounding box center [610, 109] width 450 height 42
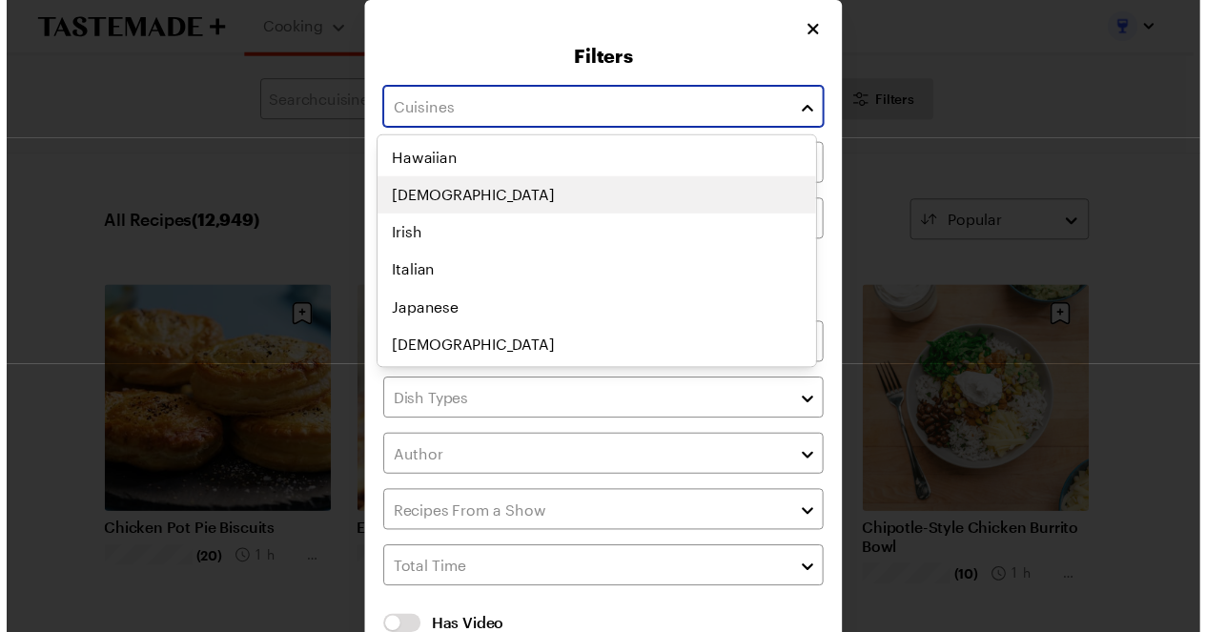
scroll to position [668, 0]
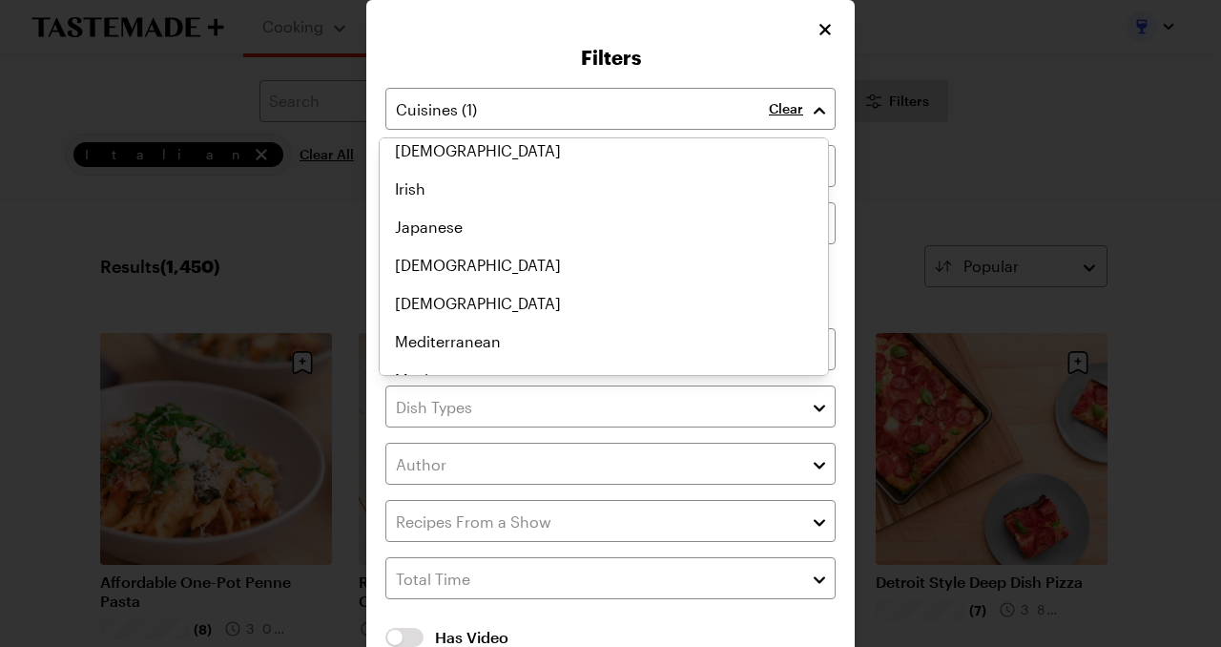
click at [823, 31] on div "Filters Clear Recipes must match all chosen diets. Has Video Has Video Clear Al…" at bounding box center [610, 374] width 488 height 748
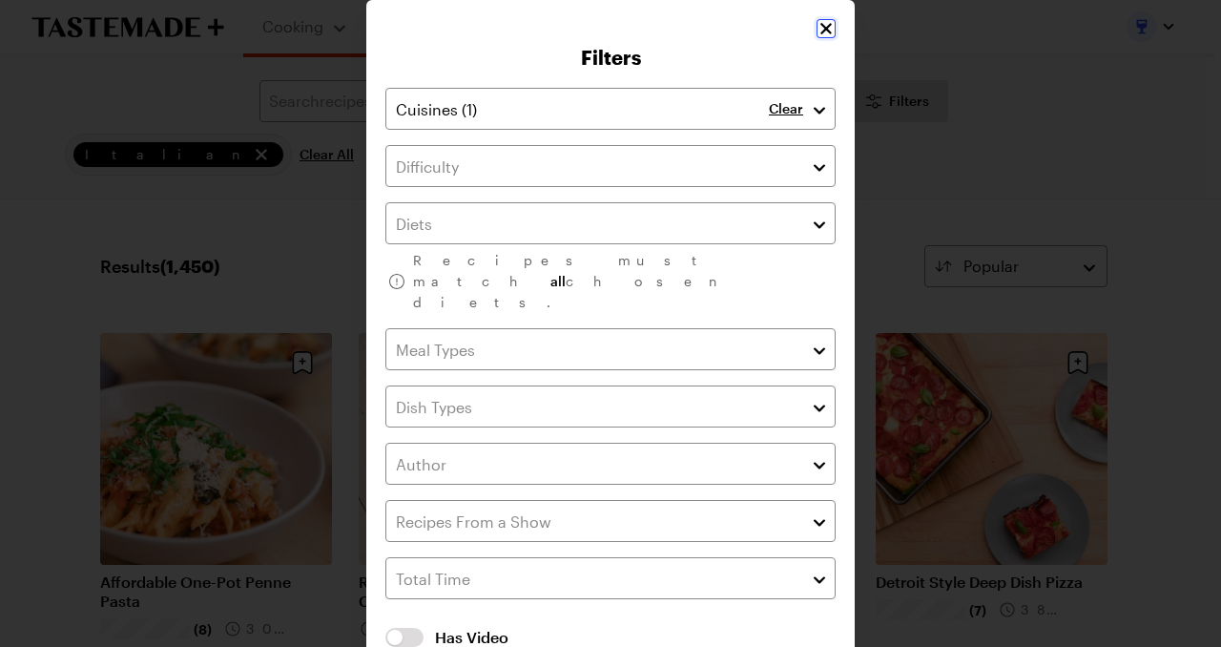
click at [816, 25] on icon "Close" at bounding box center [825, 28] width 19 height 19
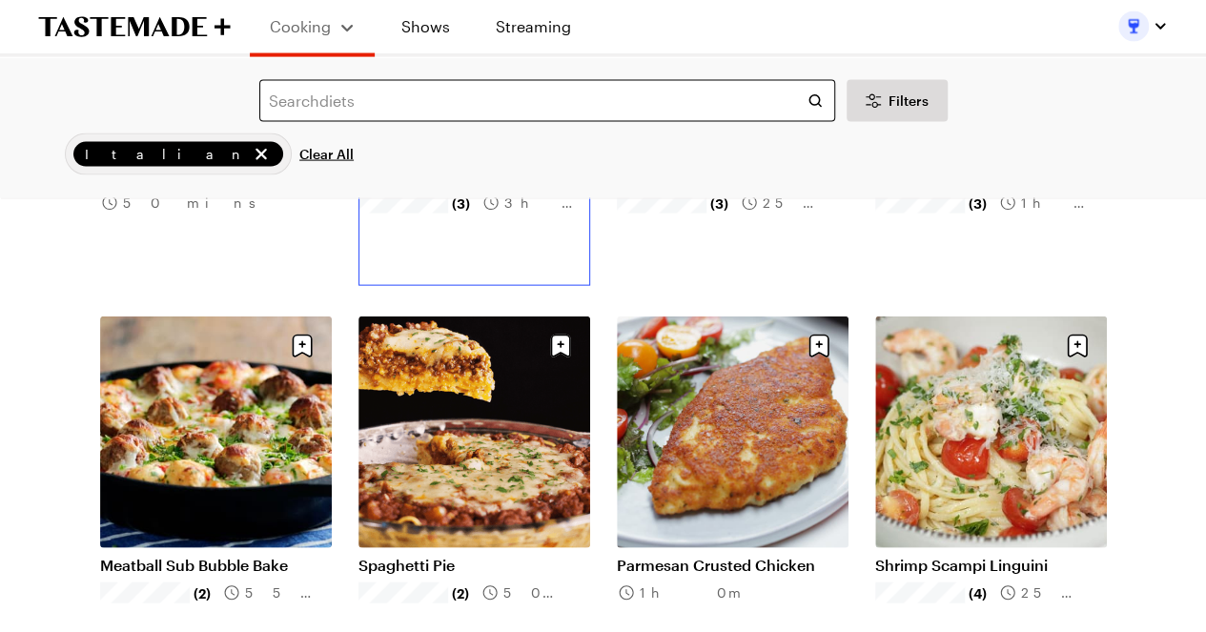
scroll to position [2003, 0]
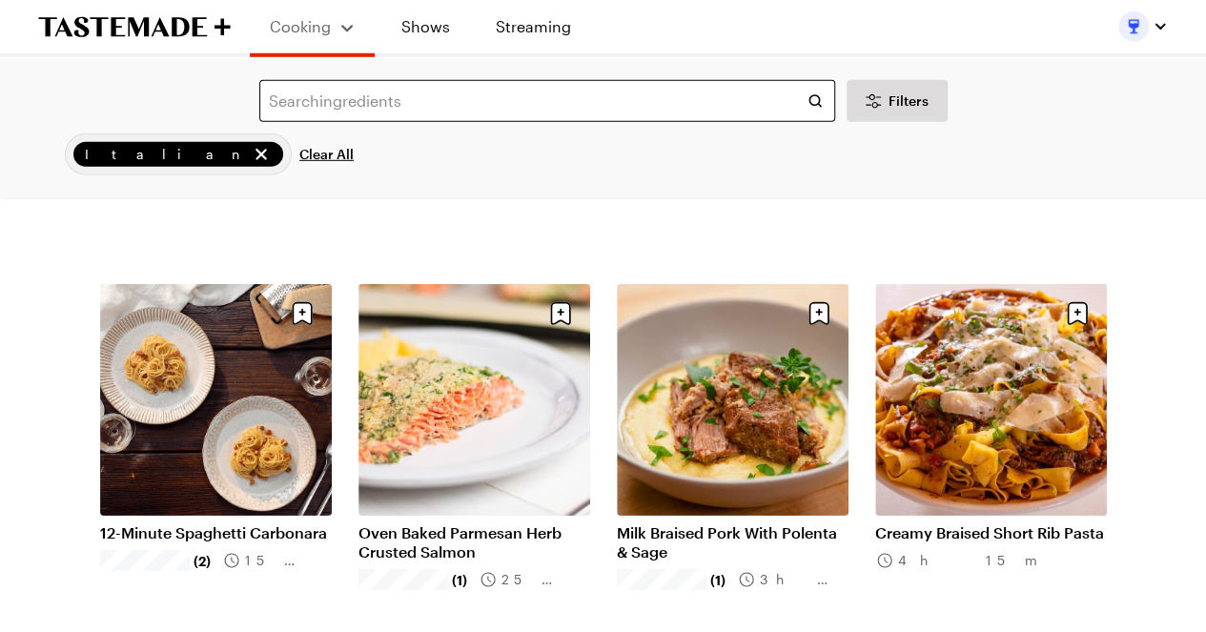
scroll to position [2766, 0]
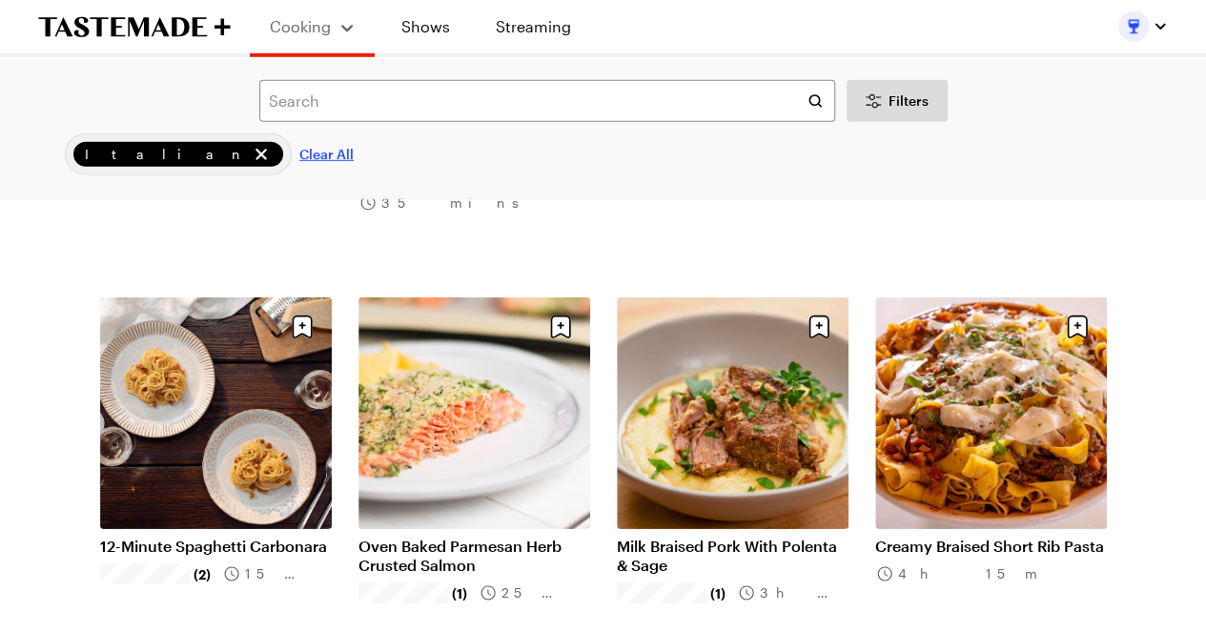
click at [299, 155] on span "Clear All" at bounding box center [326, 154] width 54 height 19
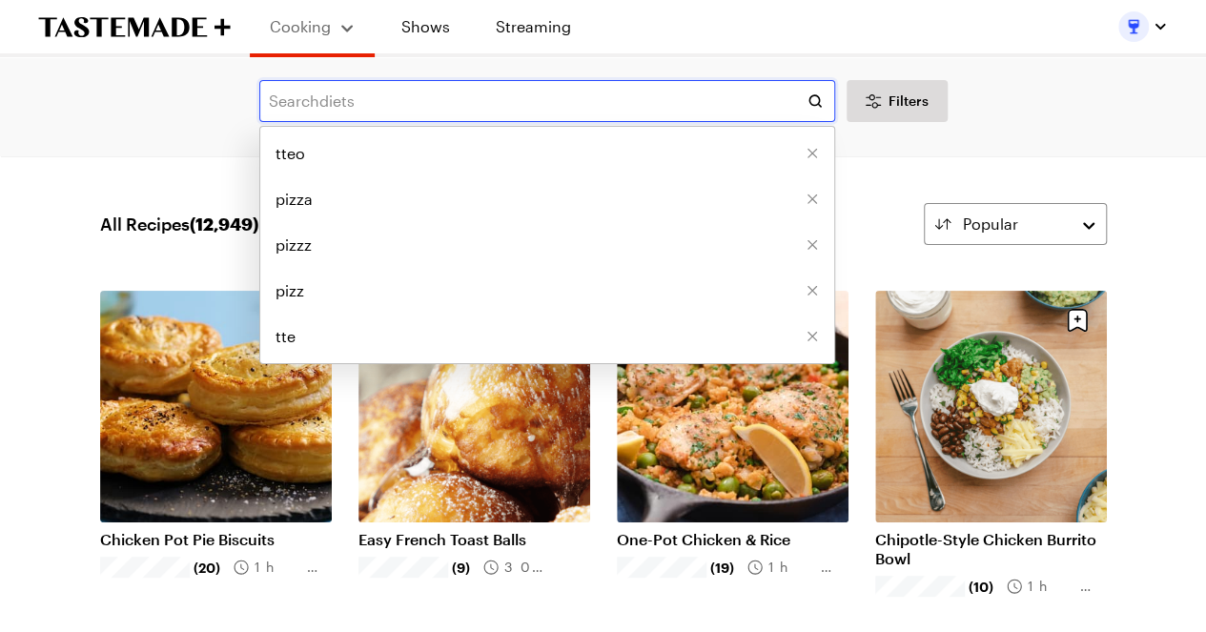
click at [341, 108] on input "text" at bounding box center [547, 101] width 576 height 42
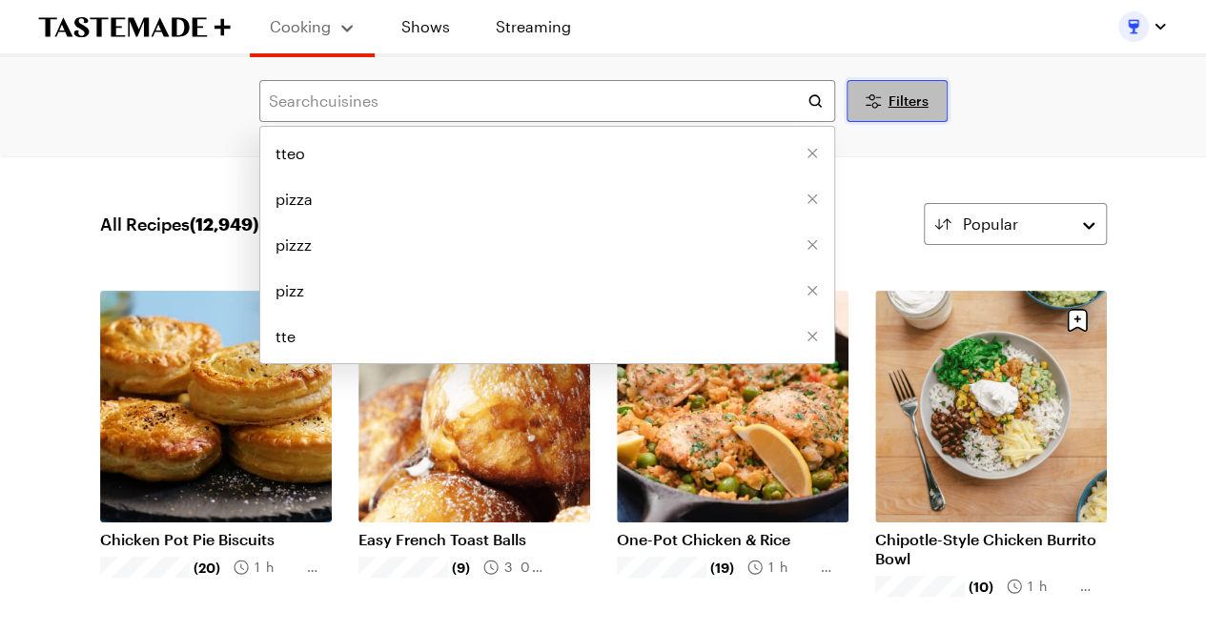
click at [904, 98] on span "Filters" at bounding box center [909, 101] width 40 height 19
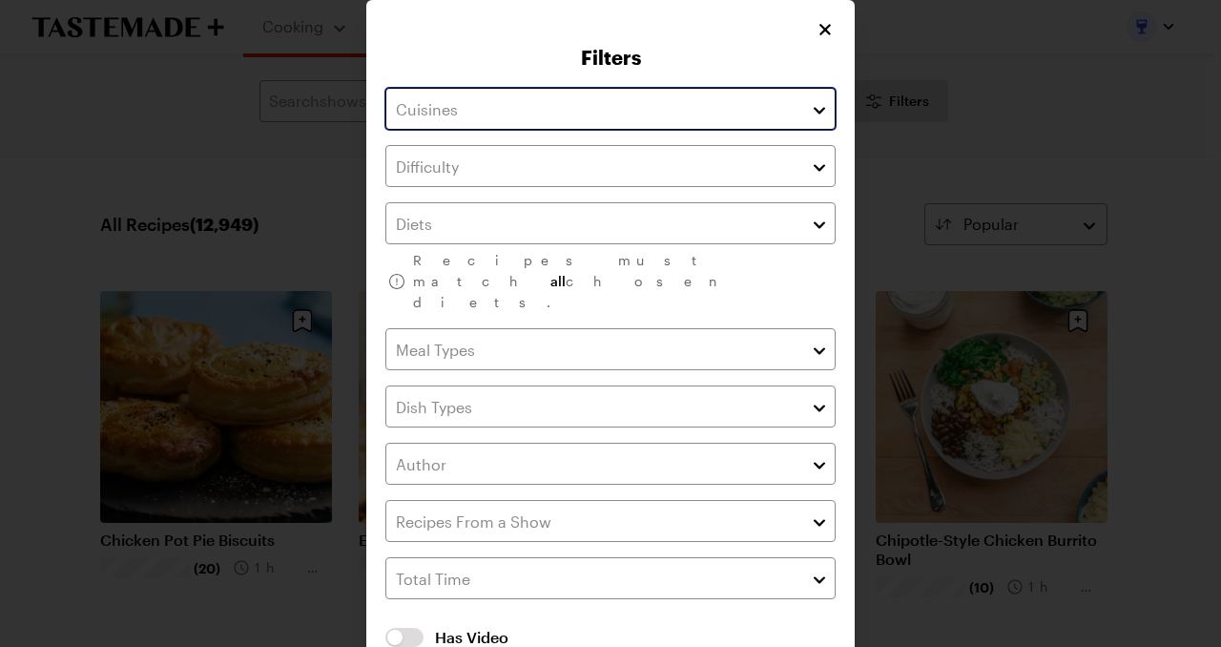
click at [690, 115] on input "text" at bounding box center [610, 109] width 450 height 42
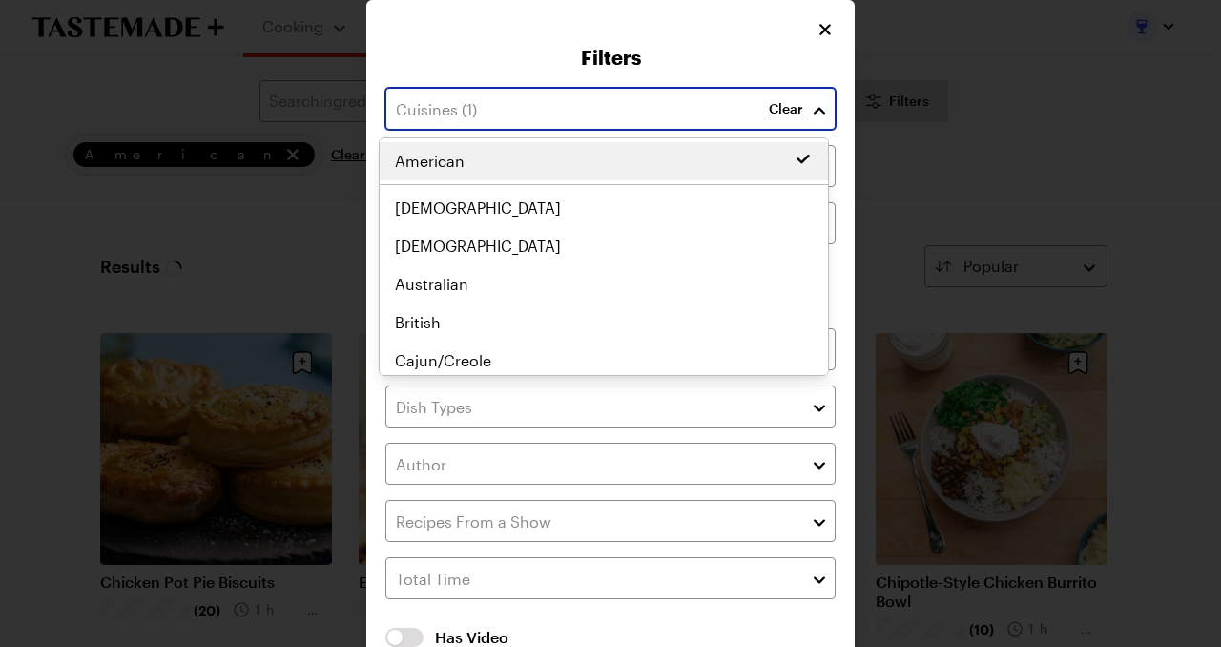
click at [606, 194] on div "American African American Asian Australian British Cajun/Creole Canadian Caribb…" at bounding box center [604, 256] width 448 height 229
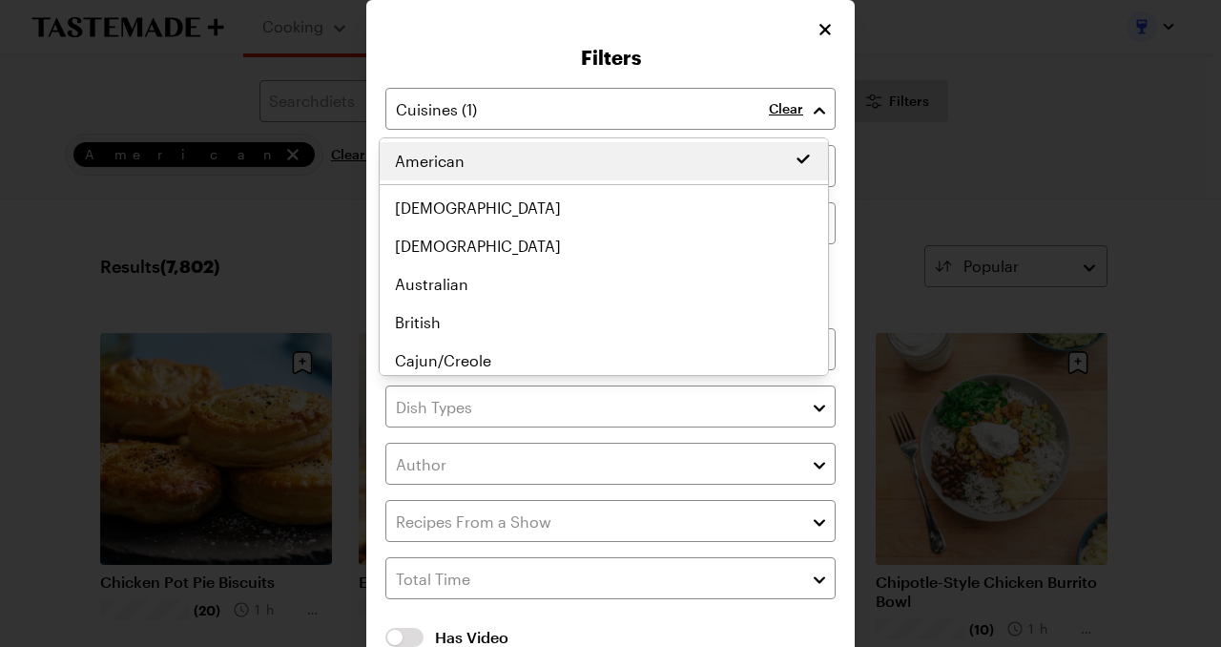
click at [813, 30] on div "Filters Clear Recipes must match all chosen diets. Has Video Has Video Clear Al…" at bounding box center [610, 374] width 488 height 748
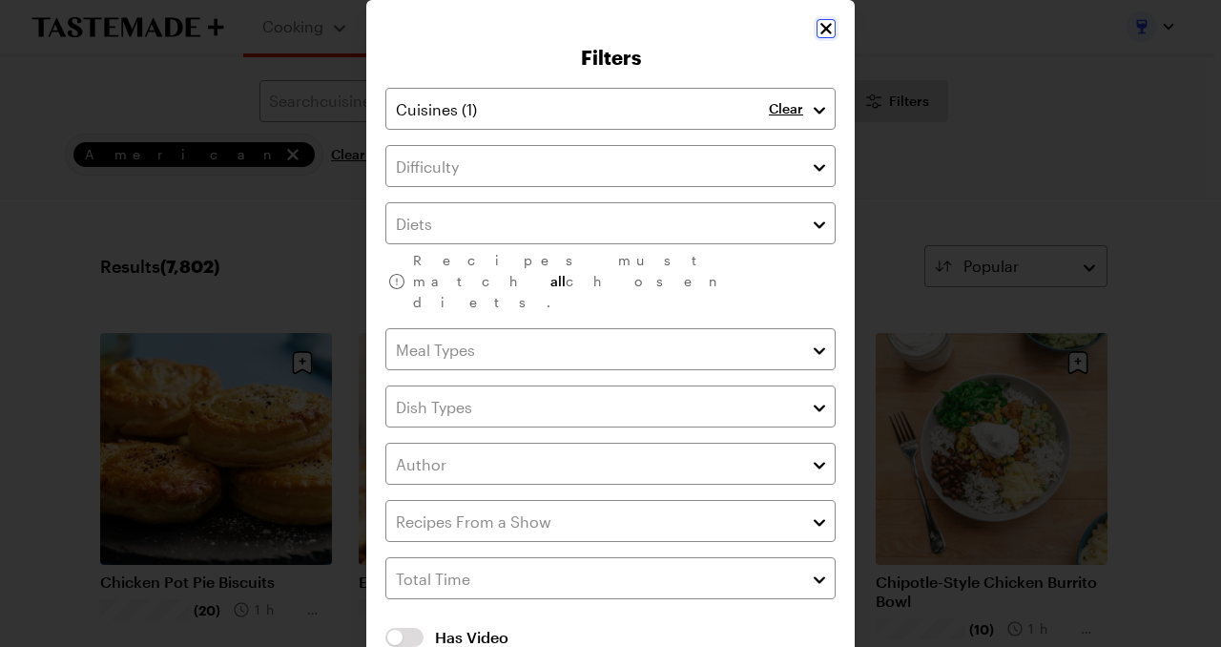
click at [816, 30] on icon "Close" at bounding box center [825, 28] width 19 height 19
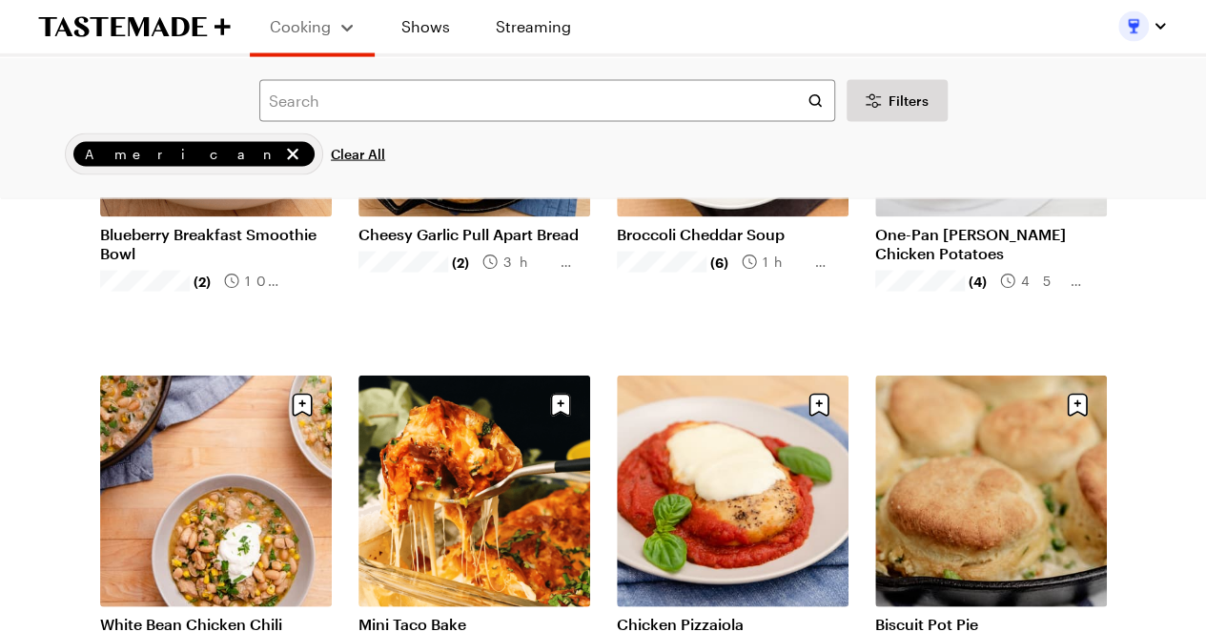
scroll to position [2003, 0]
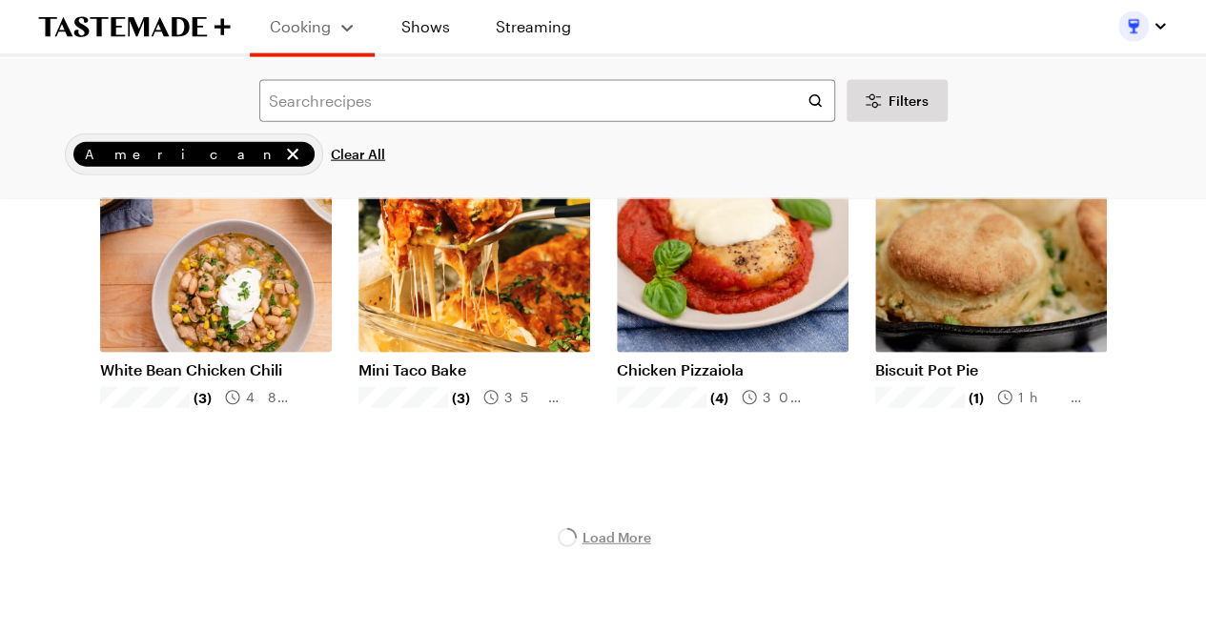
scroll to position [2193, 0]
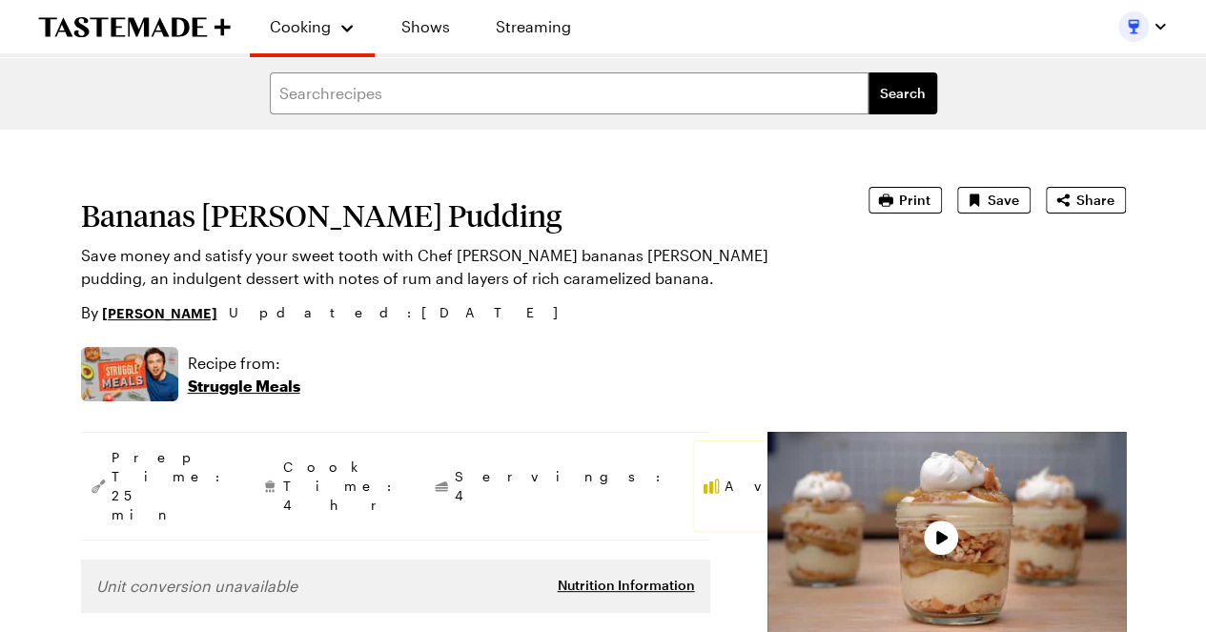
type textarea "x"
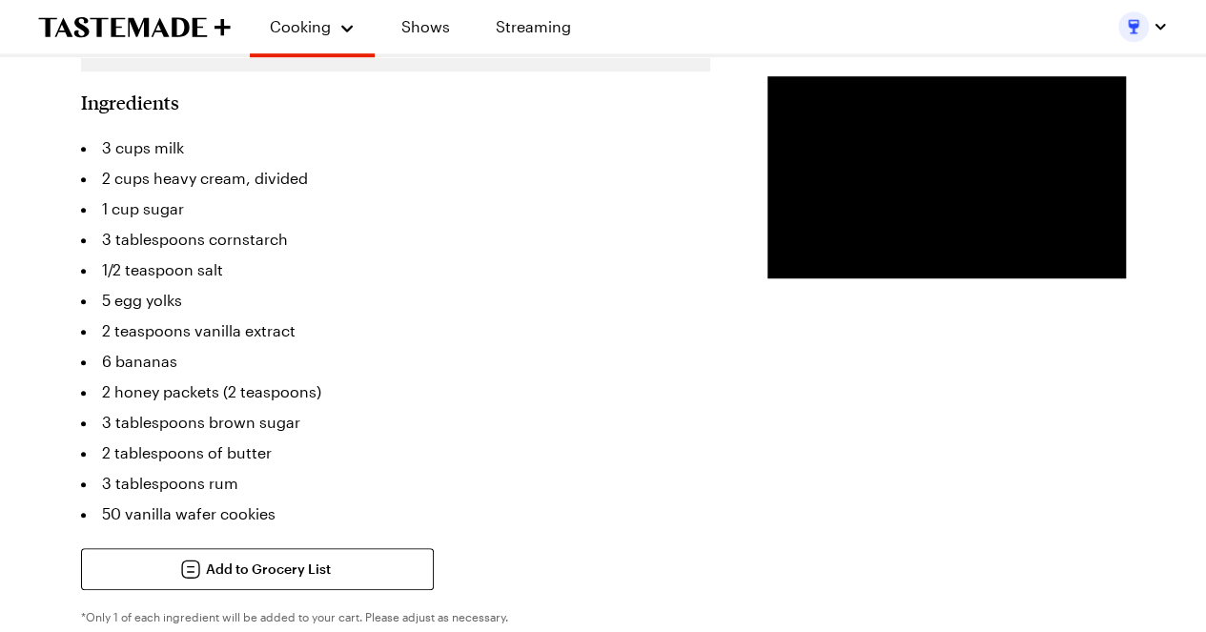
scroll to position [572, 0]
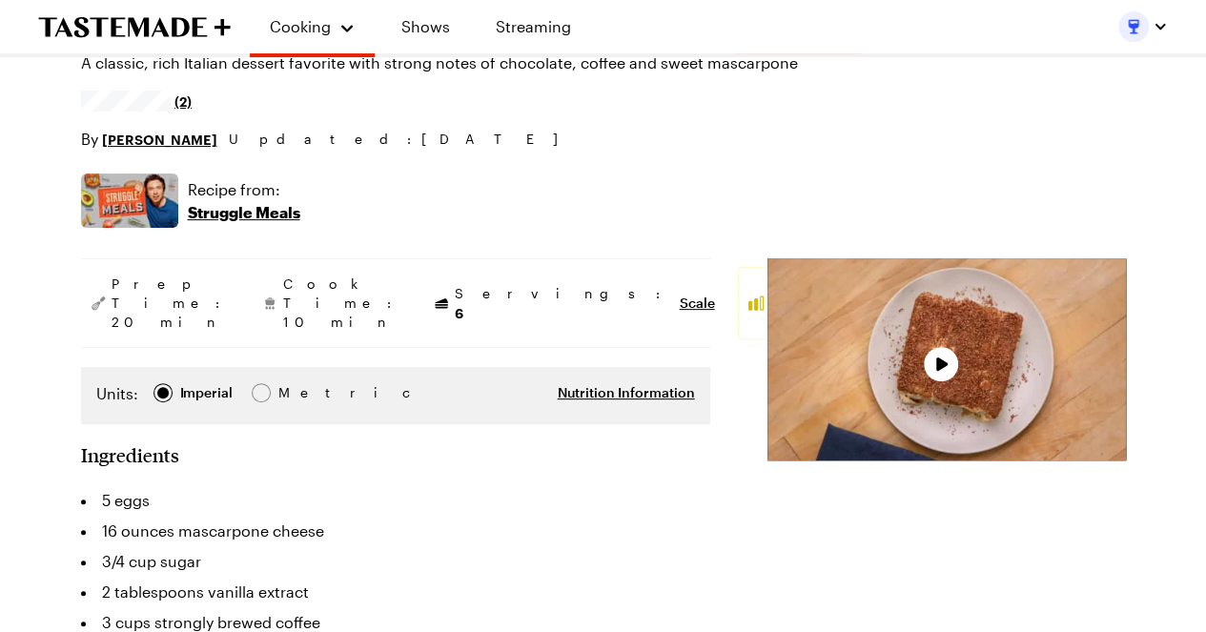
scroll to position [286, 0]
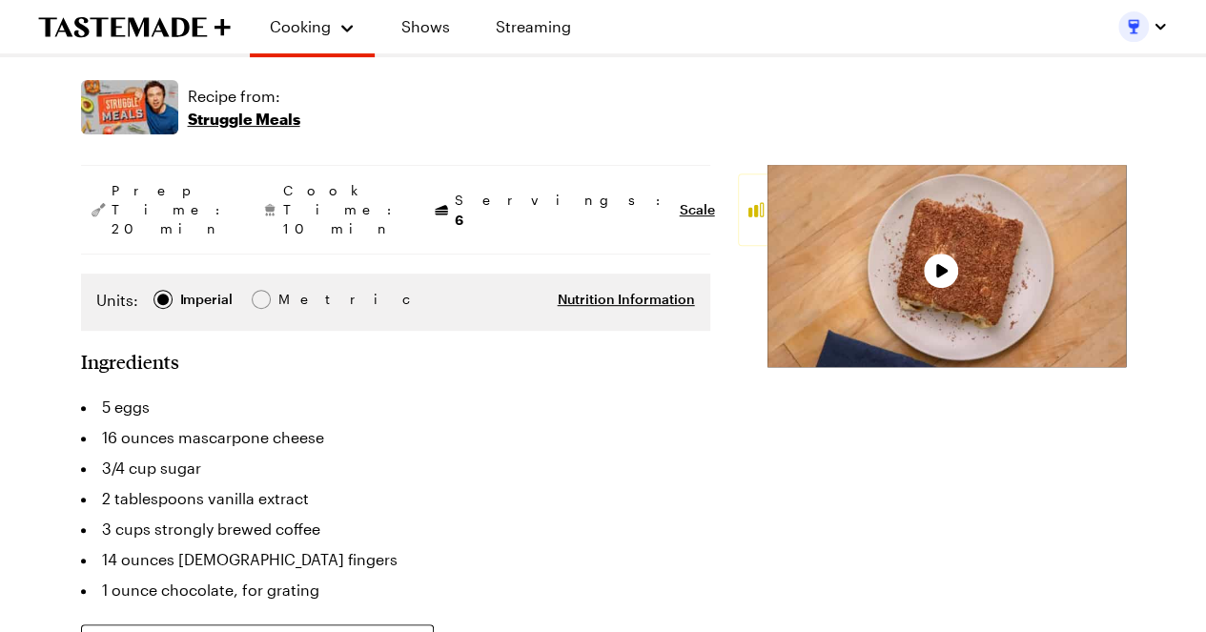
type textarea "x"
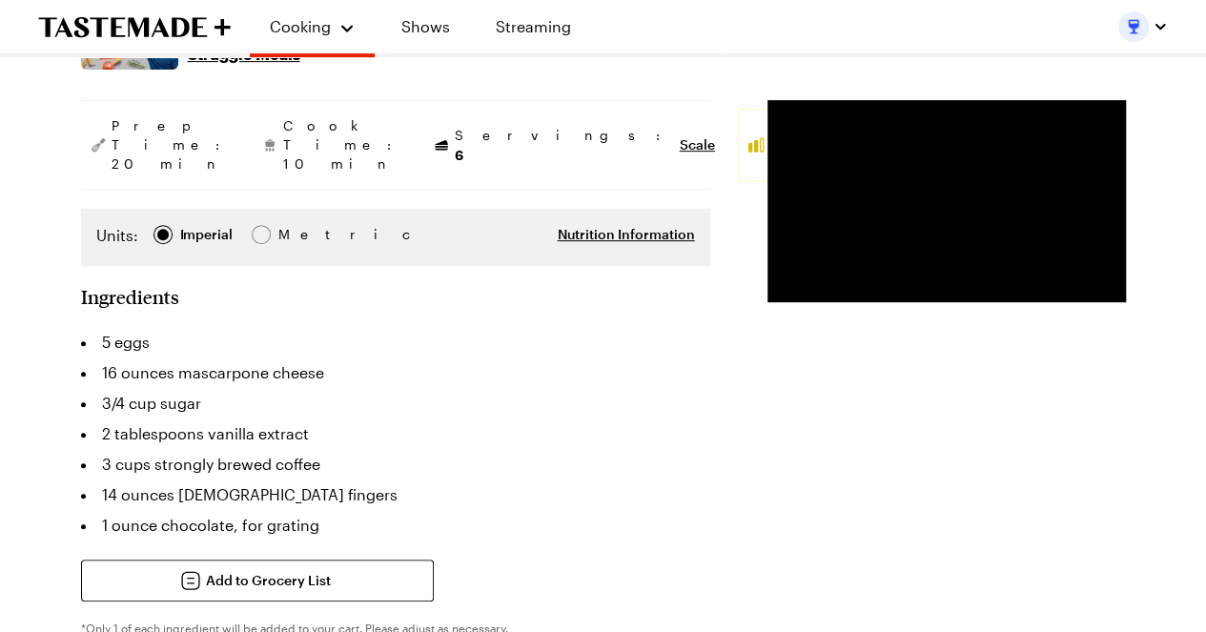
scroll to position [381, 0]
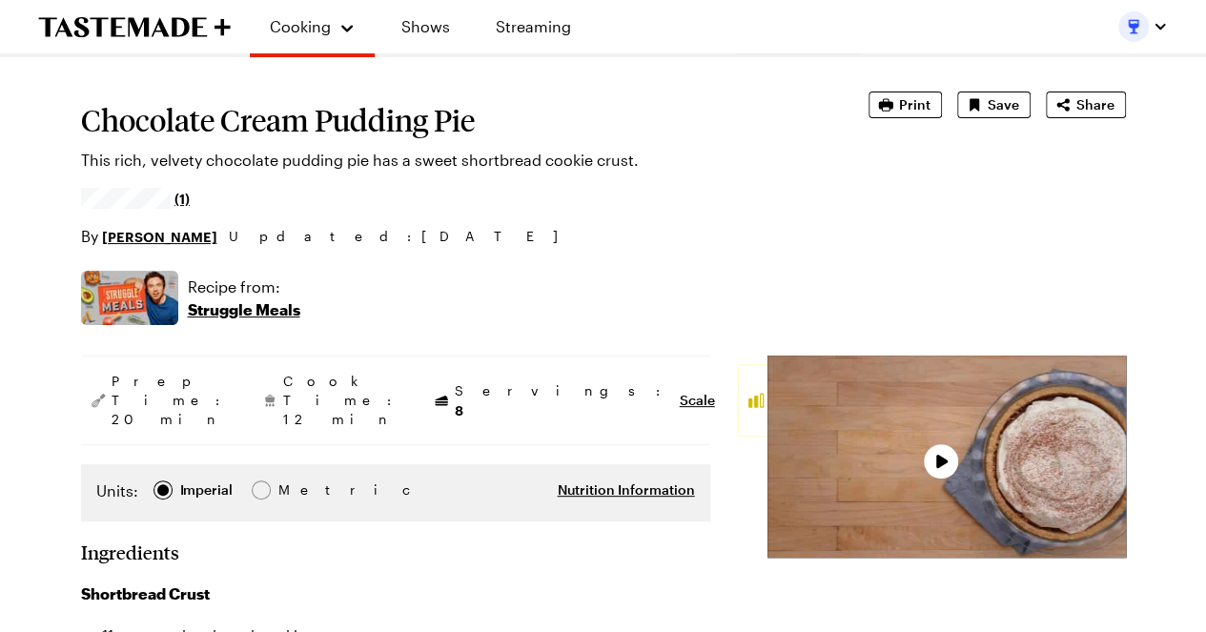
type textarea "x"
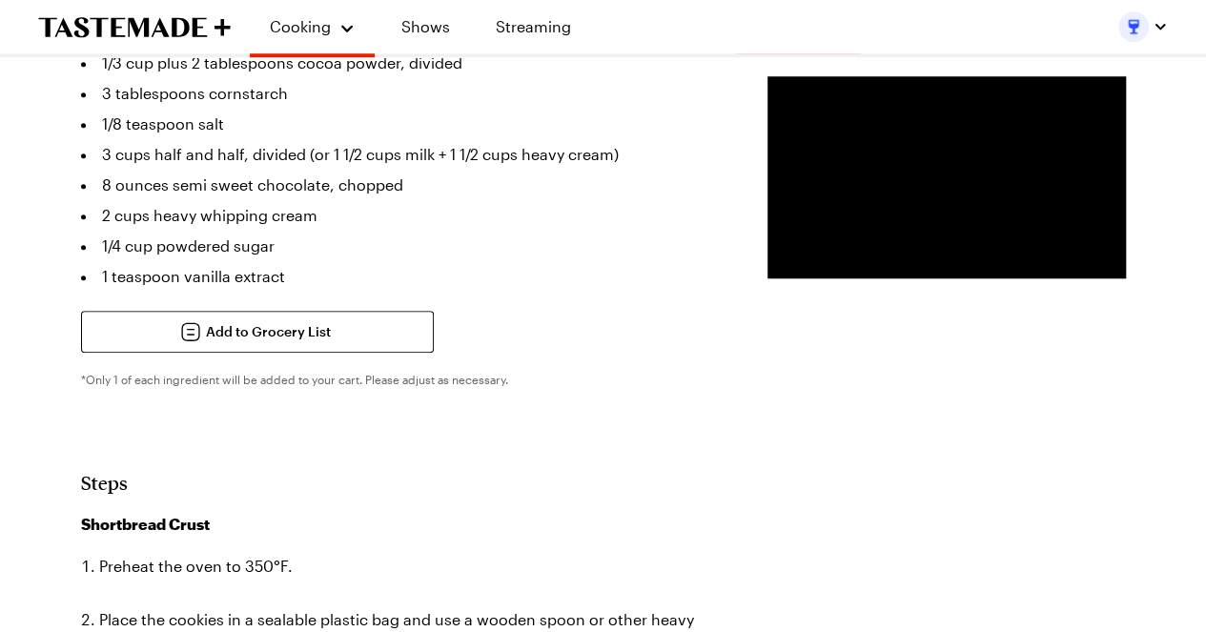
scroll to position [858, 0]
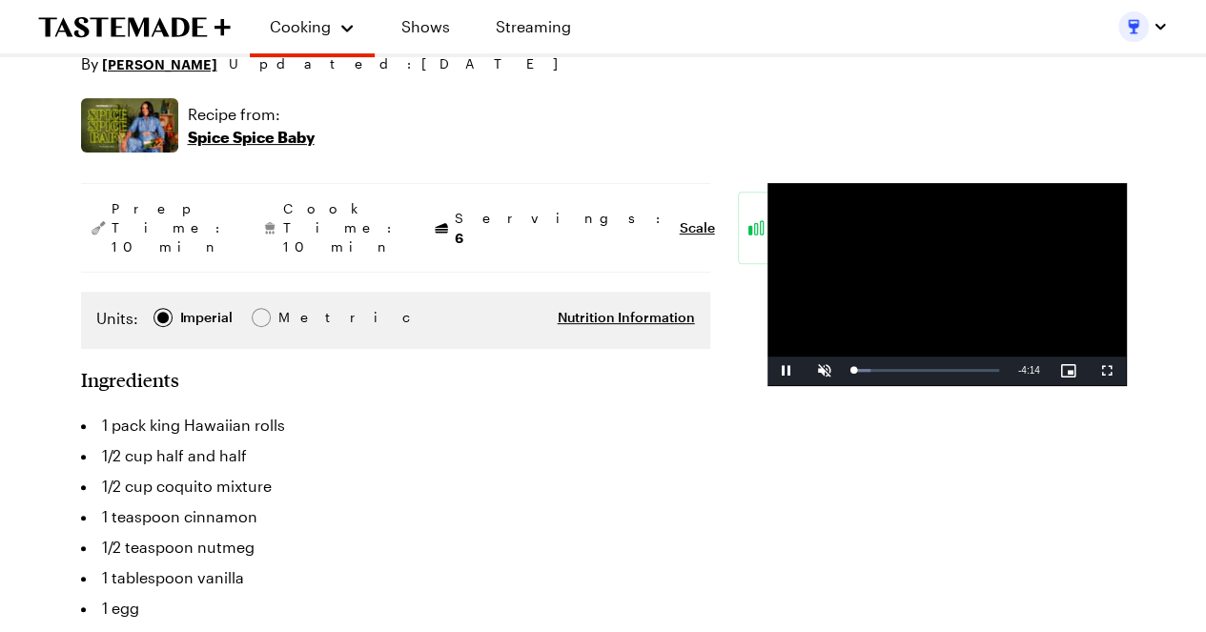
scroll to position [286, 0]
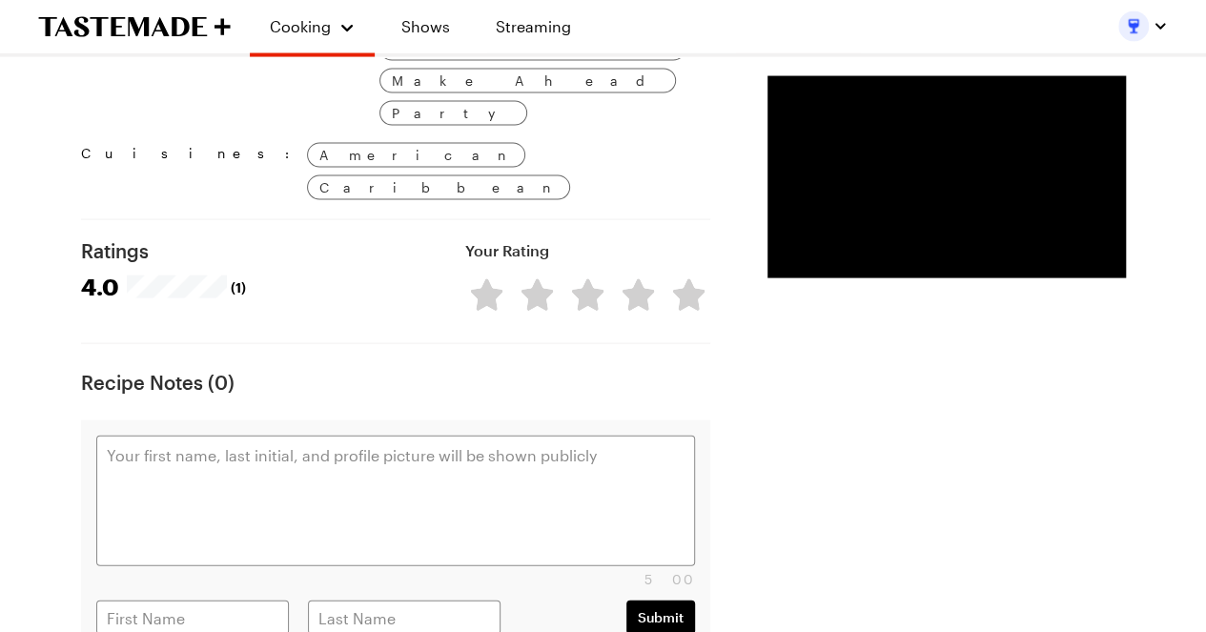
scroll to position [1907, 0]
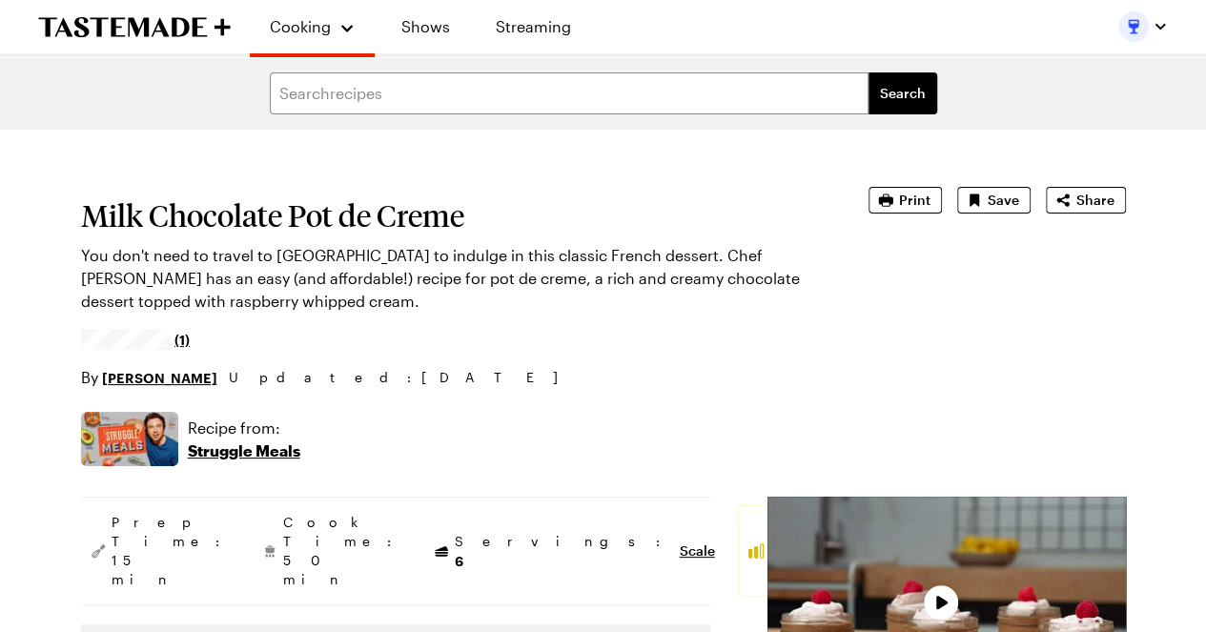
type textarea "x"
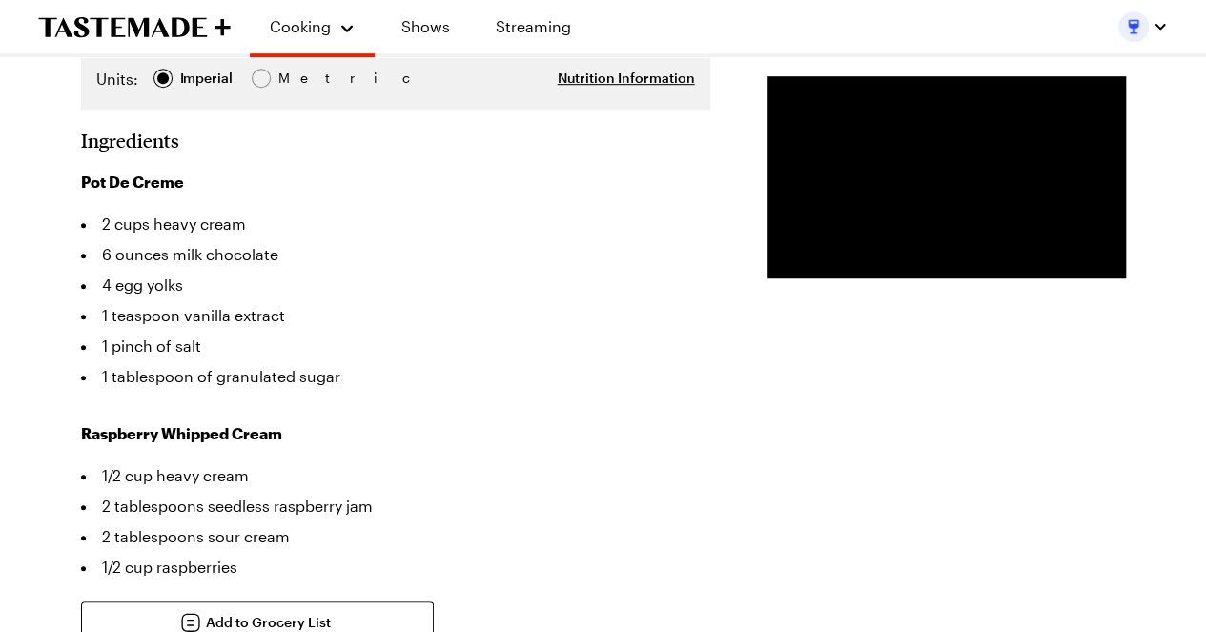
scroll to position [763, 0]
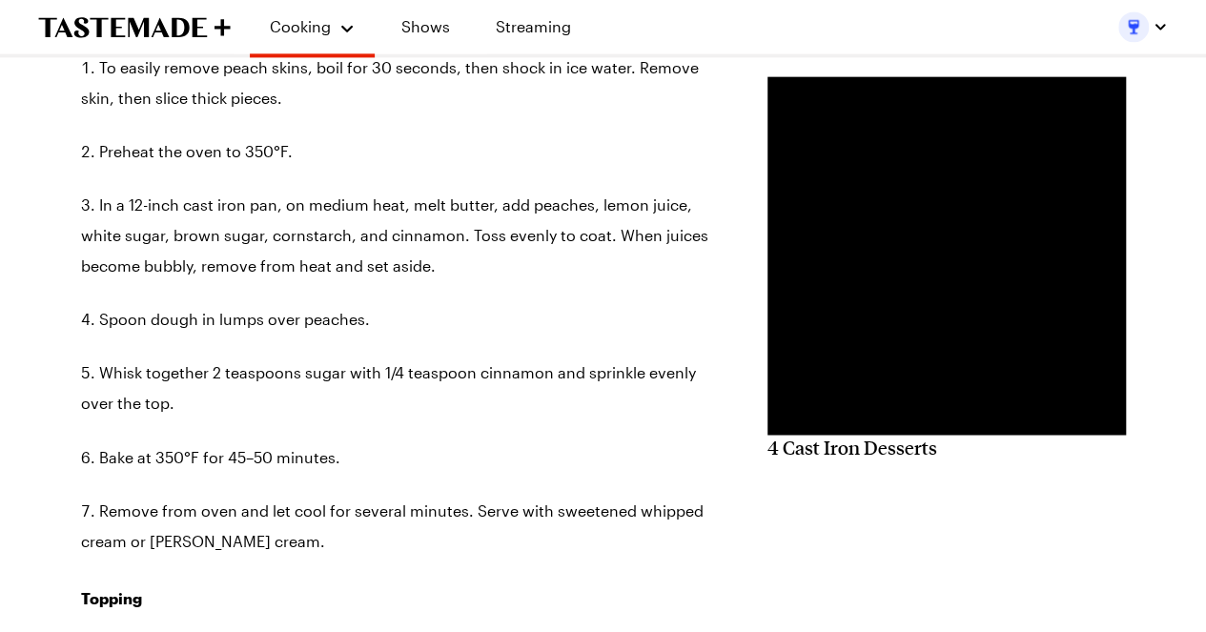
scroll to position [1430, 0]
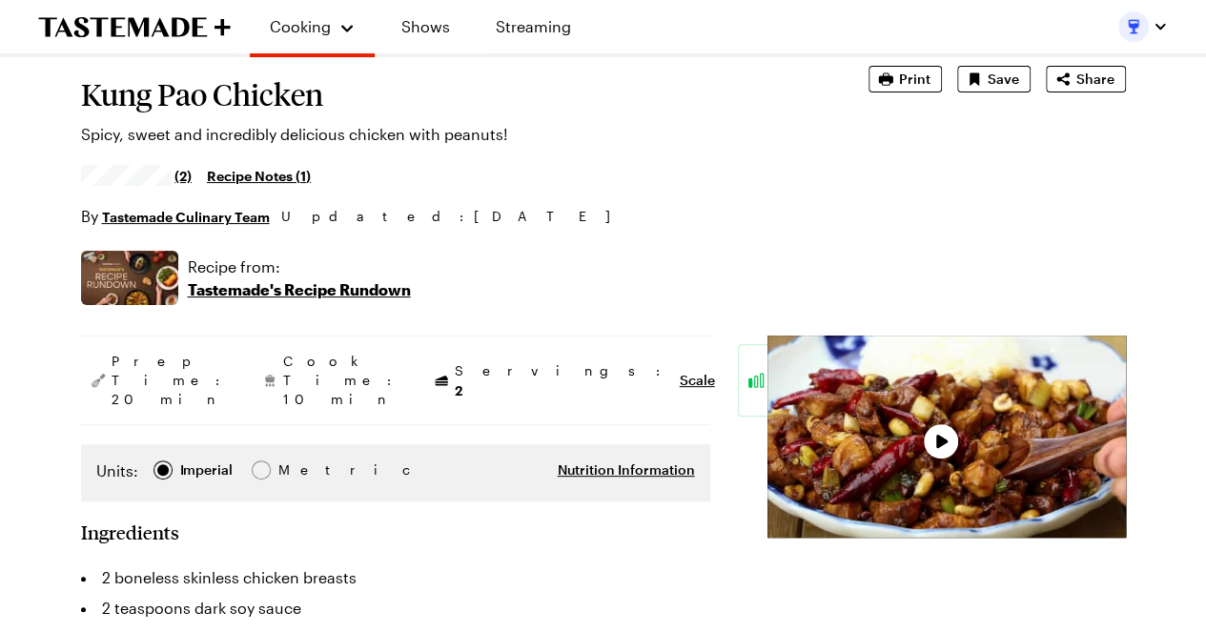
type textarea "x"
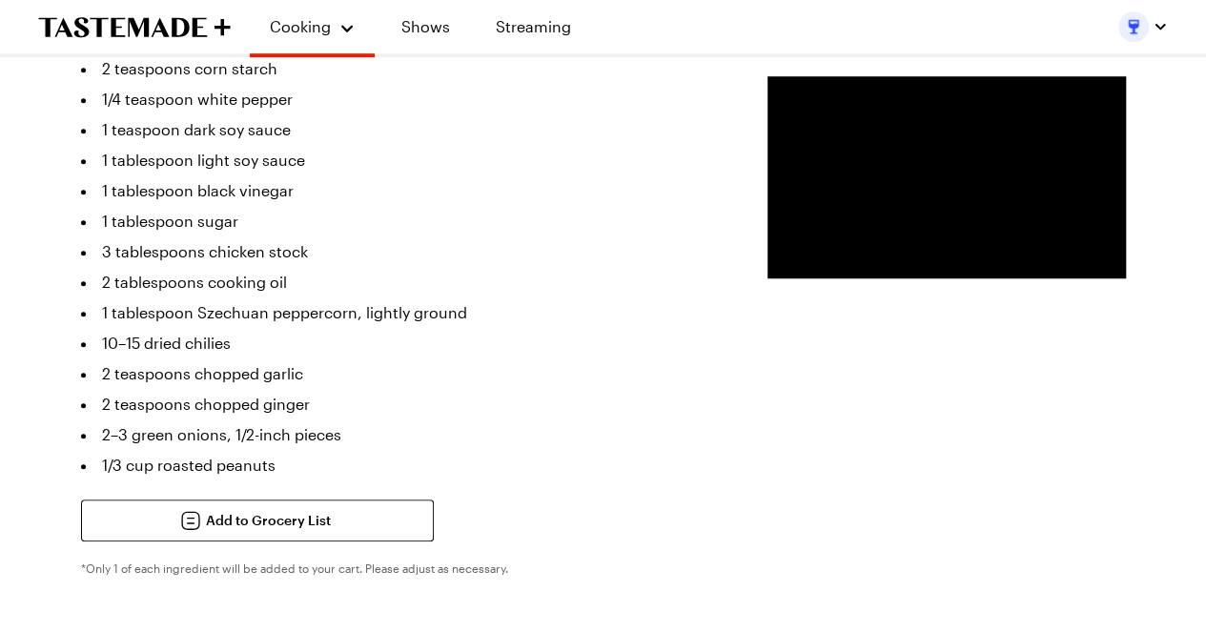
scroll to position [954, 0]
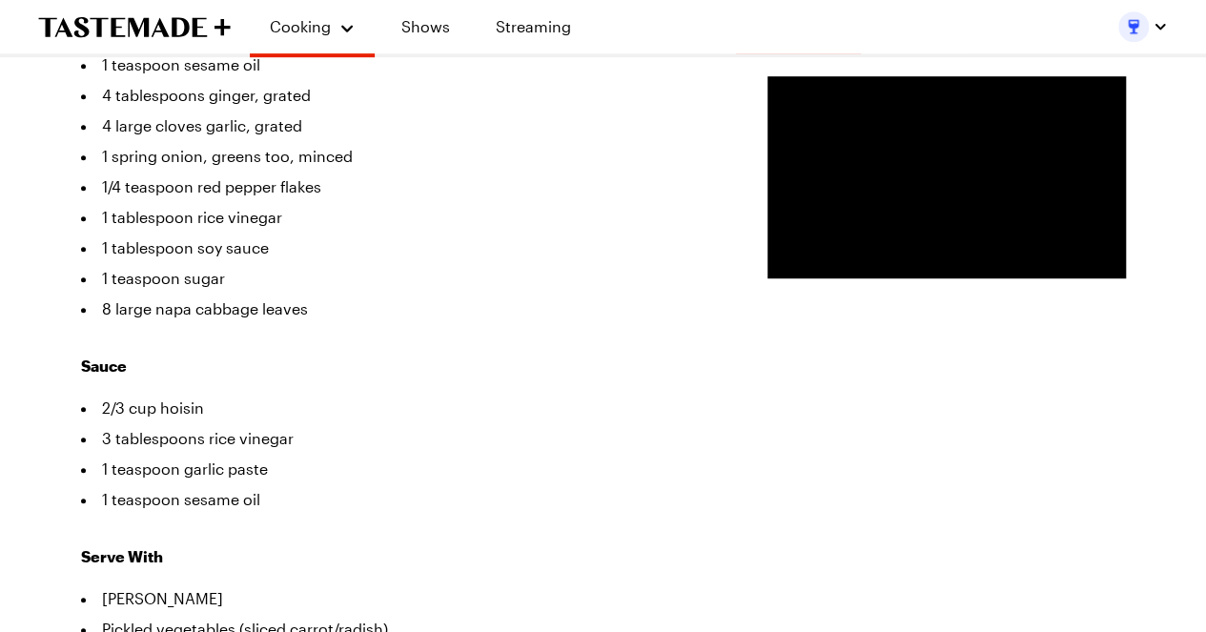
scroll to position [381, 0]
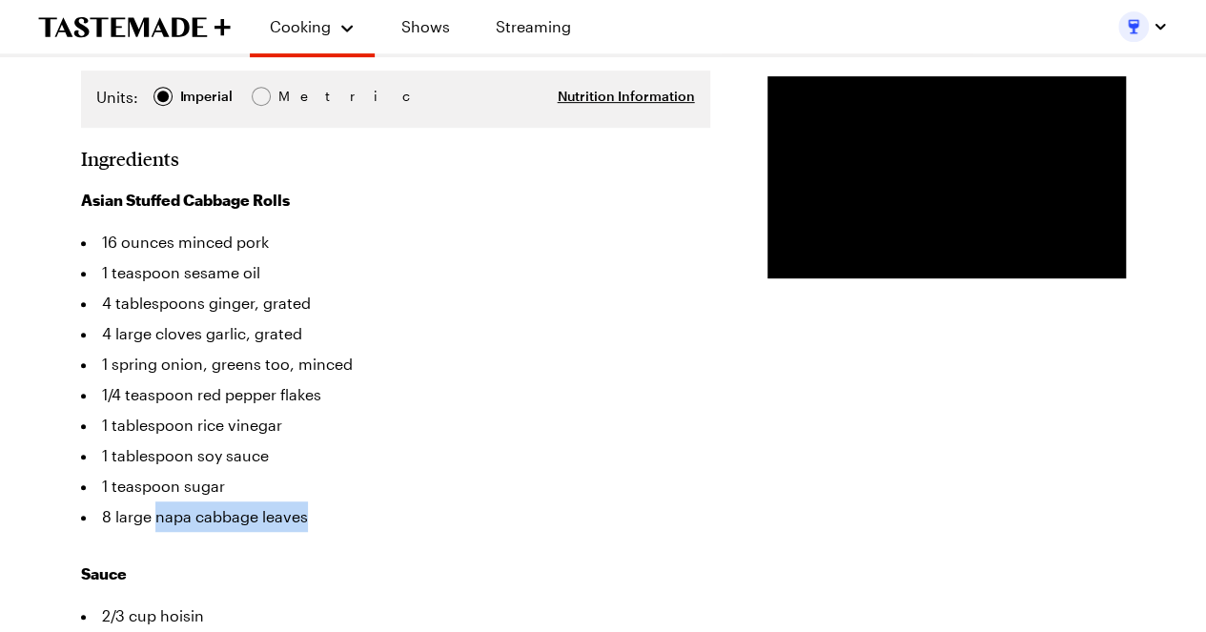
drag, startPoint x: 156, startPoint y: 476, endPoint x: 305, endPoint y: 480, distance: 148.8
click at [305, 502] on li "8 large napa cabbage leaves" at bounding box center [395, 517] width 629 height 31
copy li "napa cabbage leaves"
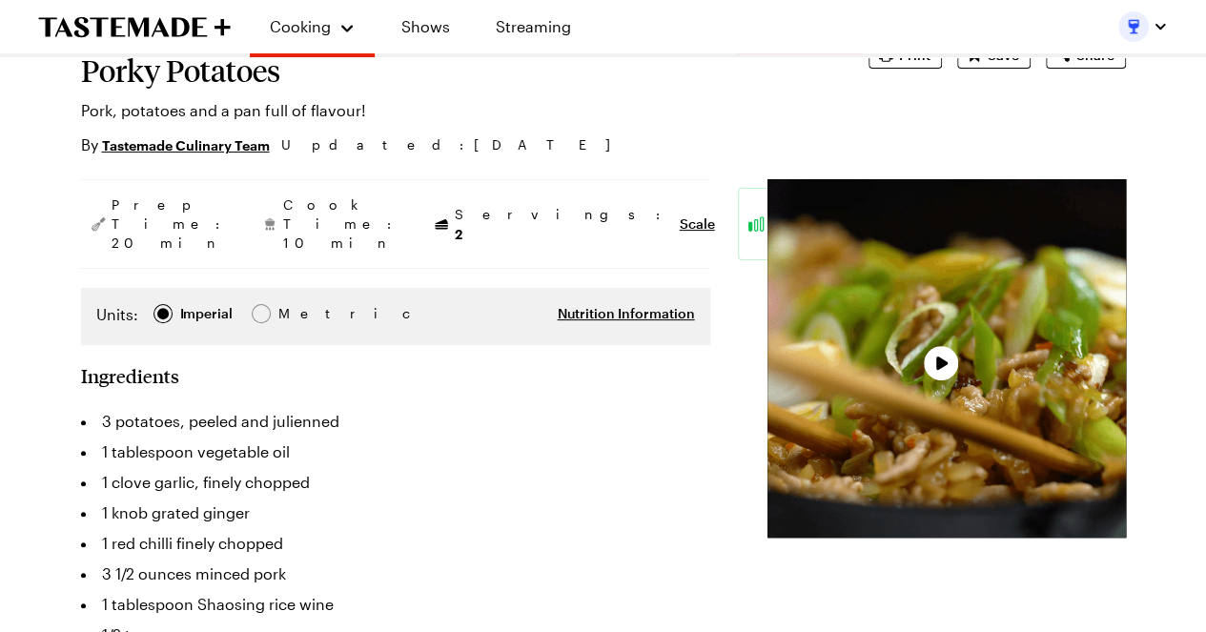
scroll to position [191, 0]
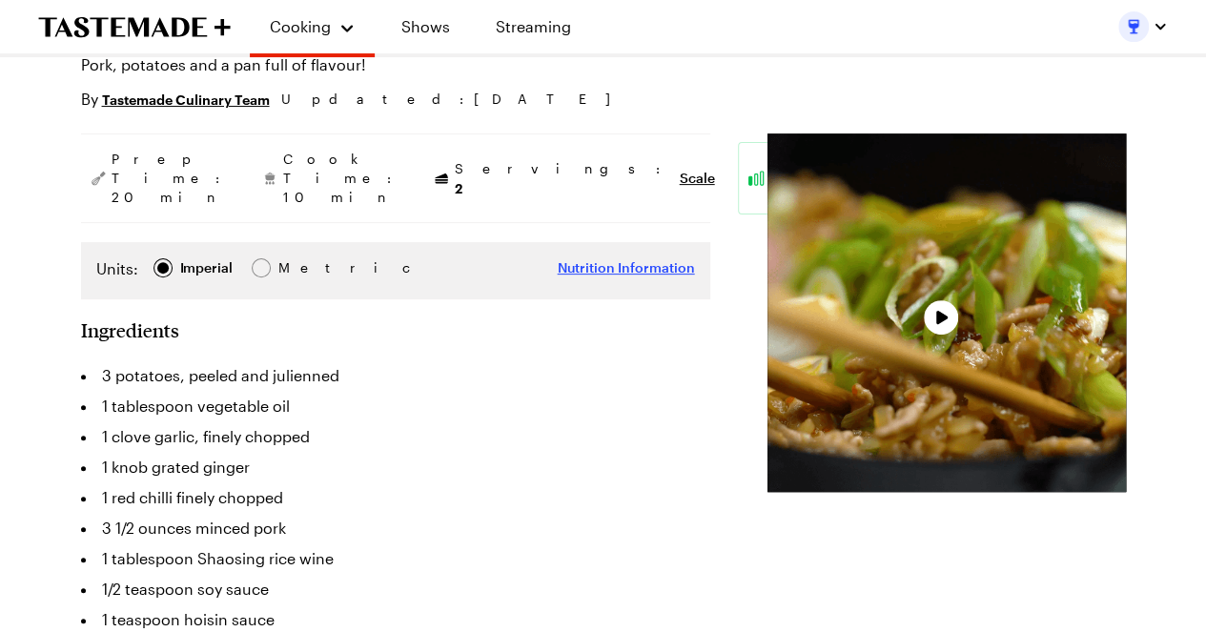
type textarea "x"
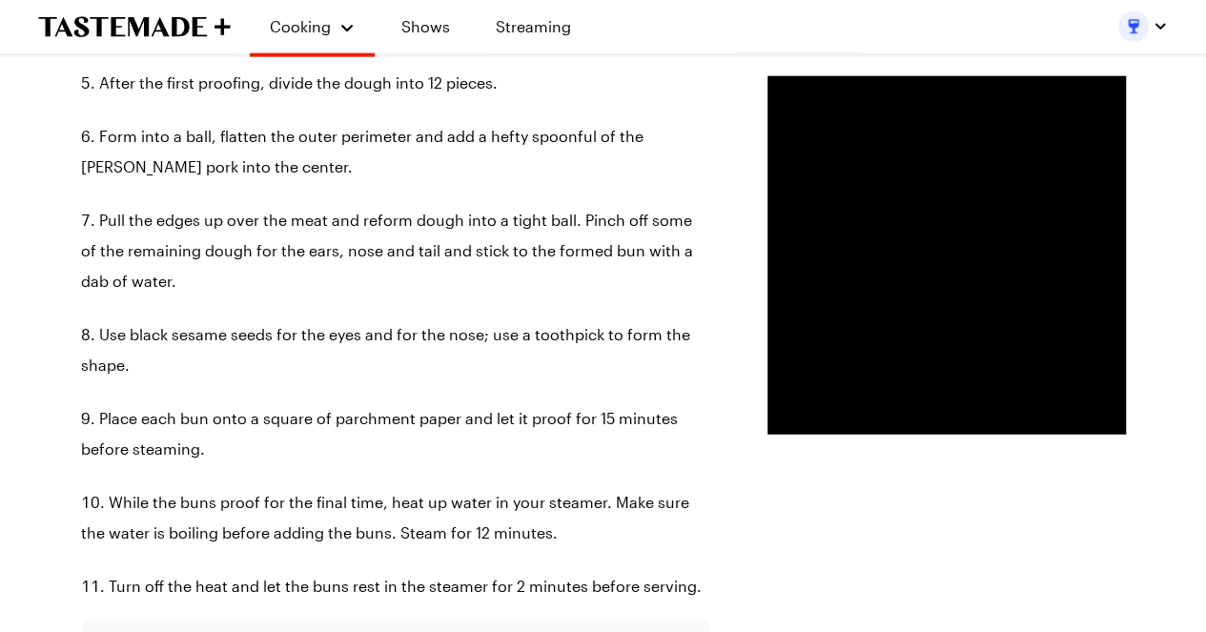
scroll to position [2384, 0]
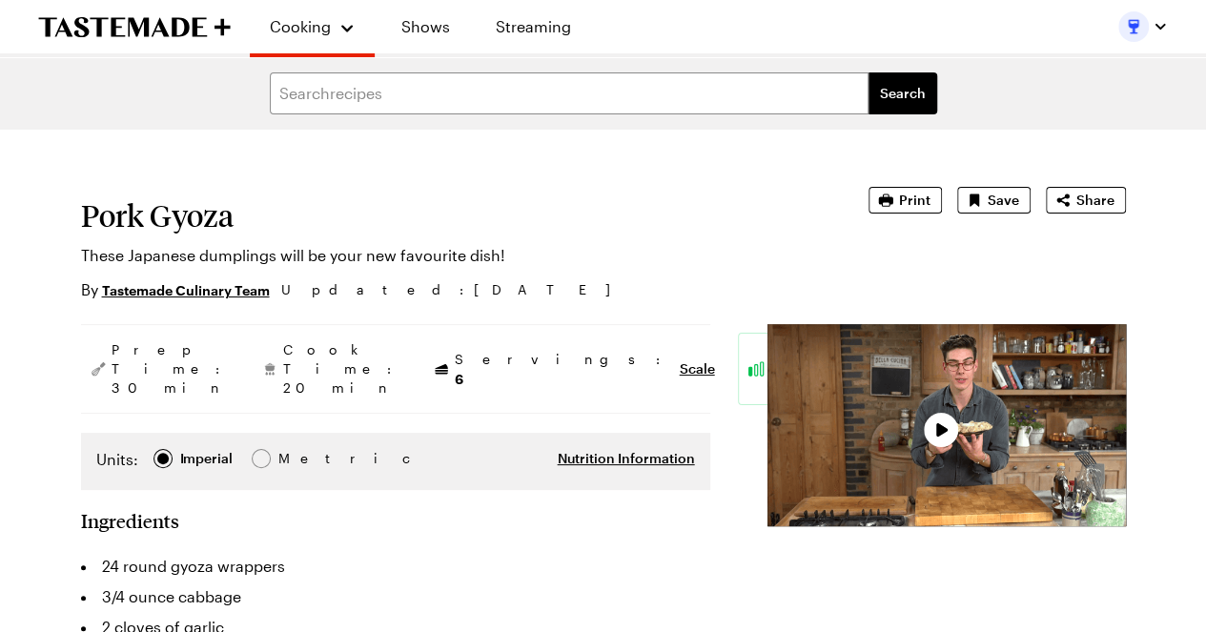
type textarea "x"
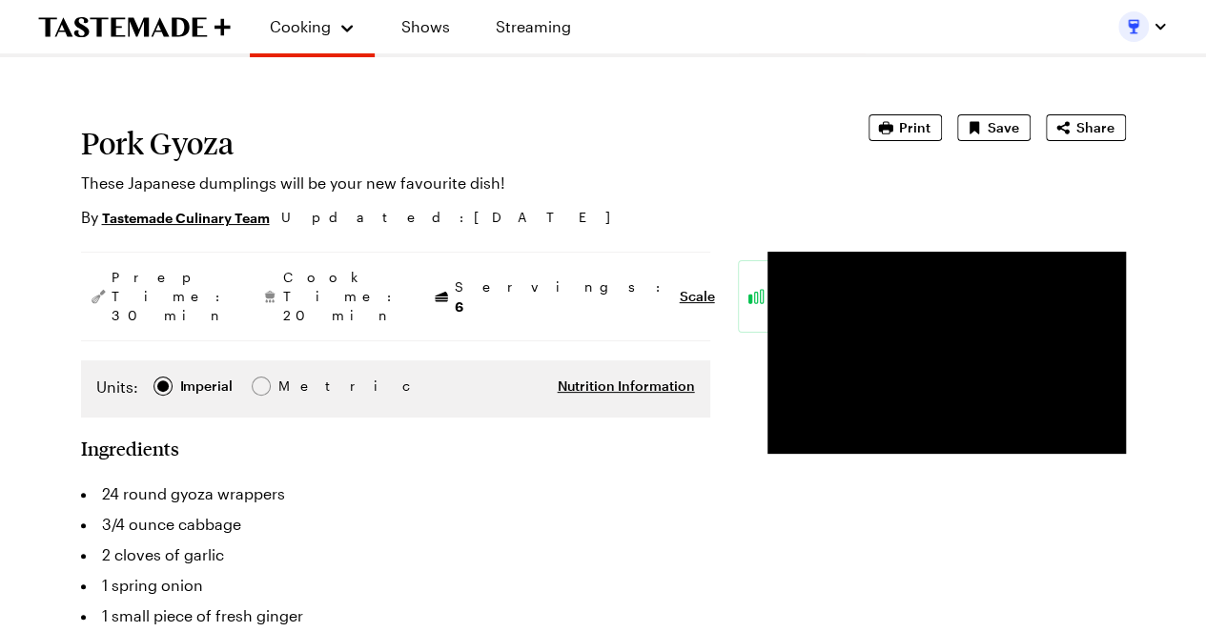
scroll to position [381, 0]
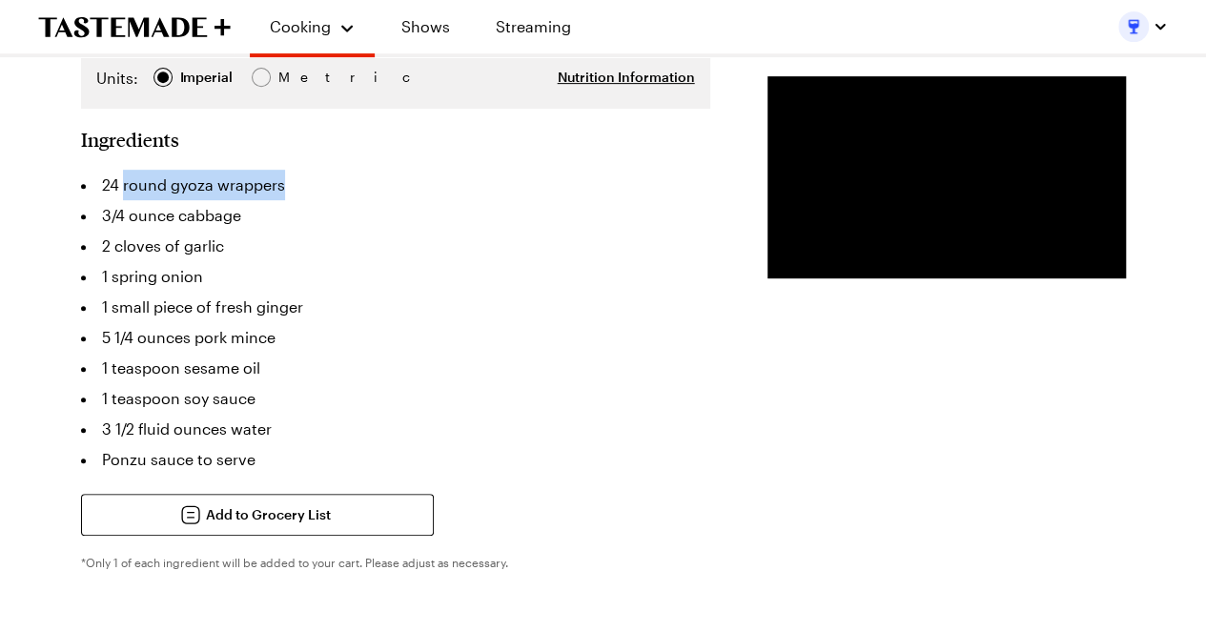
drag, startPoint x: 122, startPoint y: 166, endPoint x: 278, endPoint y: 165, distance: 156.4
click at [278, 170] on li "24 round gyoza wrappers" at bounding box center [395, 185] width 629 height 31
copy li "round gyoza wrappers"
click at [299, 261] on li "1 spring onion" at bounding box center [395, 276] width 629 height 31
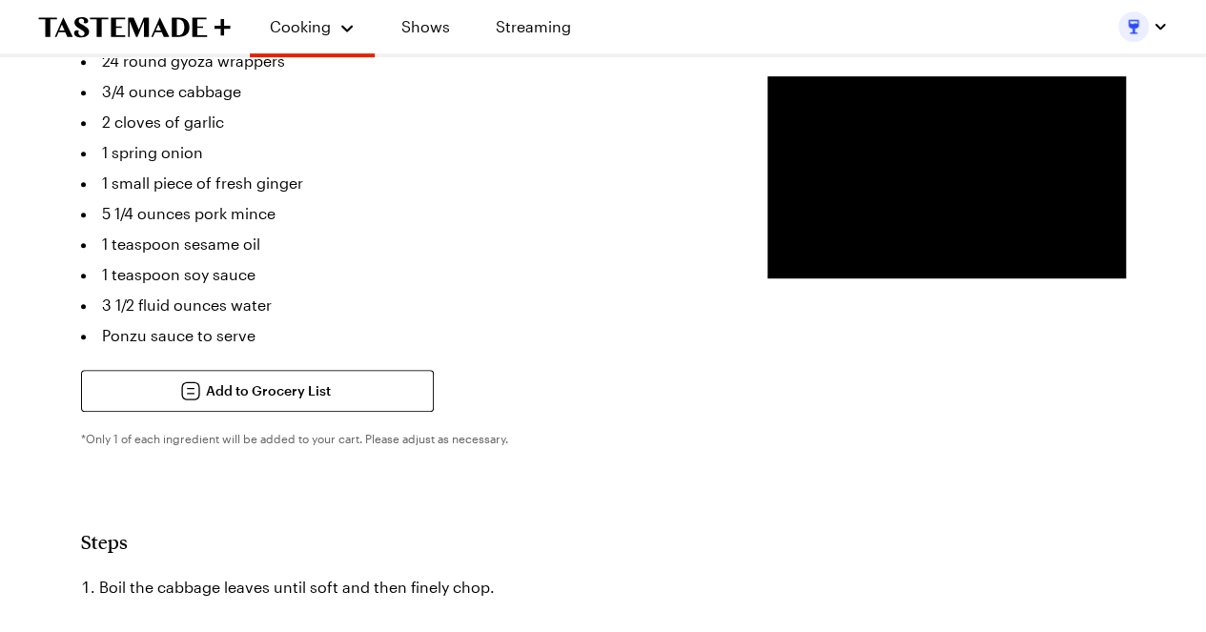
scroll to position [477, 0]
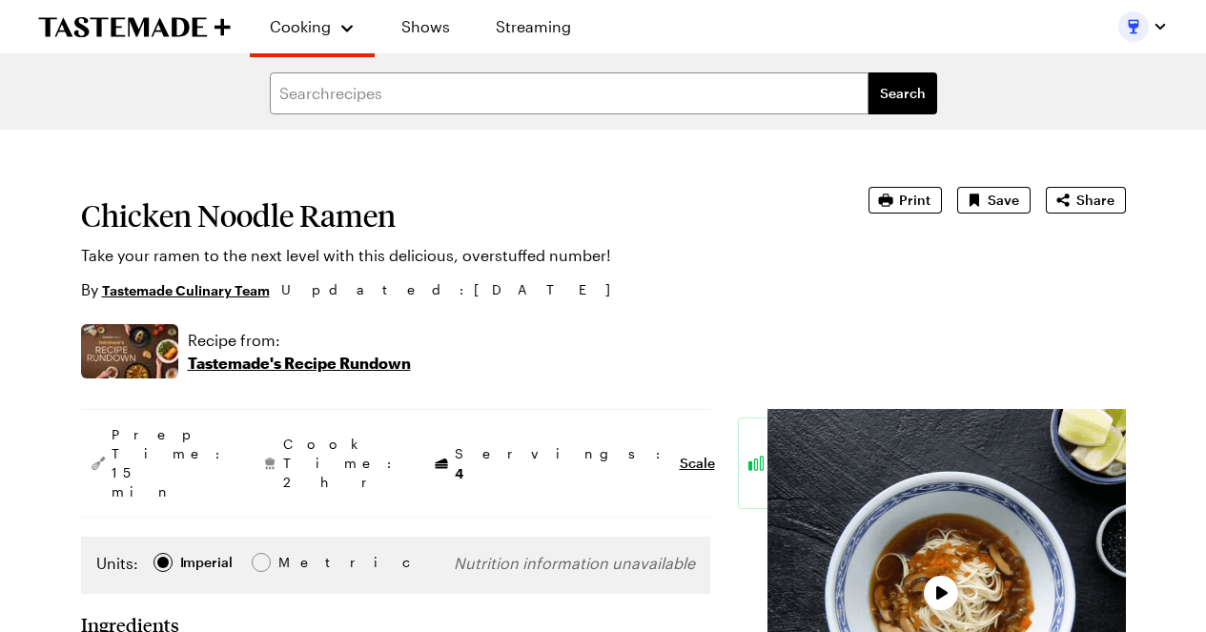
scroll to position [95, 0]
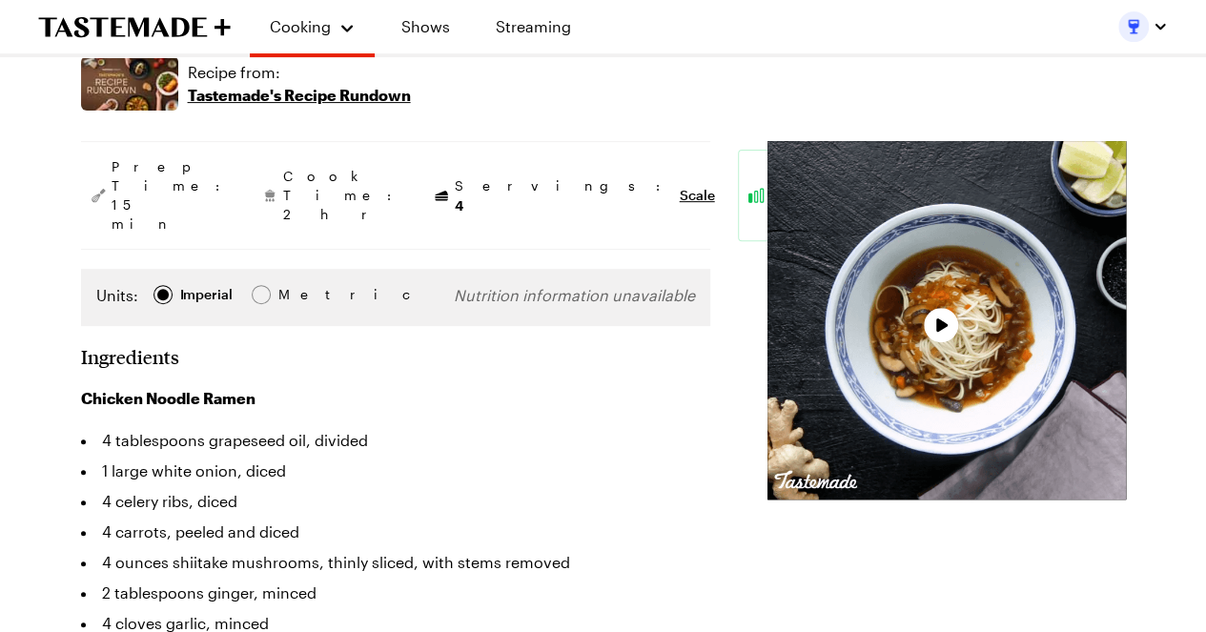
type textarea "x"
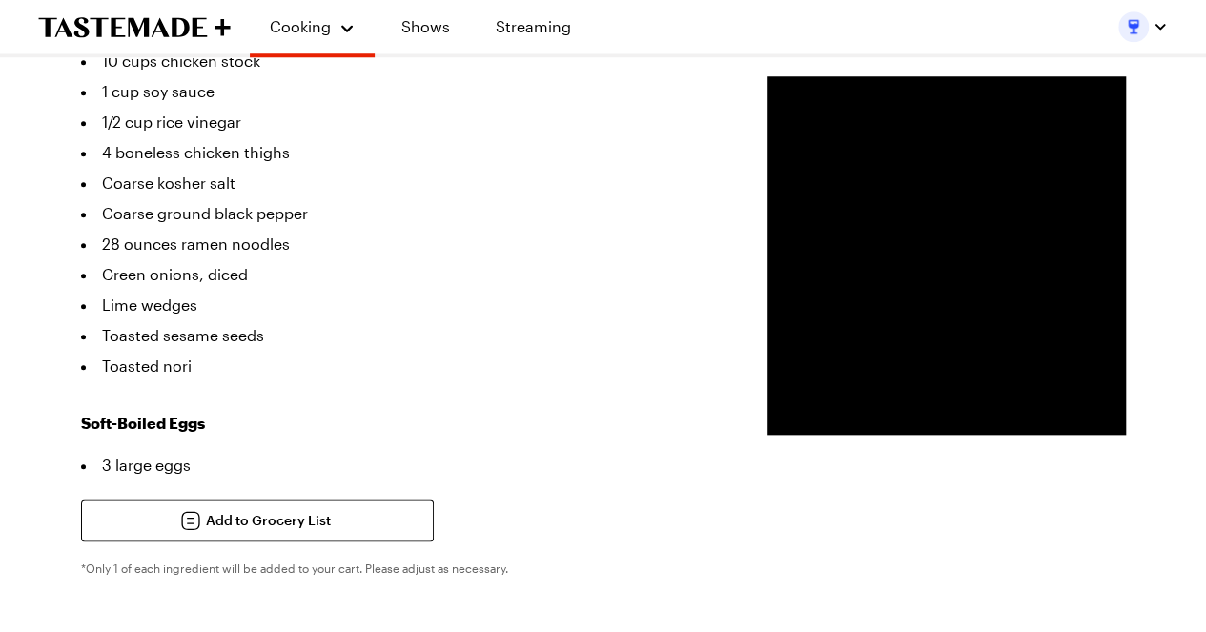
scroll to position [858, 0]
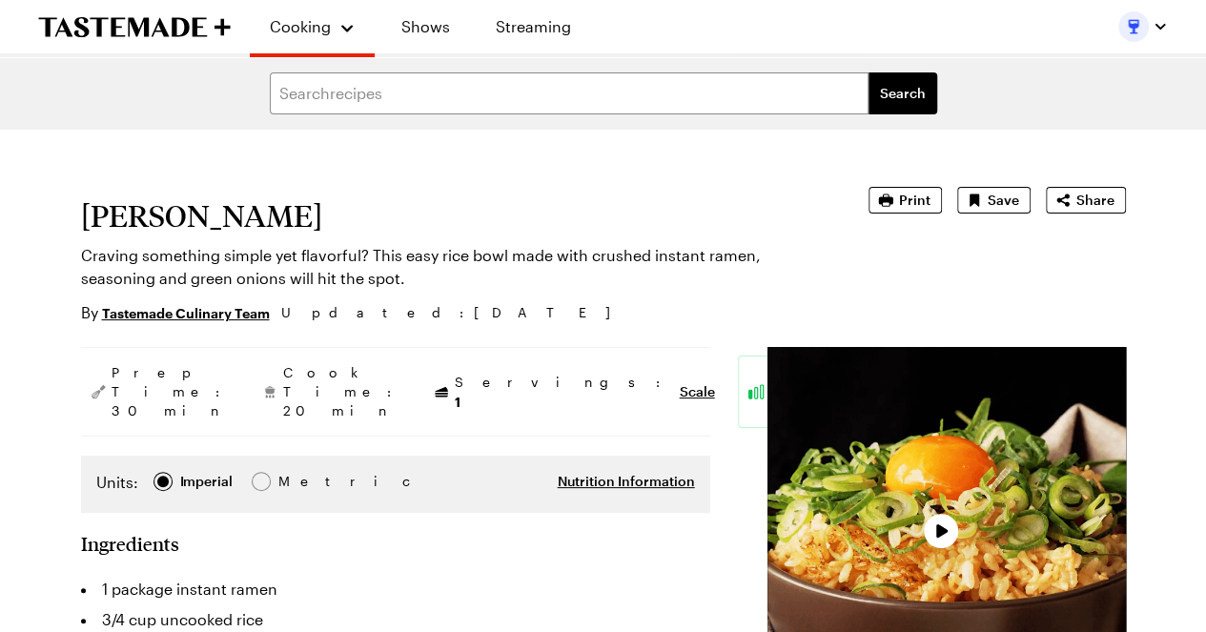
type textarea "x"
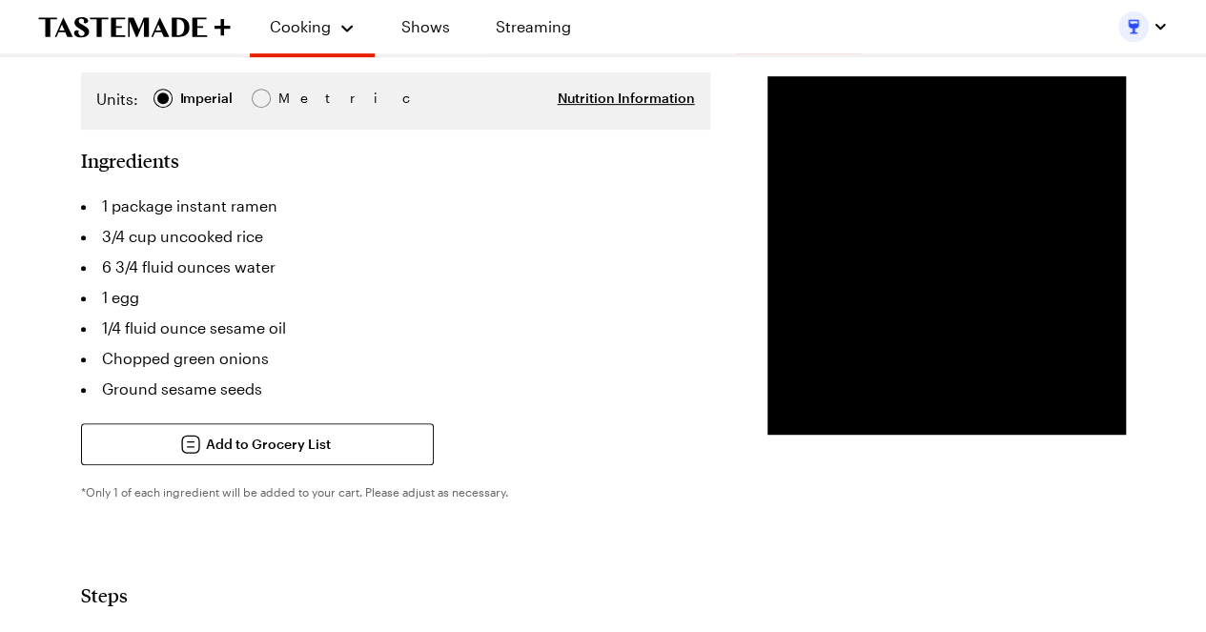
scroll to position [381, 0]
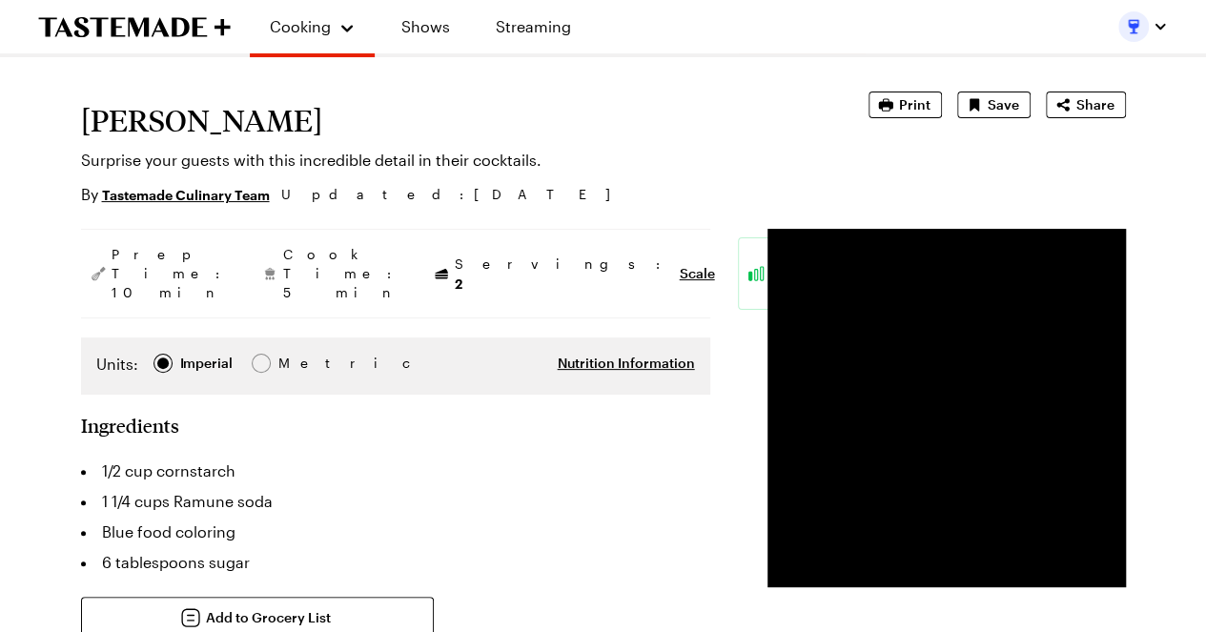
scroll to position [191, 0]
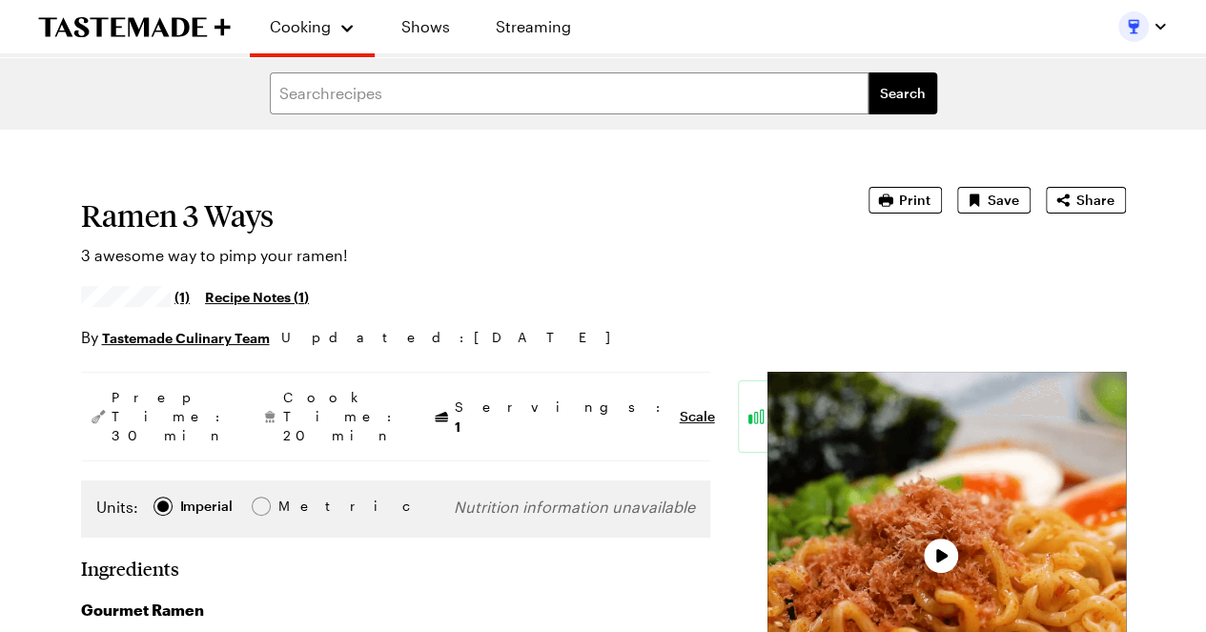
type textarea "x"
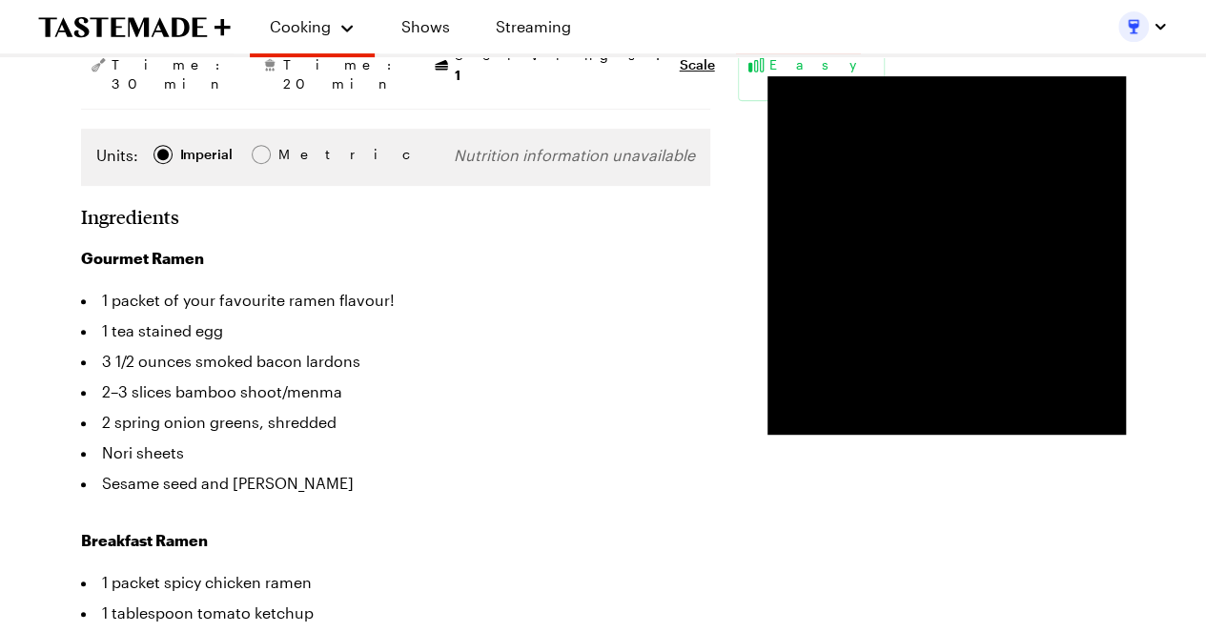
scroll to position [381, 0]
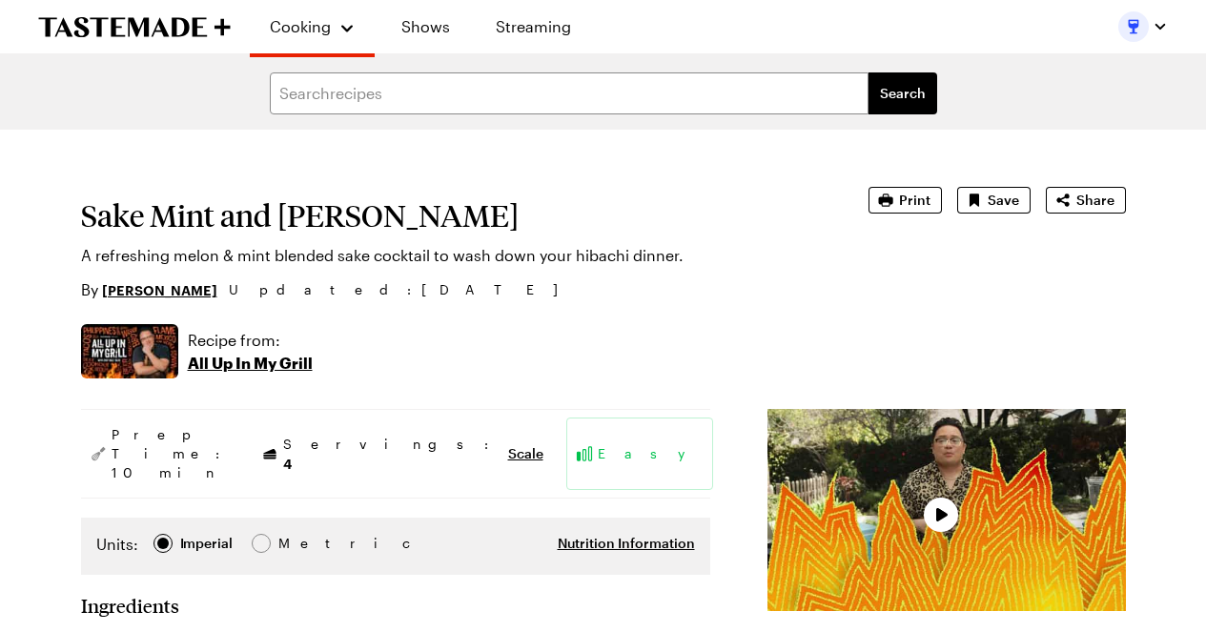
type textarea "x"
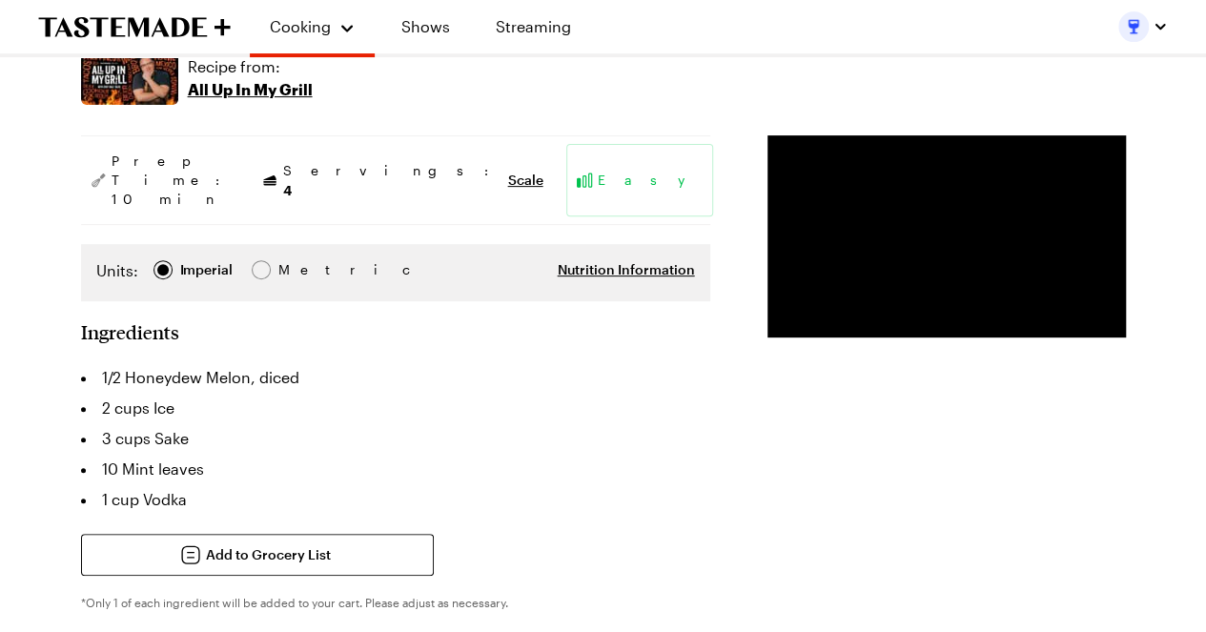
scroll to position [381, 0]
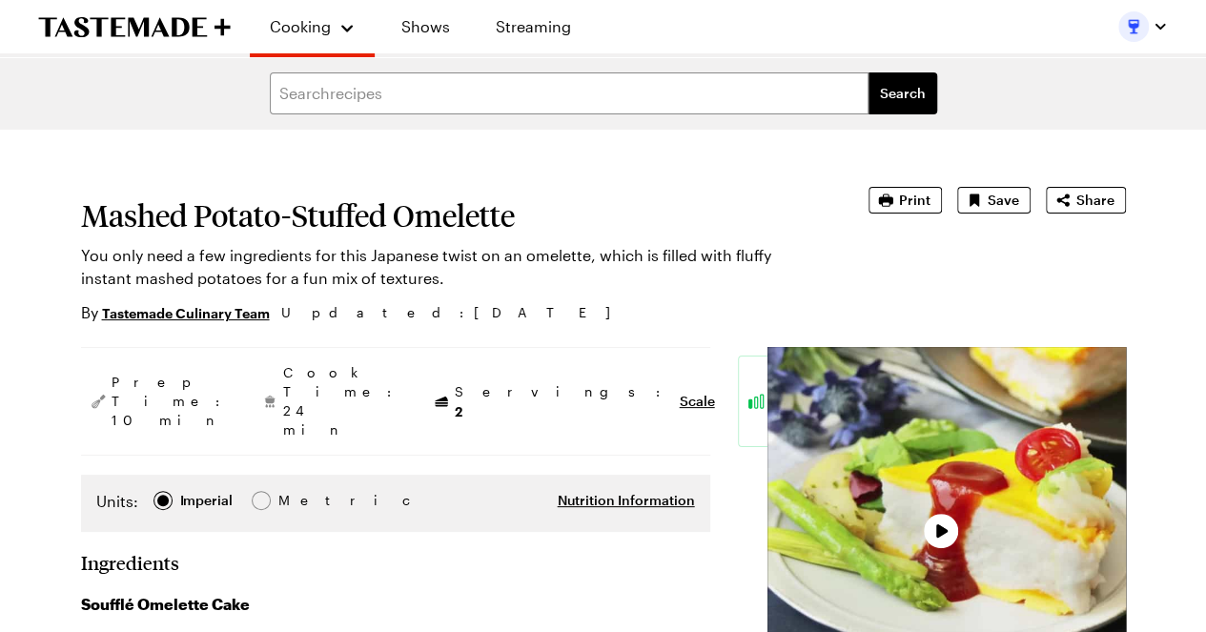
type textarea "x"
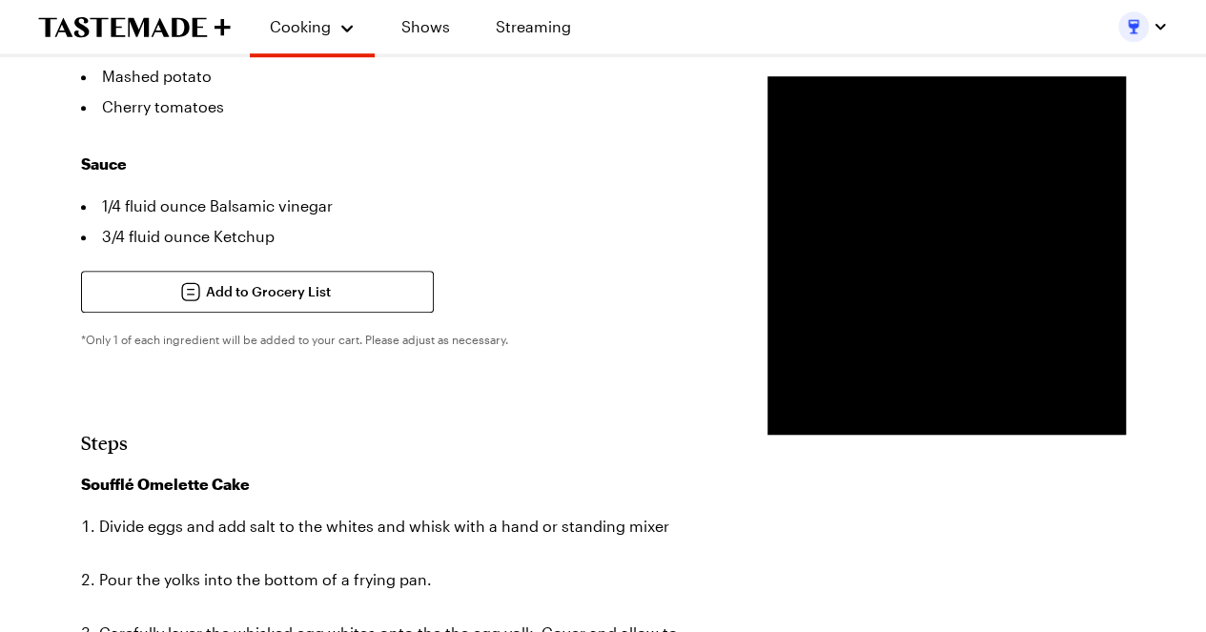
scroll to position [668, 0]
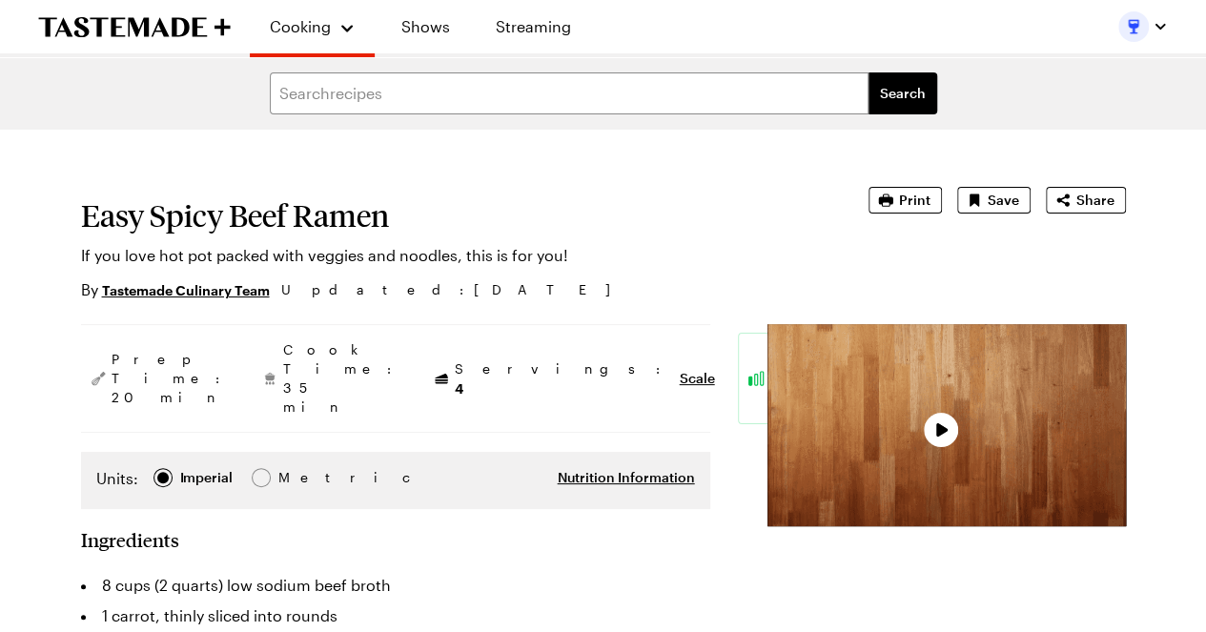
type textarea "x"
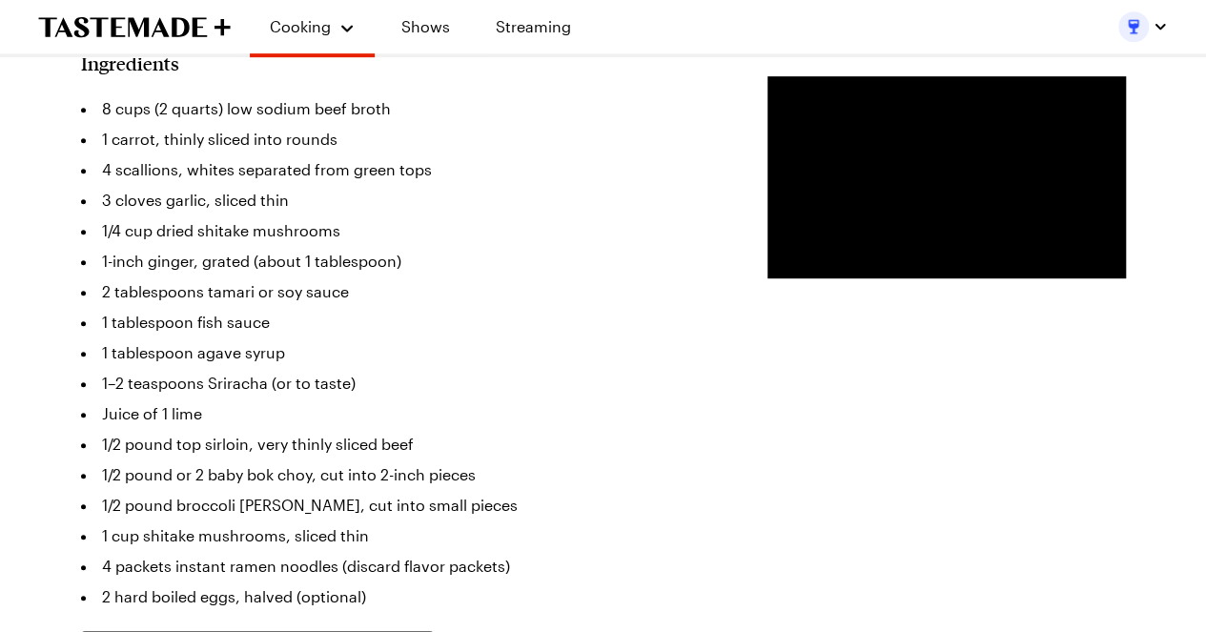
scroll to position [572, 0]
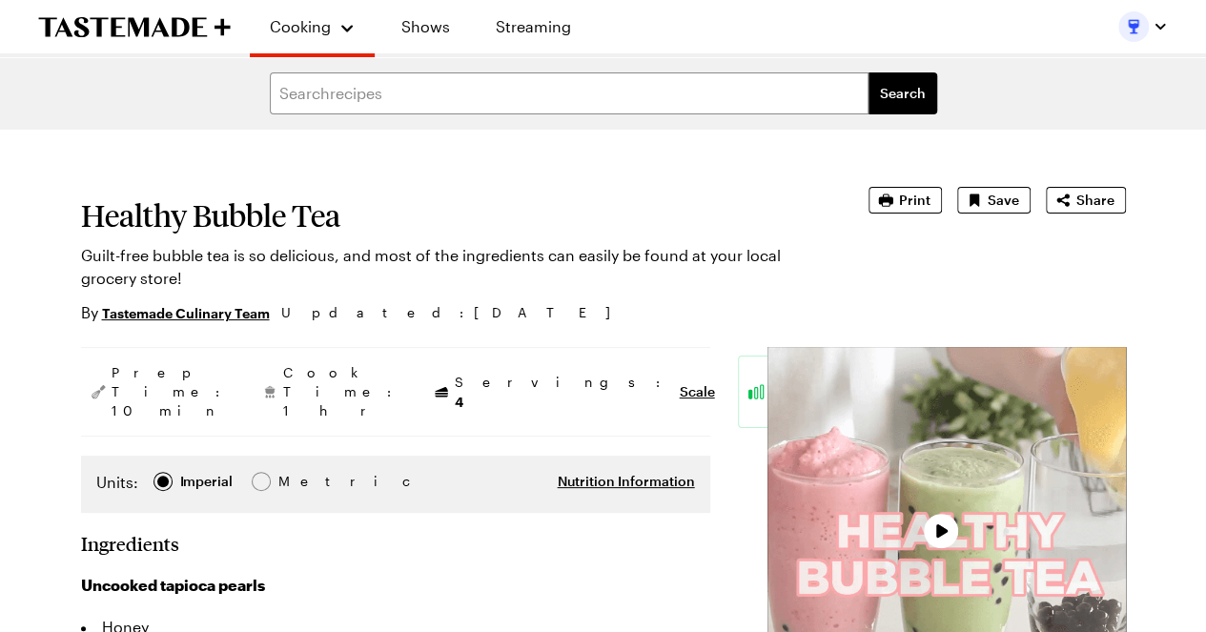
type textarea "x"
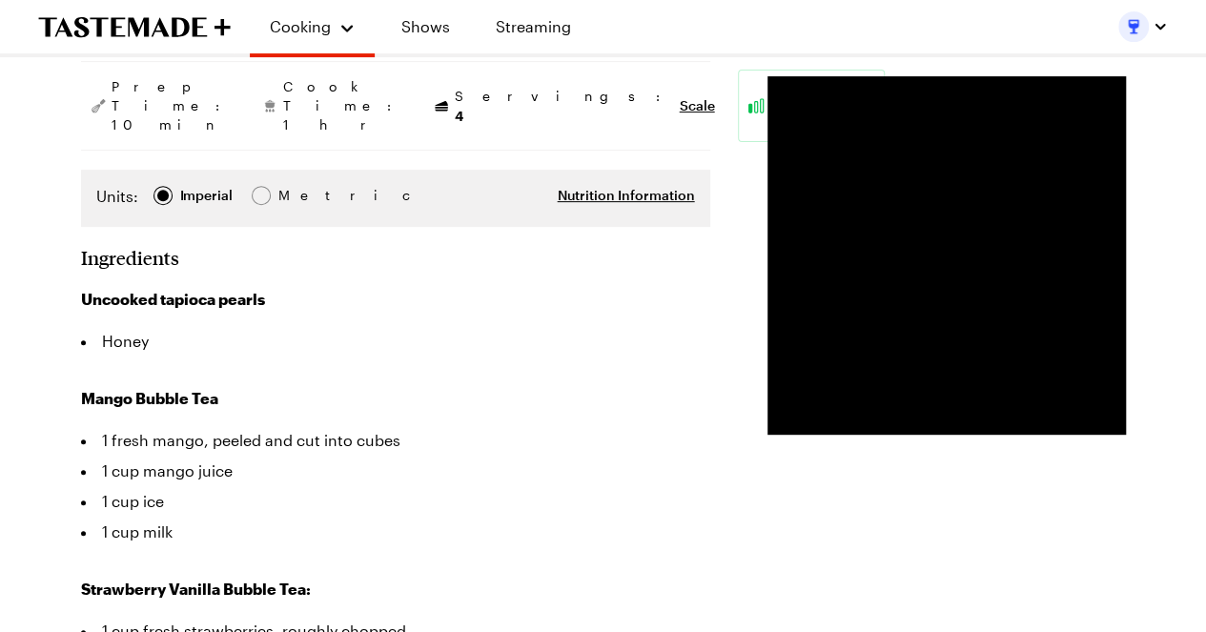
scroll to position [477, 0]
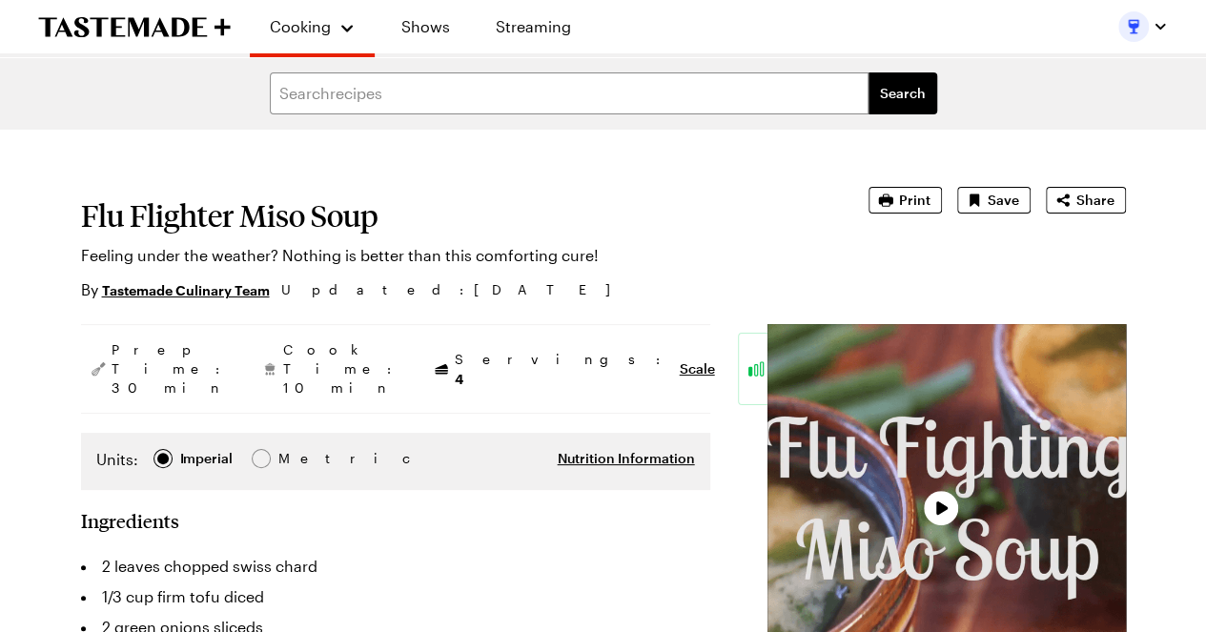
type textarea "x"
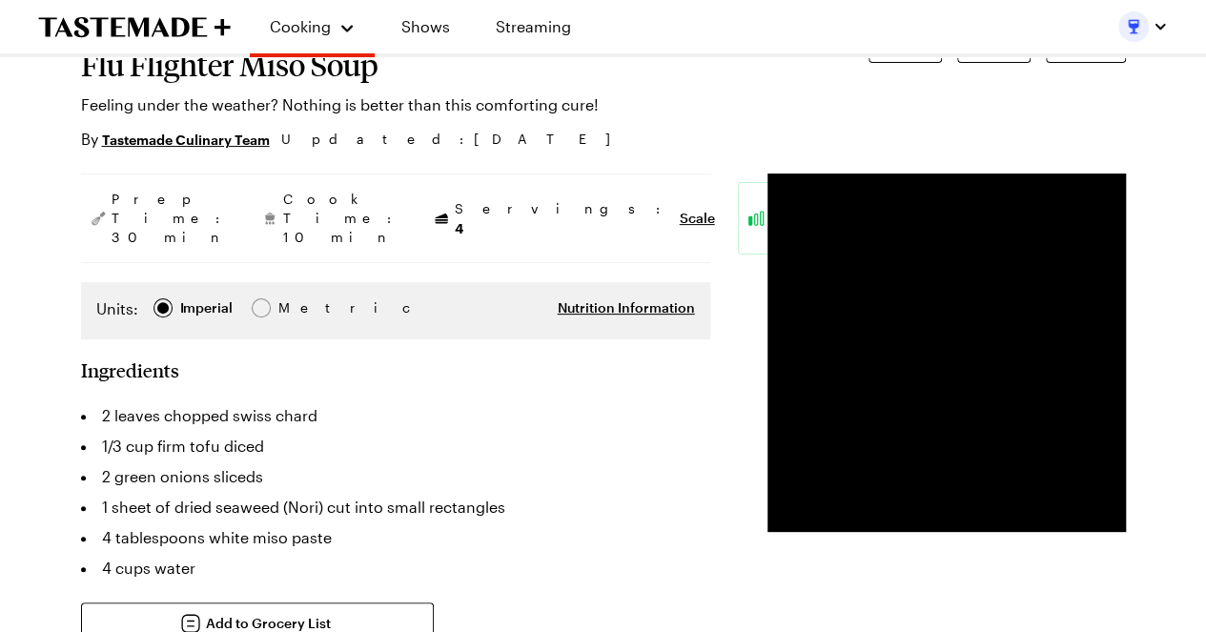
scroll to position [191, 0]
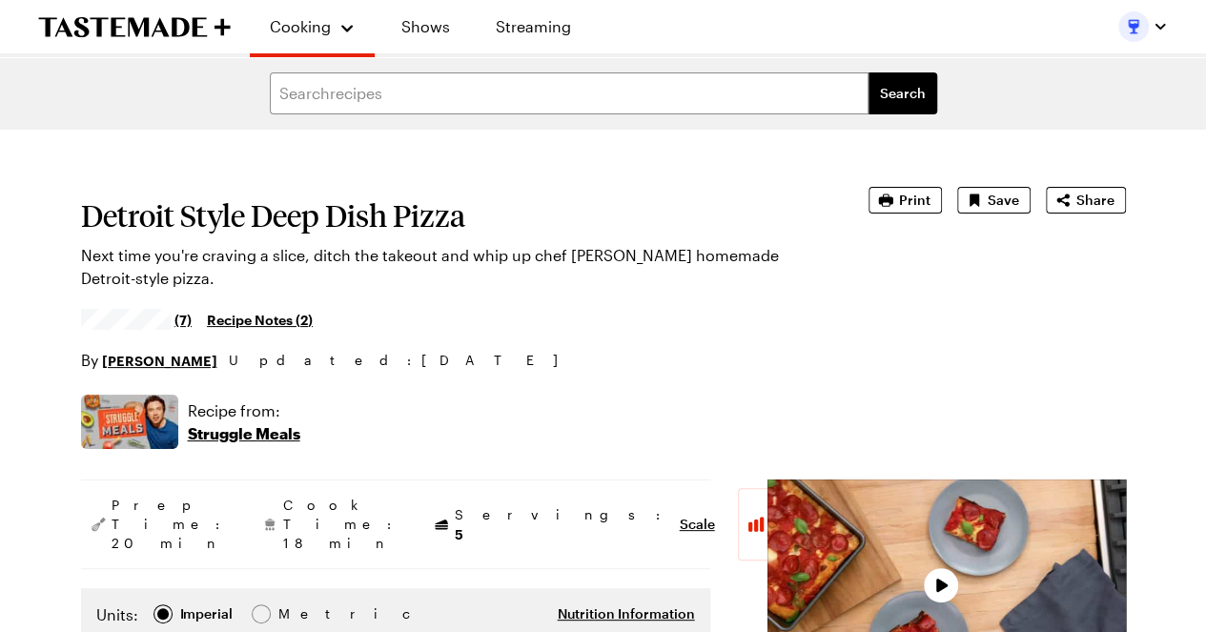
type textarea "x"
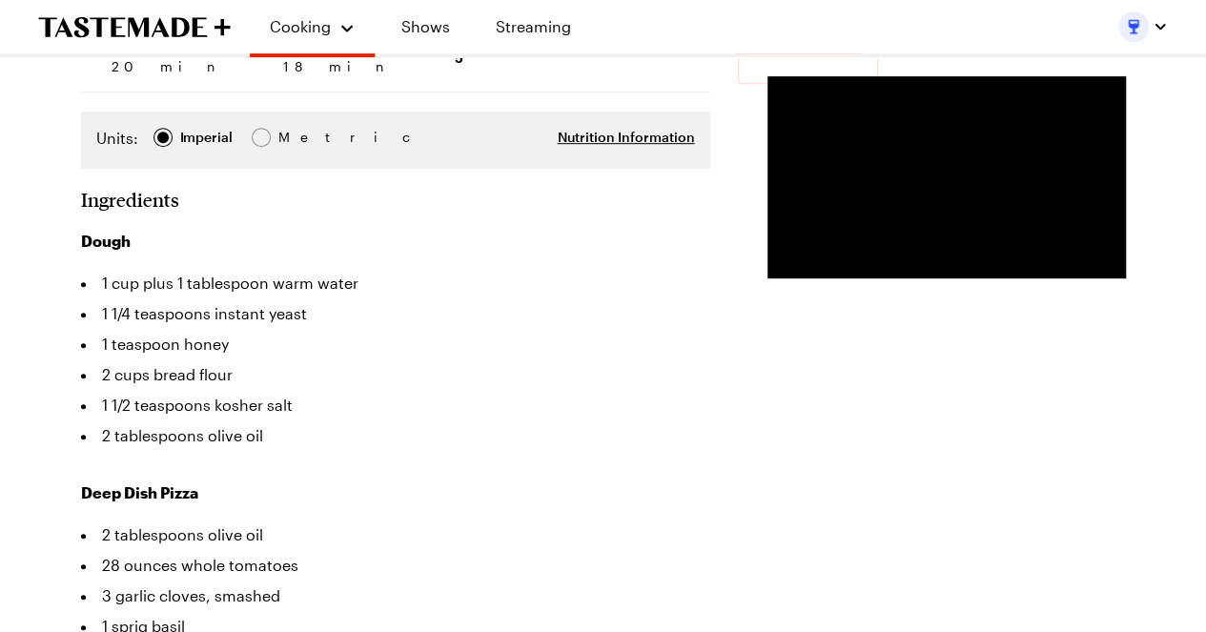
scroll to position [572, 0]
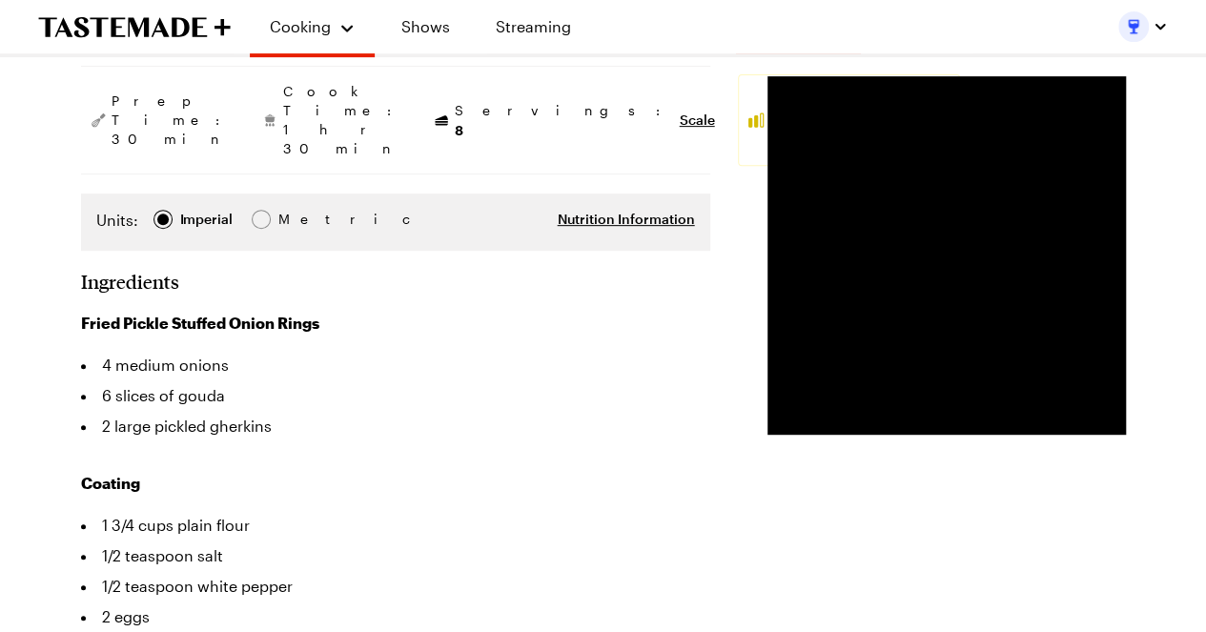
scroll to position [381, 0]
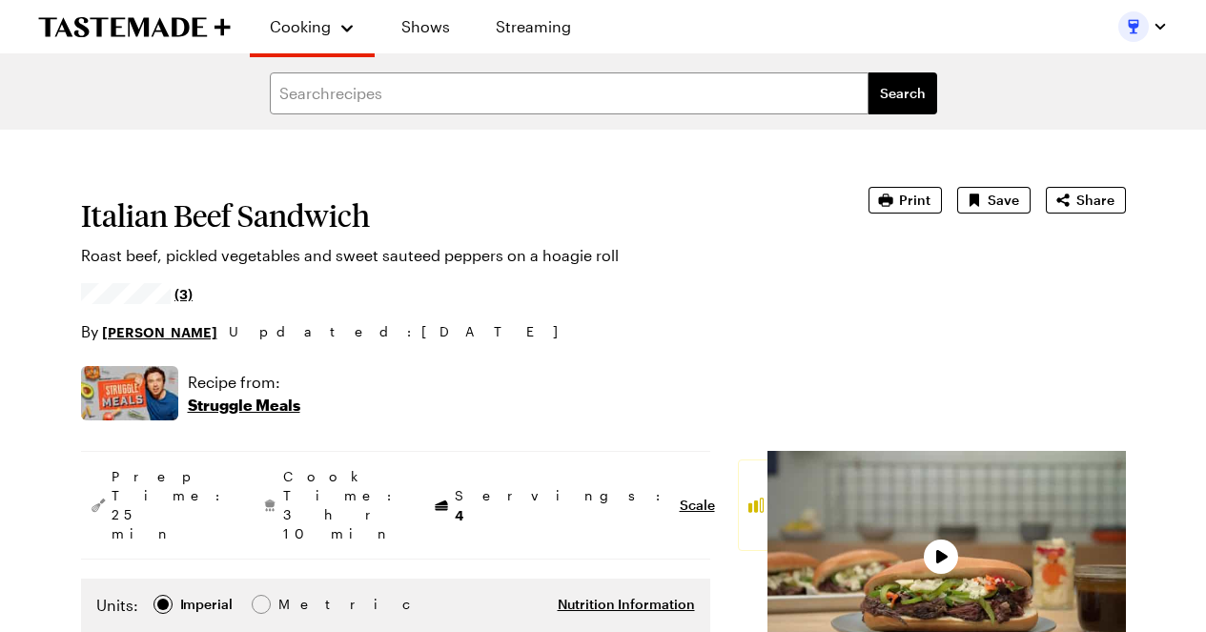
type textarea "x"
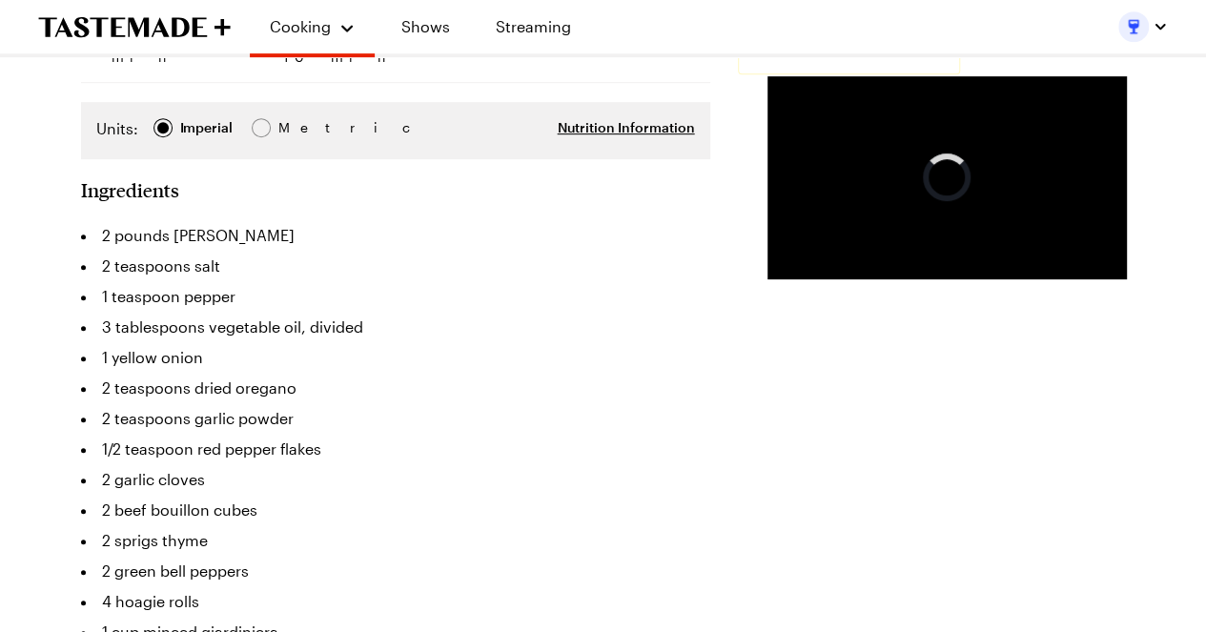
scroll to position [572, 0]
